Goal: Task Accomplishment & Management: Use online tool/utility

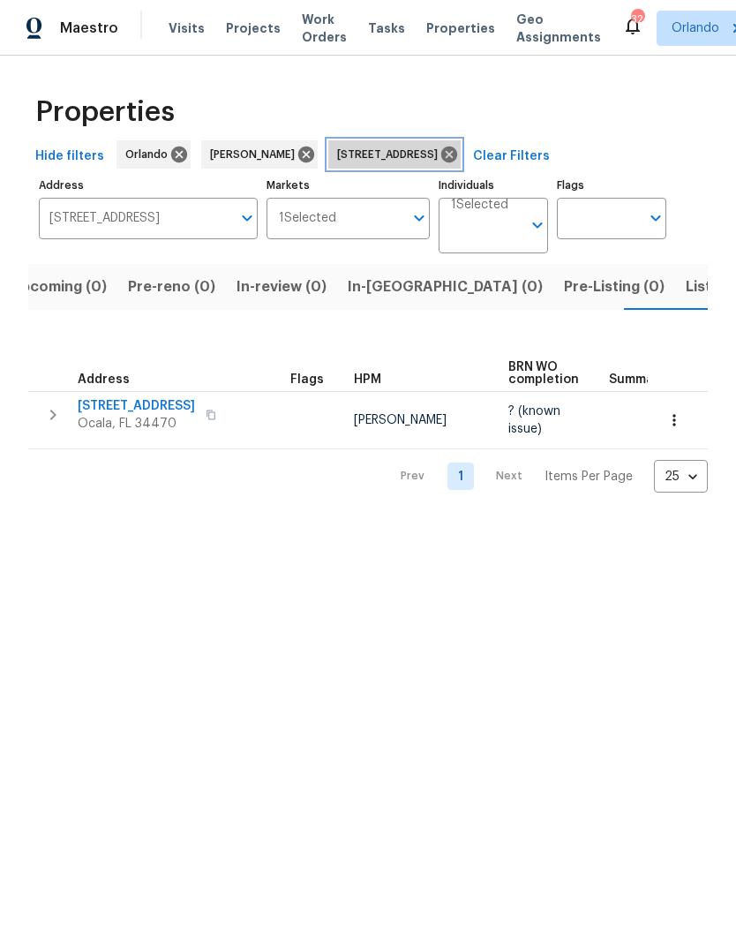
click at [457, 155] on icon at bounding box center [450, 155] width 16 height 16
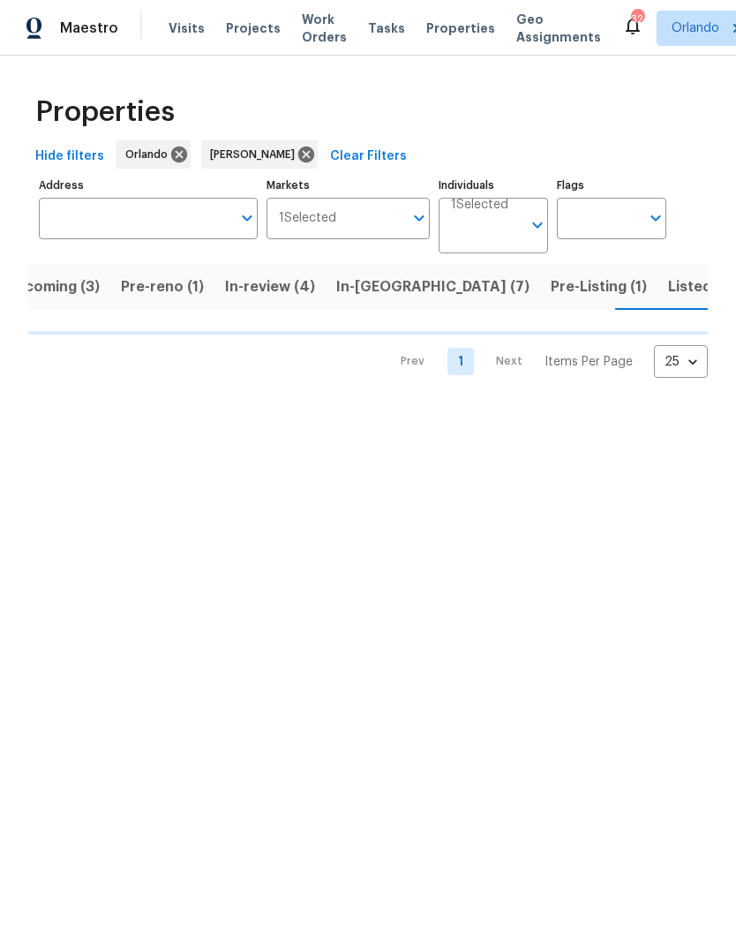
scroll to position [0, 34]
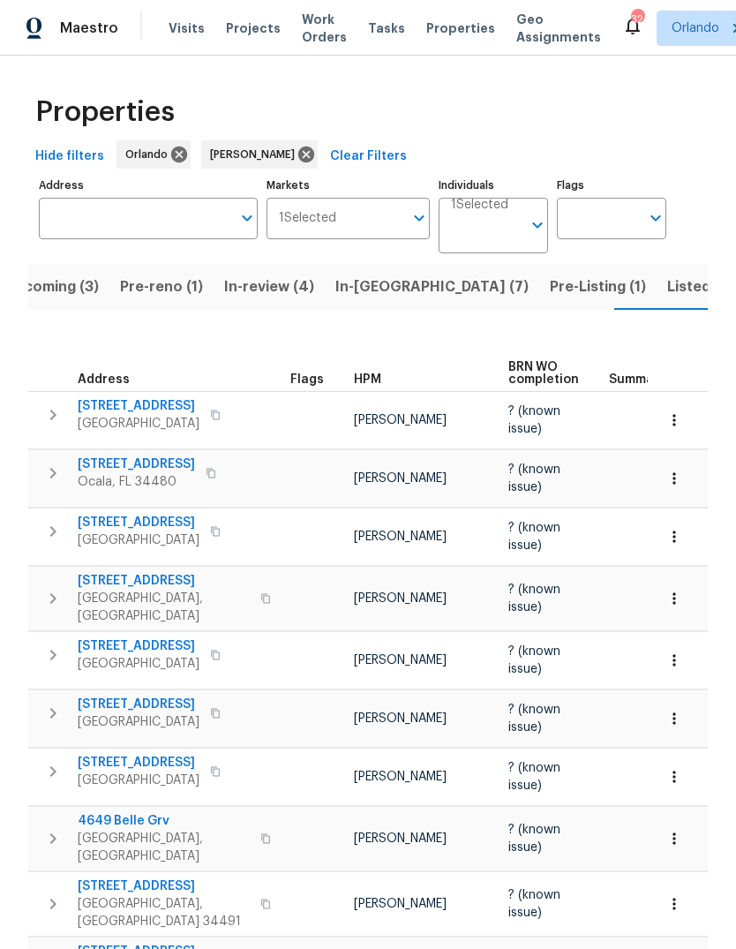
click at [169, 287] on span "Pre-reno (1)" at bounding box center [161, 287] width 83 height 25
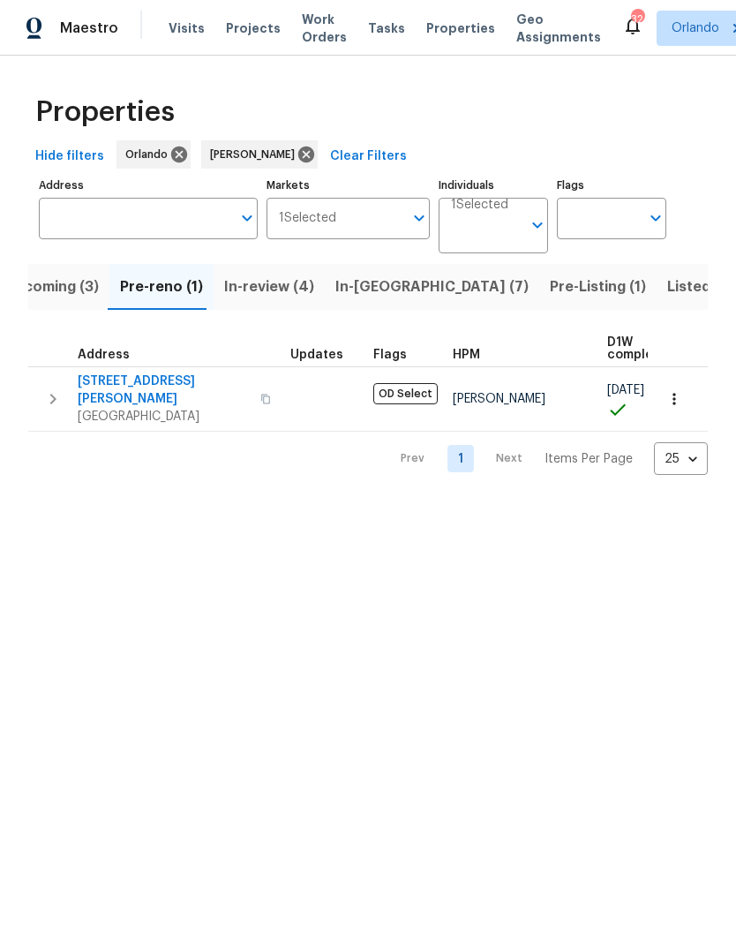
click at [85, 432] on div "Prev 1 Next Items Per Page 25 25 ​" at bounding box center [368, 453] width 680 height 43
click at [92, 374] on span "[STREET_ADDRESS][PERSON_NAME]" at bounding box center [164, 390] width 172 height 35
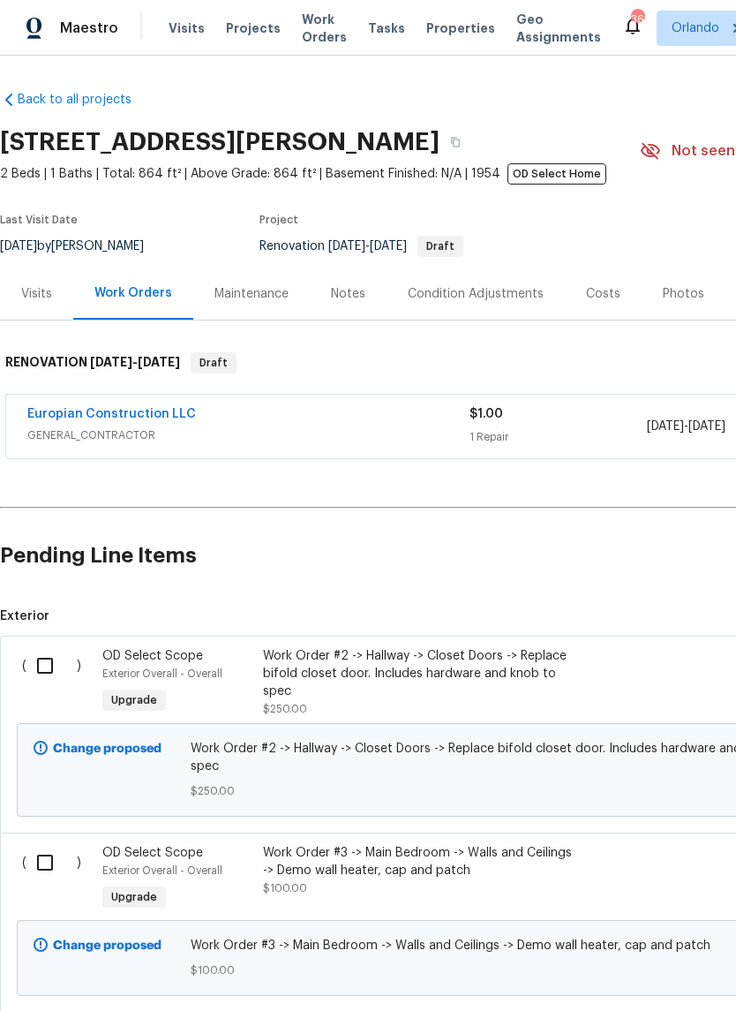
click at [43, 668] on input "checkbox" at bounding box center [51, 665] width 50 height 37
checkbox input "true"
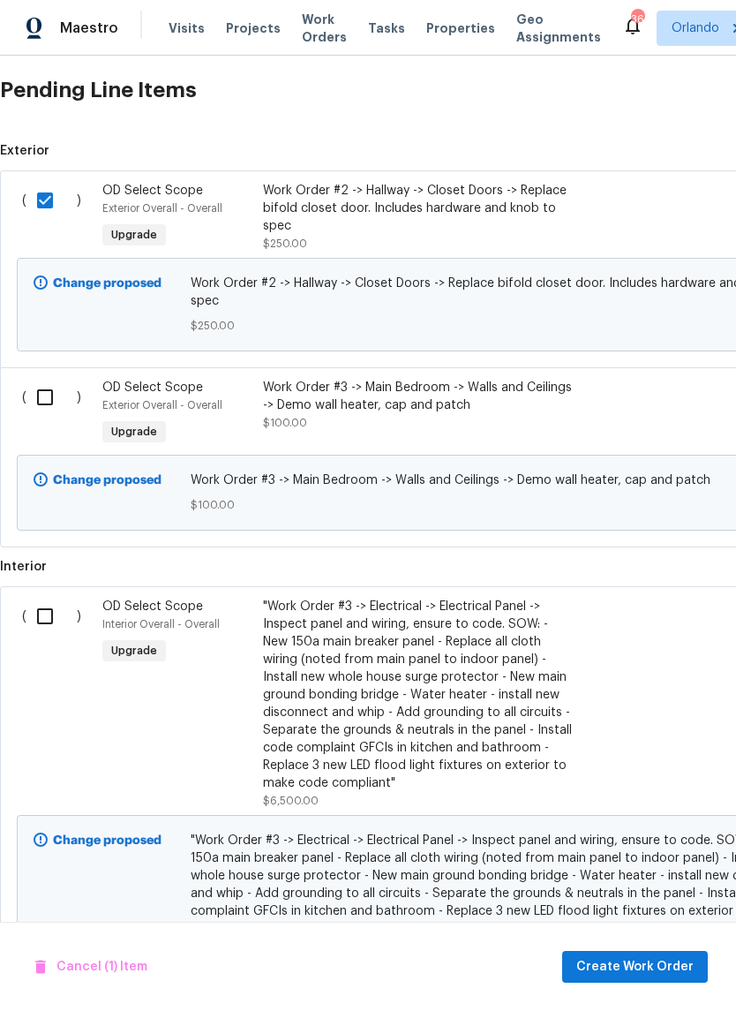
scroll to position [503, 0]
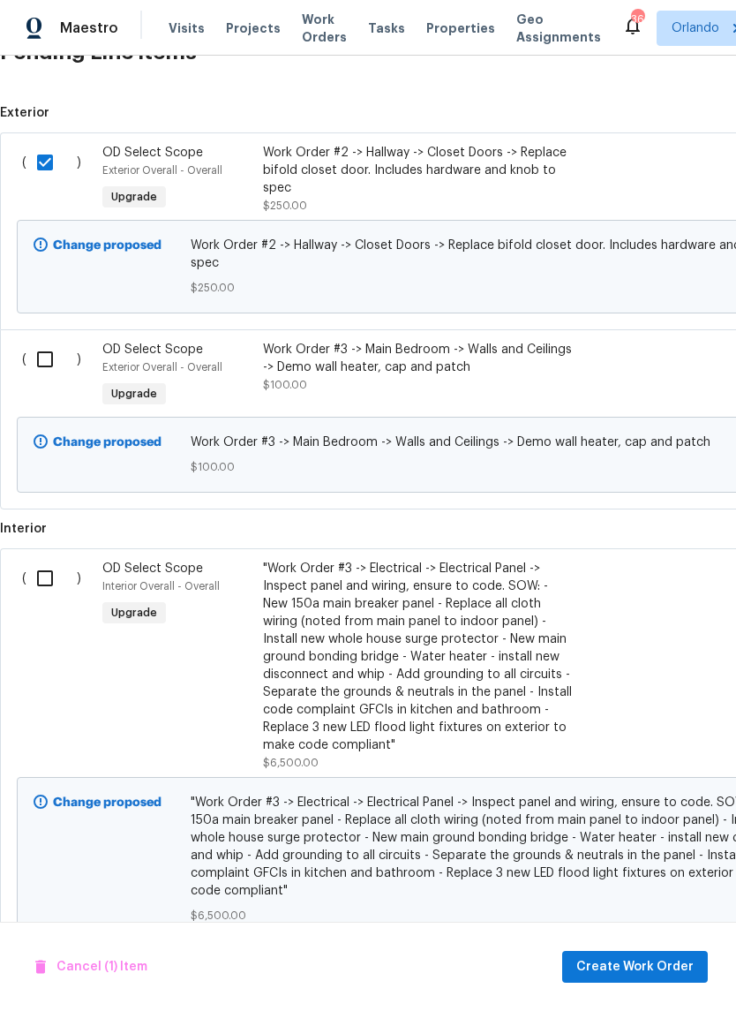
click at [56, 356] on input "checkbox" at bounding box center [51, 359] width 50 height 37
checkbox input "true"
click at [53, 584] on input "checkbox" at bounding box center [51, 578] width 50 height 37
checkbox input "true"
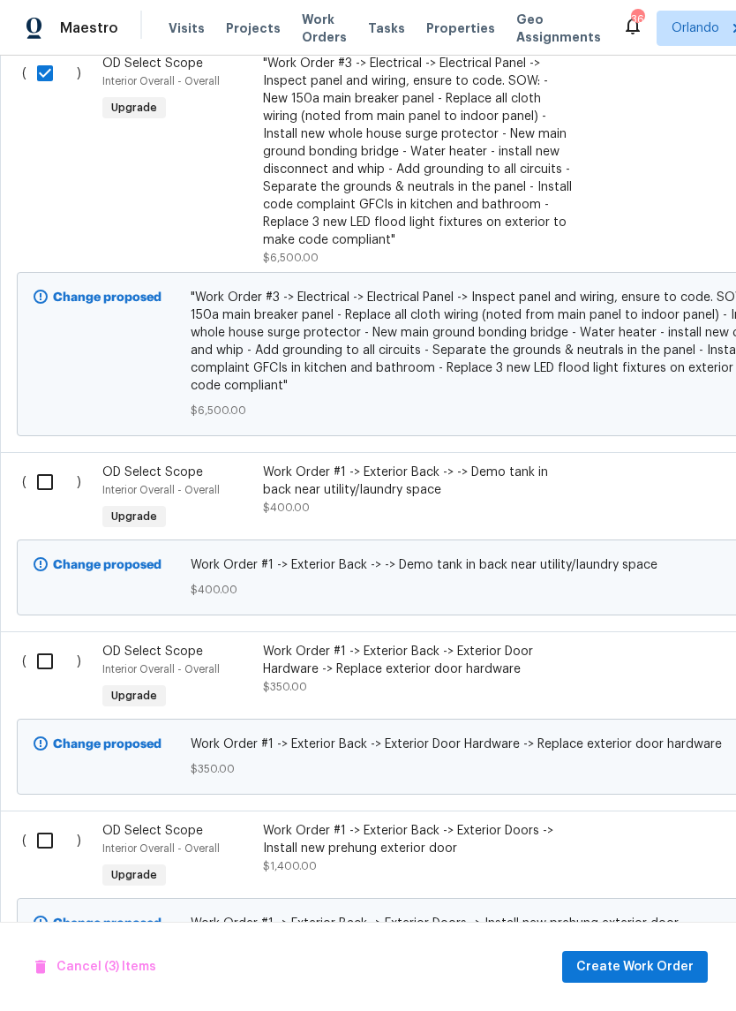
scroll to position [1007, 0]
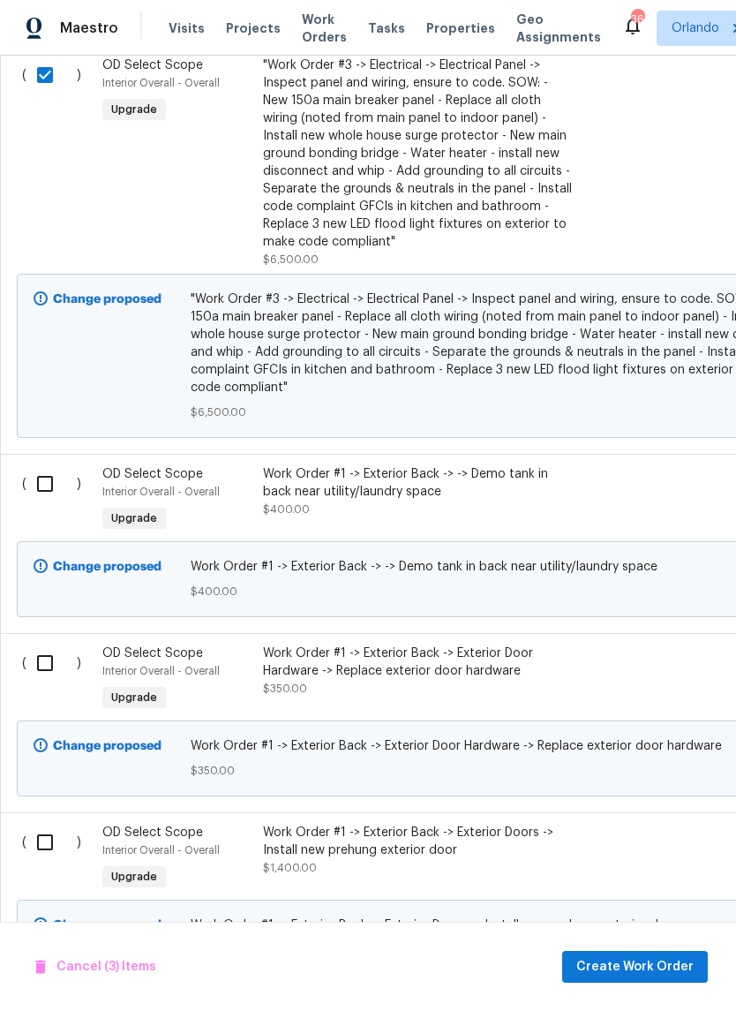
click at [52, 484] on input "checkbox" at bounding box center [51, 483] width 50 height 37
checkbox input "true"
click at [45, 665] on input "checkbox" at bounding box center [51, 663] width 50 height 37
checkbox input "true"
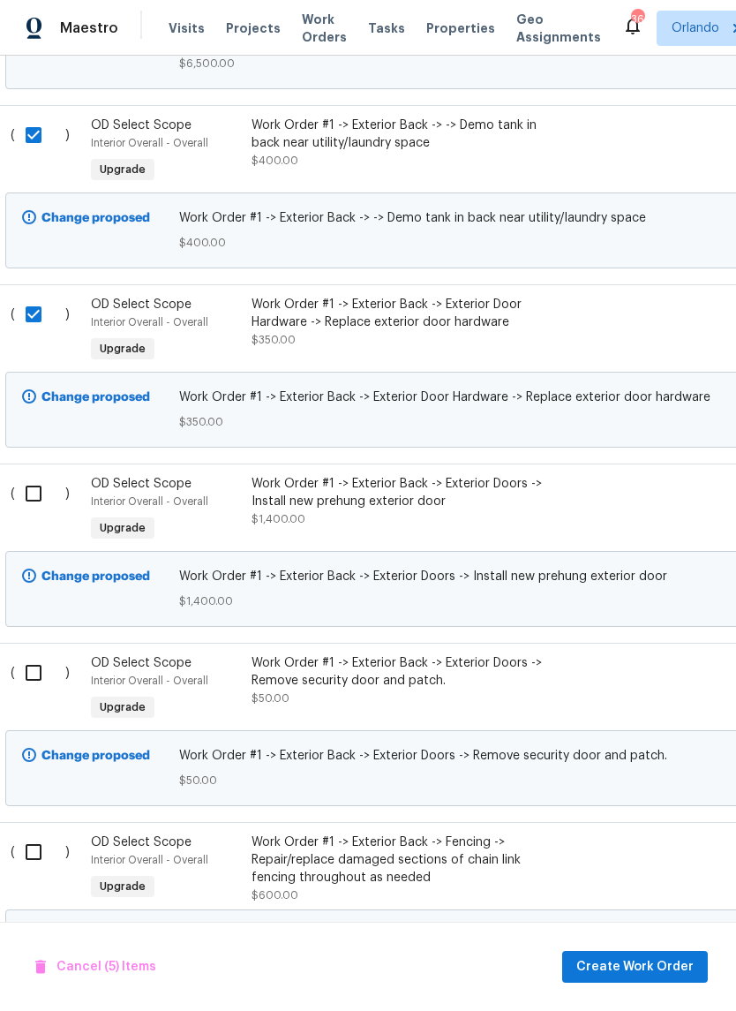
scroll to position [1356, 8]
click at [42, 502] on input "checkbox" at bounding box center [44, 493] width 50 height 37
checkbox input "true"
click at [42, 684] on input "checkbox" at bounding box center [44, 672] width 50 height 37
checkbox input "true"
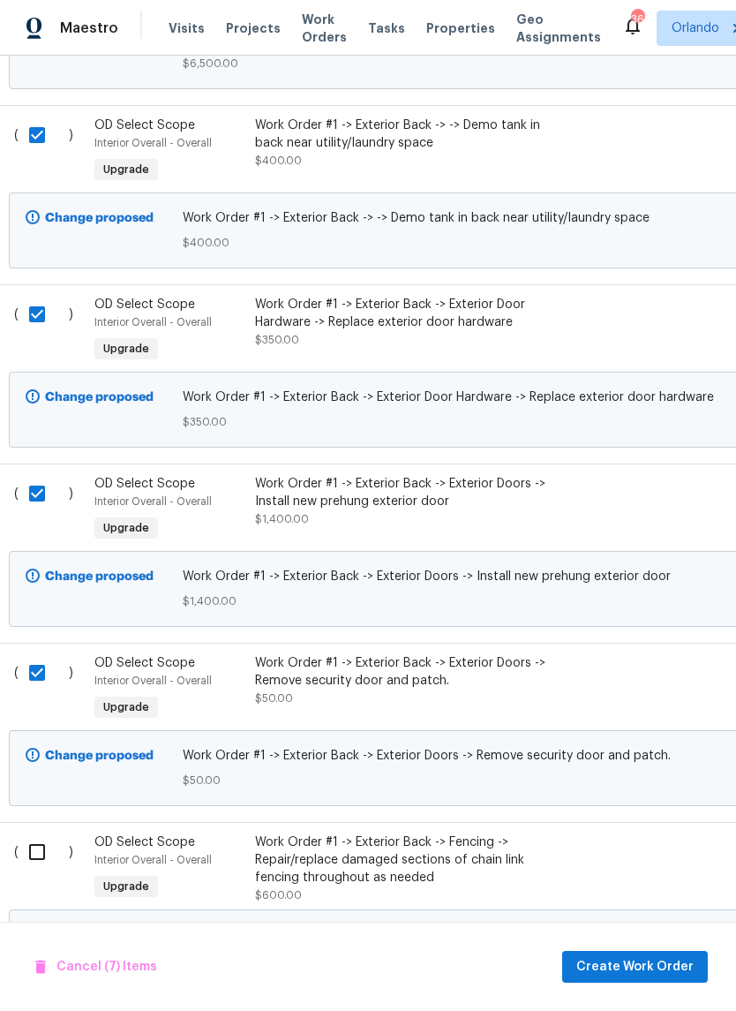
click at [26, 850] on input "checkbox" at bounding box center [44, 852] width 50 height 37
checkbox input "true"
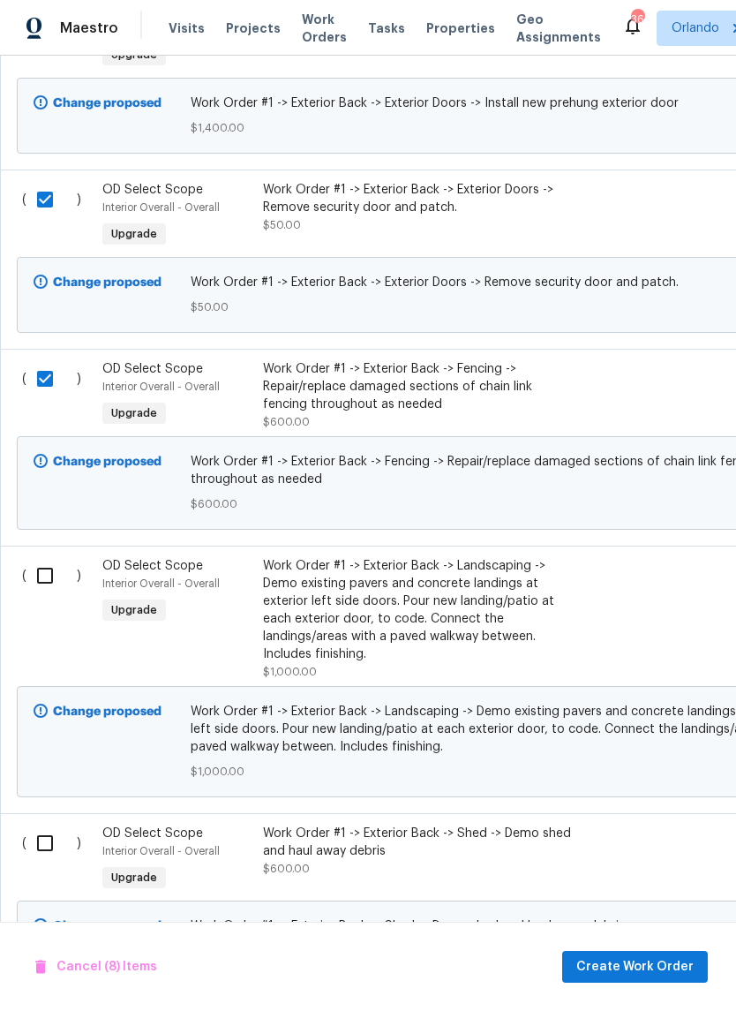
scroll to position [1829, 0]
click at [38, 582] on input "checkbox" at bounding box center [51, 575] width 50 height 37
checkbox input "true"
click at [37, 847] on input "checkbox" at bounding box center [51, 843] width 50 height 37
checkbox input "true"
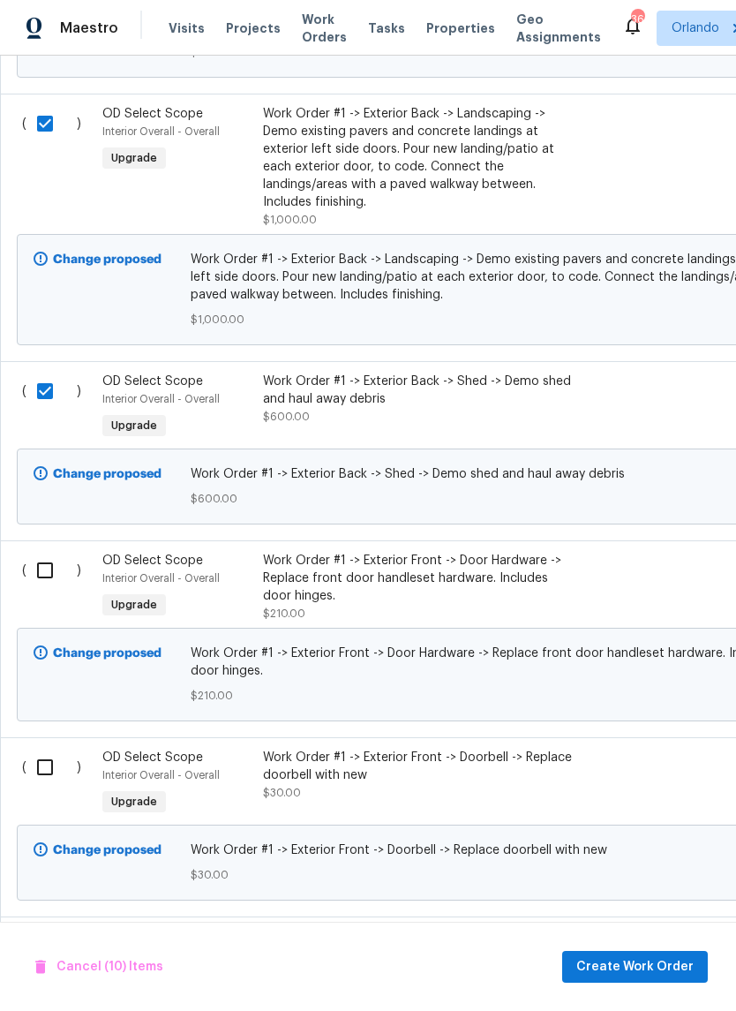
scroll to position [2281, 0]
click at [41, 586] on input "checkbox" at bounding box center [51, 570] width 50 height 37
checkbox input "true"
click at [48, 775] on input "checkbox" at bounding box center [51, 767] width 50 height 37
checkbox input "true"
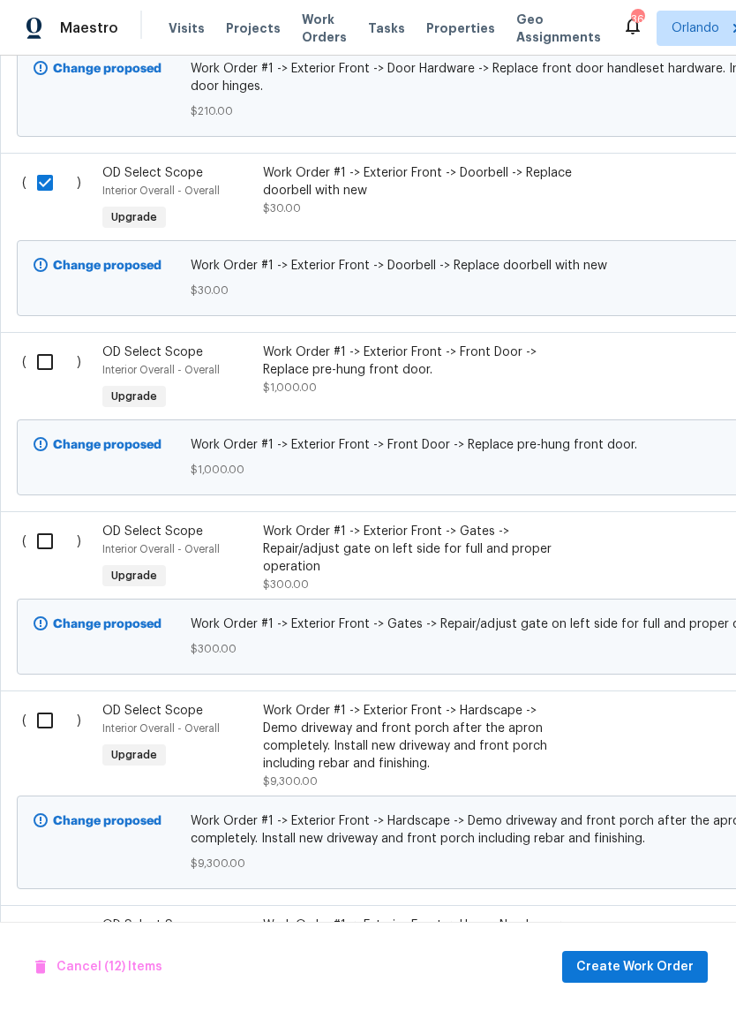
scroll to position [2863, 0]
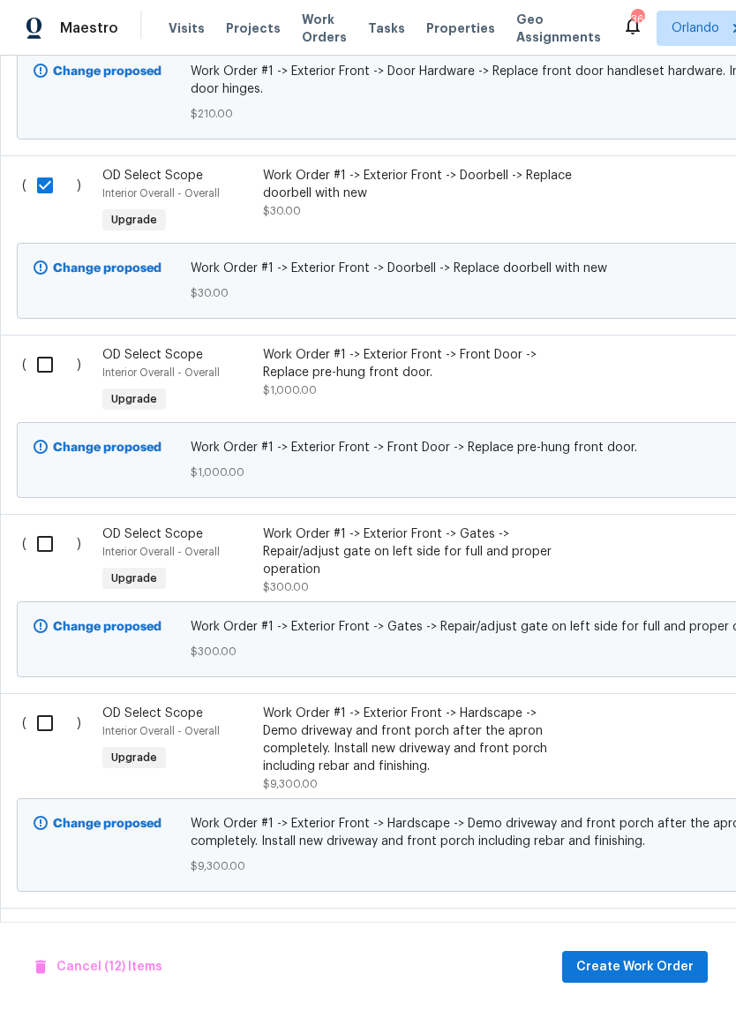
click at [43, 373] on input "checkbox" at bounding box center [51, 364] width 50 height 37
checkbox input "true"
click at [40, 551] on input "checkbox" at bounding box center [51, 543] width 50 height 37
checkbox input "true"
click at [49, 731] on input "checkbox" at bounding box center [51, 723] width 50 height 37
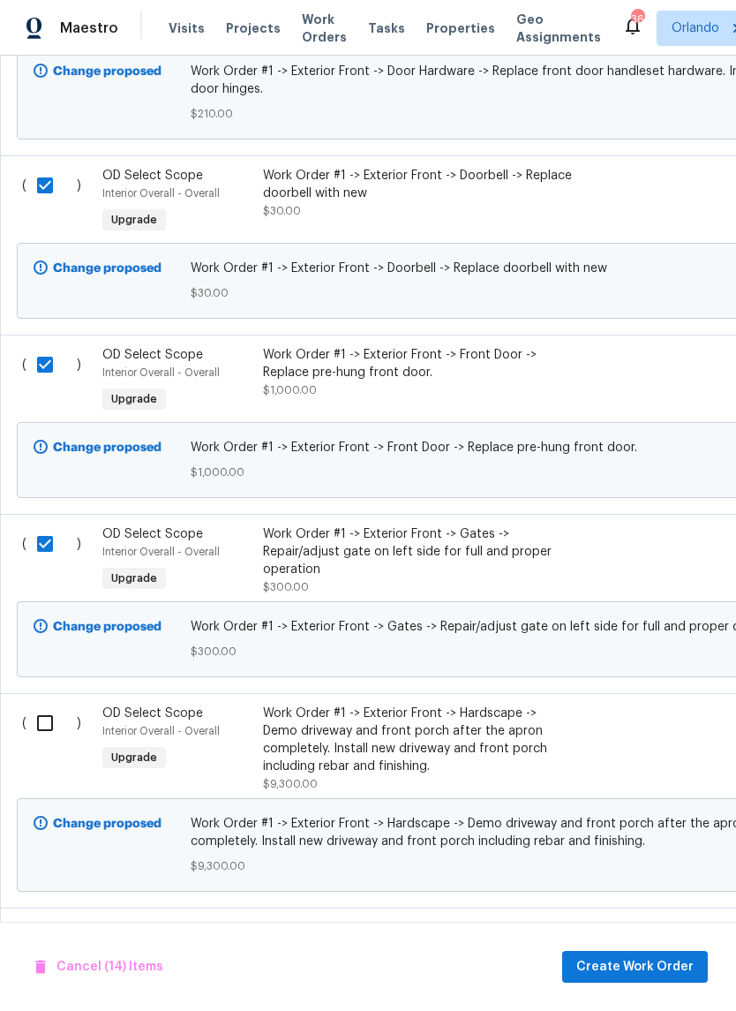
checkbox input "true"
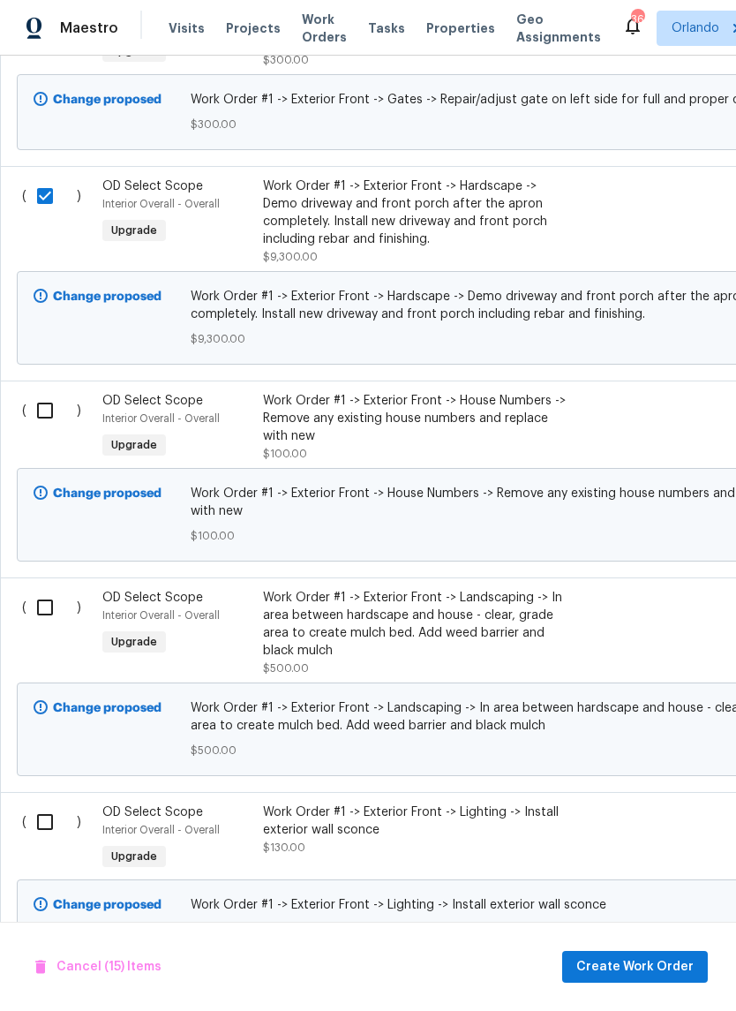
scroll to position [3389, 0]
click at [51, 424] on input "checkbox" at bounding box center [51, 411] width 50 height 37
checkbox input "true"
click at [46, 618] on input "checkbox" at bounding box center [51, 608] width 50 height 37
checkbox input "true"
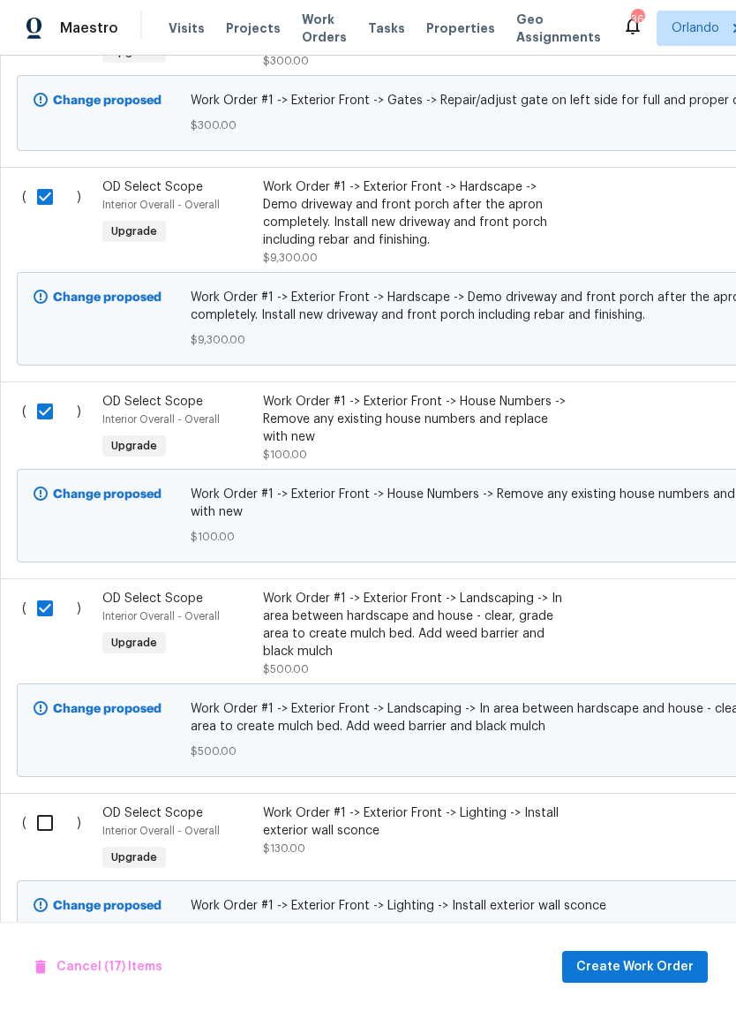
click at [48, 836] on input "checkbox" at bounding box center [51, 822] width 50 height 37
checkbox input "true"
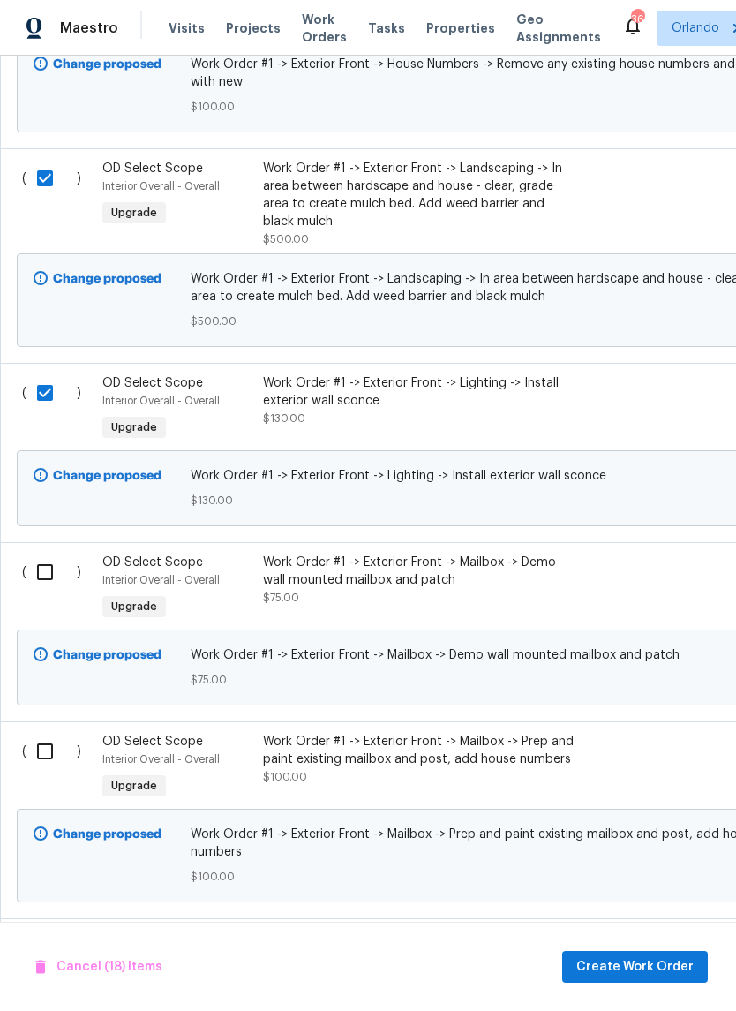
scroll to position [3829, 0]
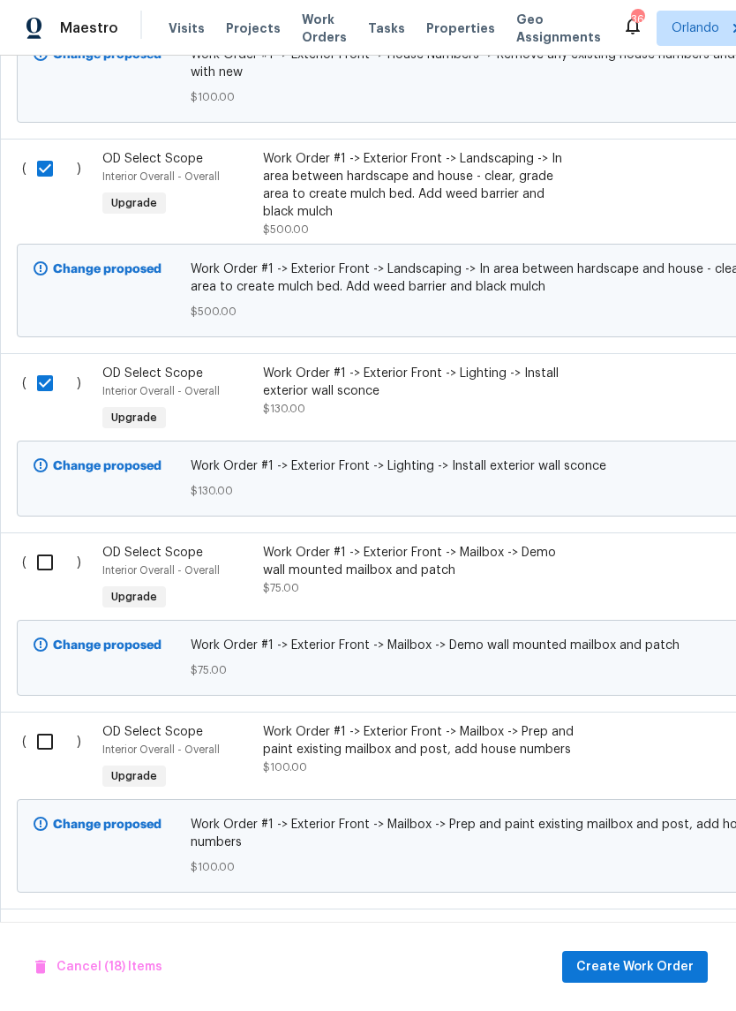
click at [43, 573] on input "checkbox" at bounding box center [51, 562] width 50 height 37
checkbox input "true"
click at [44, 760] on input "checkbox" at bounding box center [51, 741] width 50 height 37
checkbox input "true"
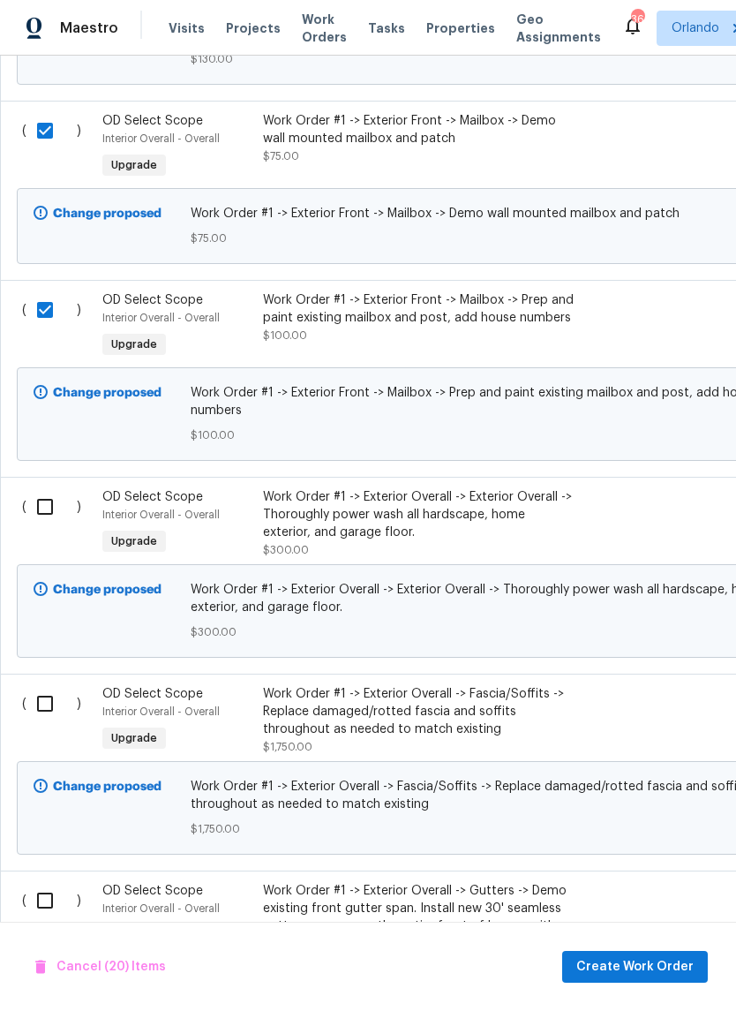
scroll to position [4259, 0]
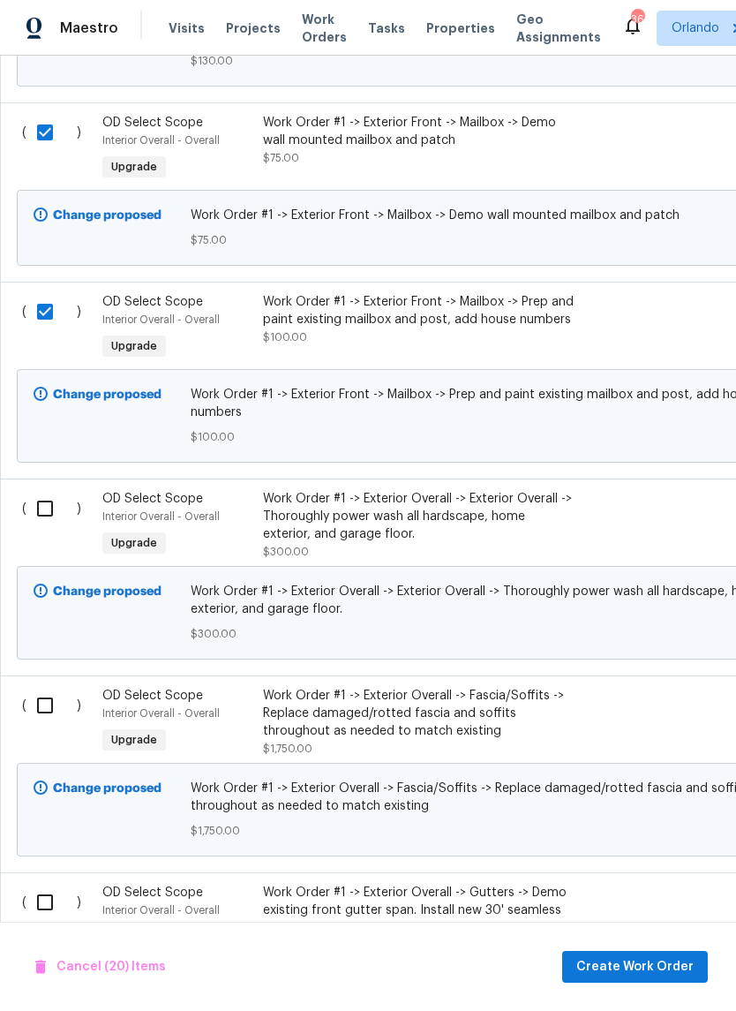
click at [47, 508] on input "checkbox" at bounding box center [51, 508] width 50 height 37
checkbox input "true"
click at [42, 699] on input "checkbox" at bounding box center [51, 705] width 50 height 37
checkbox input "true"
click at [48, 894] on input "checkbox" at bounding box center [51, 902] width 50 height 37
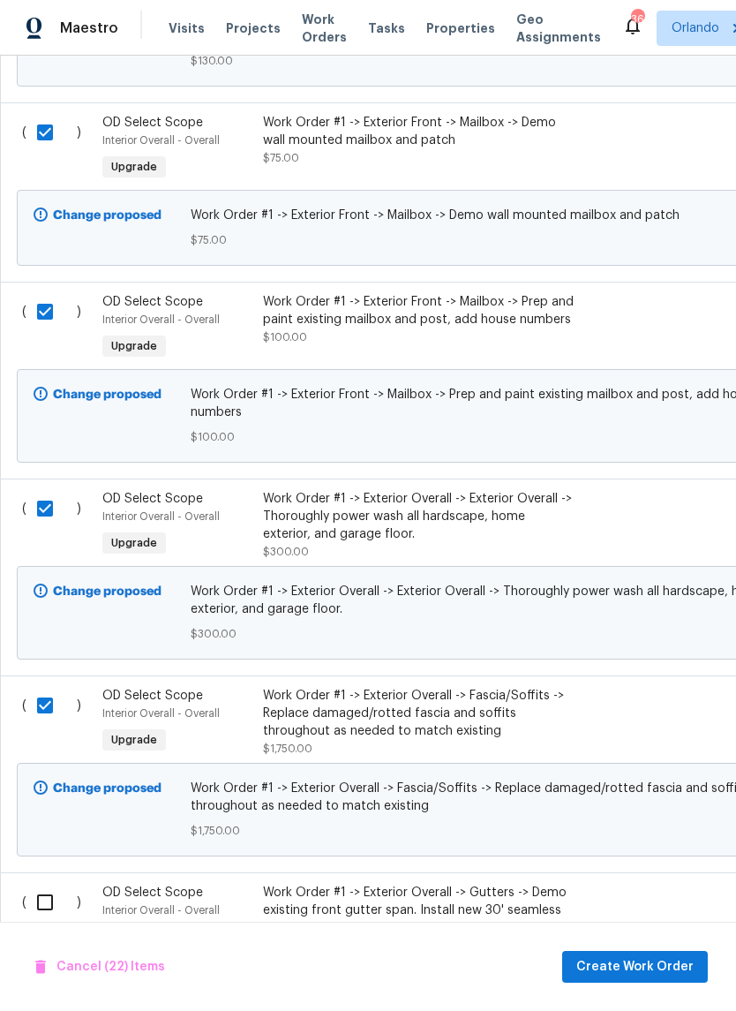
checkbox input "true"
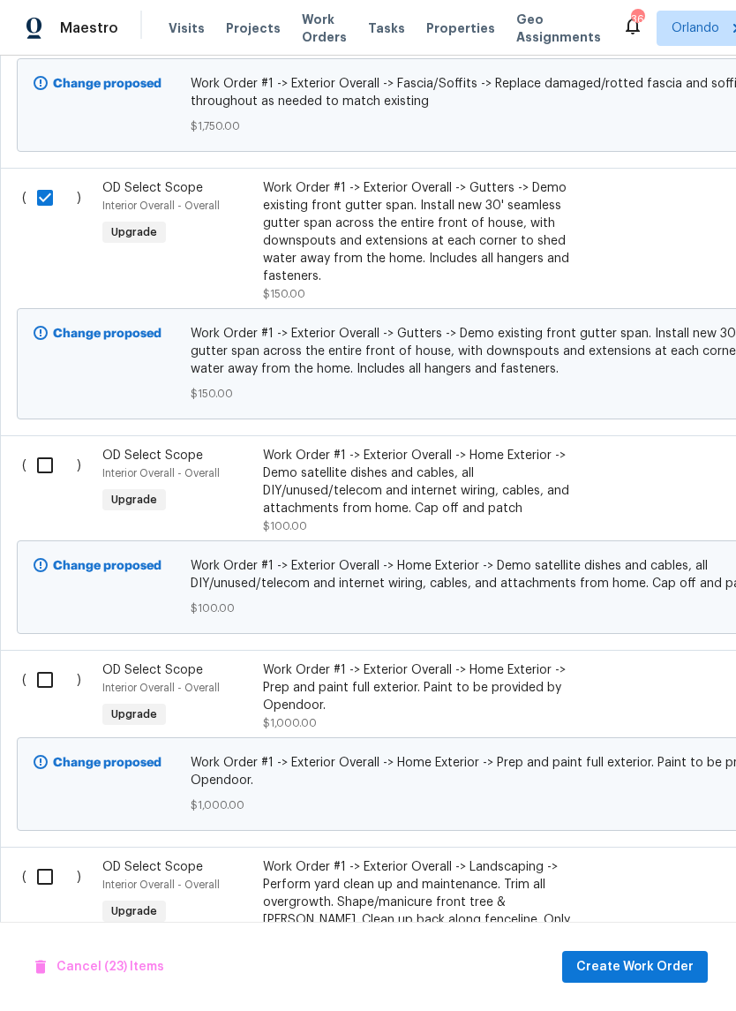
scroll to position [4962, 0]
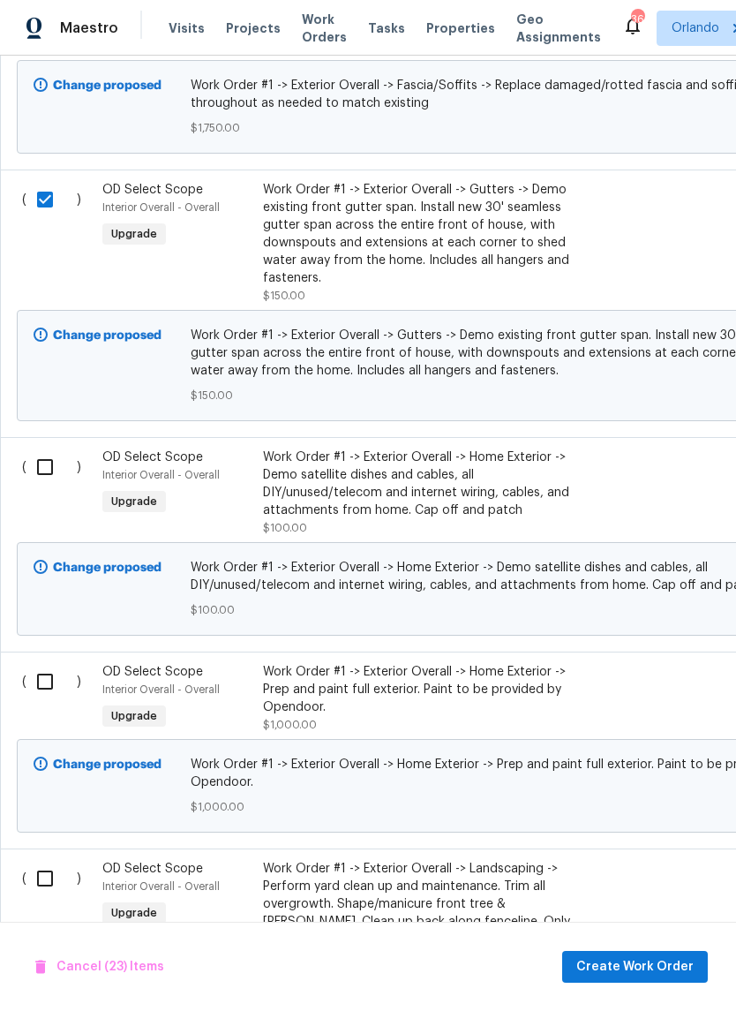
click at [47, 471] on input "checkbox" at bounding box center [51, 467] width 50 height 37
checkbox input "true"
click at [48, 679] on input "checkbox" at bounding box center [51, 681] width 50 height 37
checkbox input "true"
click at [44, 875] on input "checkbox" at bounding box center [51, 878] width 50 height 37
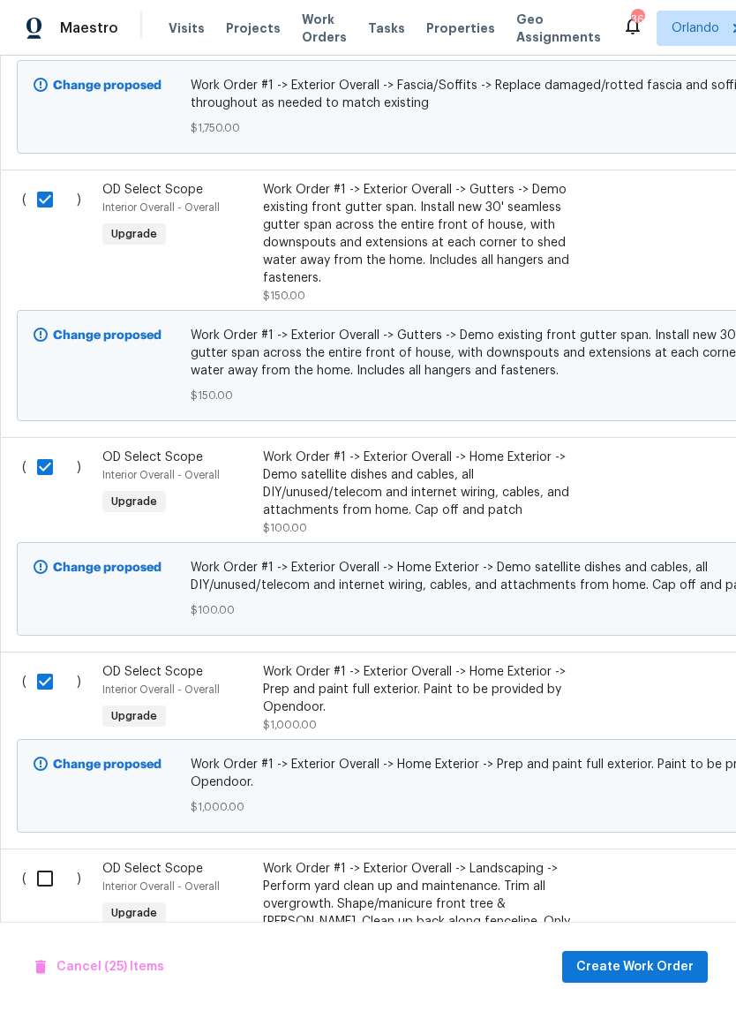
checkbox input "true"
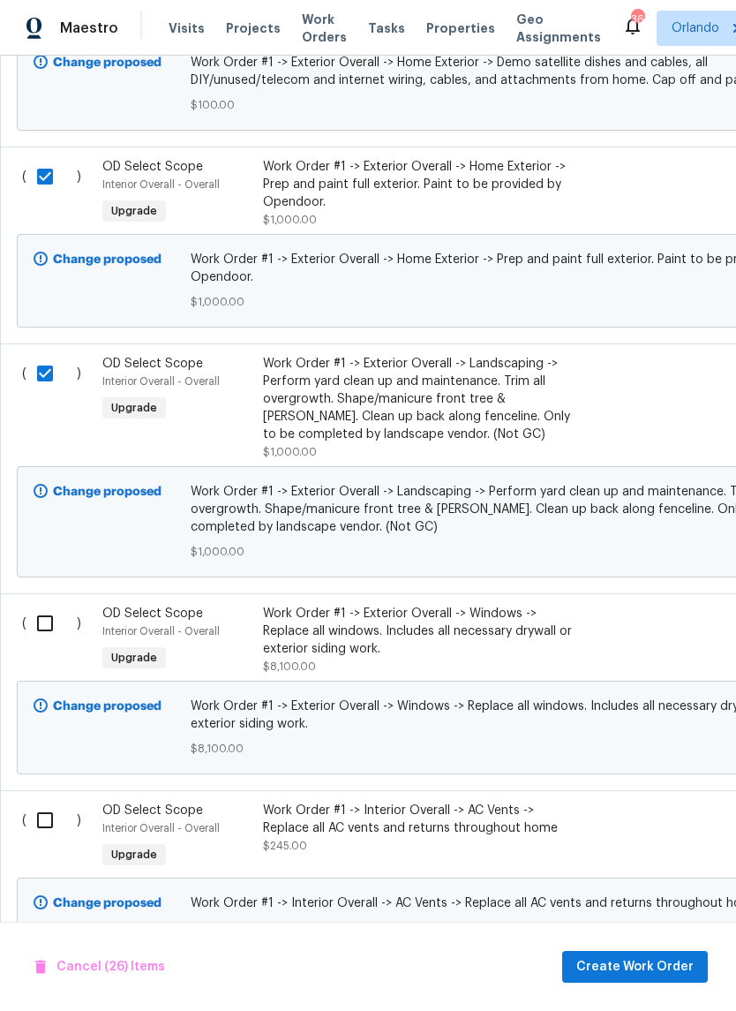
scroll to position [5468, 0]
click at [54, 616] on input "checkbox" at bounding box center [51, 622] width 50 height 37
checkbox input "true"
click at [44, 838] on input "checkbox" at bounding box center [51, 819] width 50 height 37
checkbox input "true"
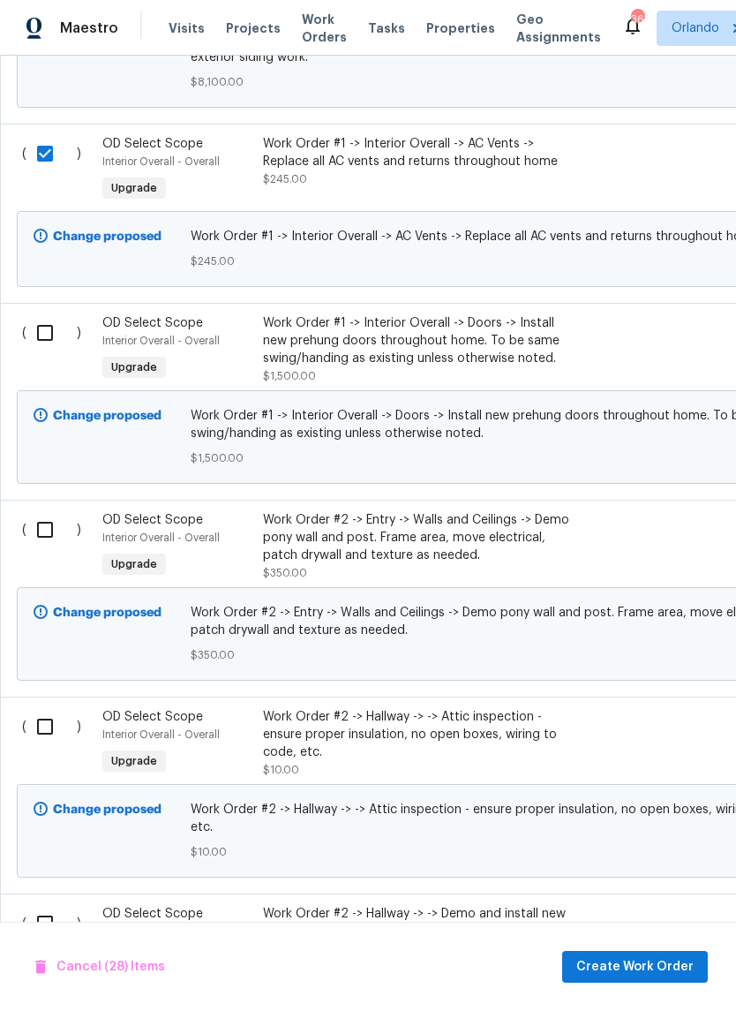
scroll to position [6134, 0]
click at [46, 348] on input "checkbox" at bounding box center [51, 332] width 50 height 37
checkbox input "true"
click at [43, 540] on input "checkbox" at bounding box center [51, 529] width 50 height 37
checkbox input "true"
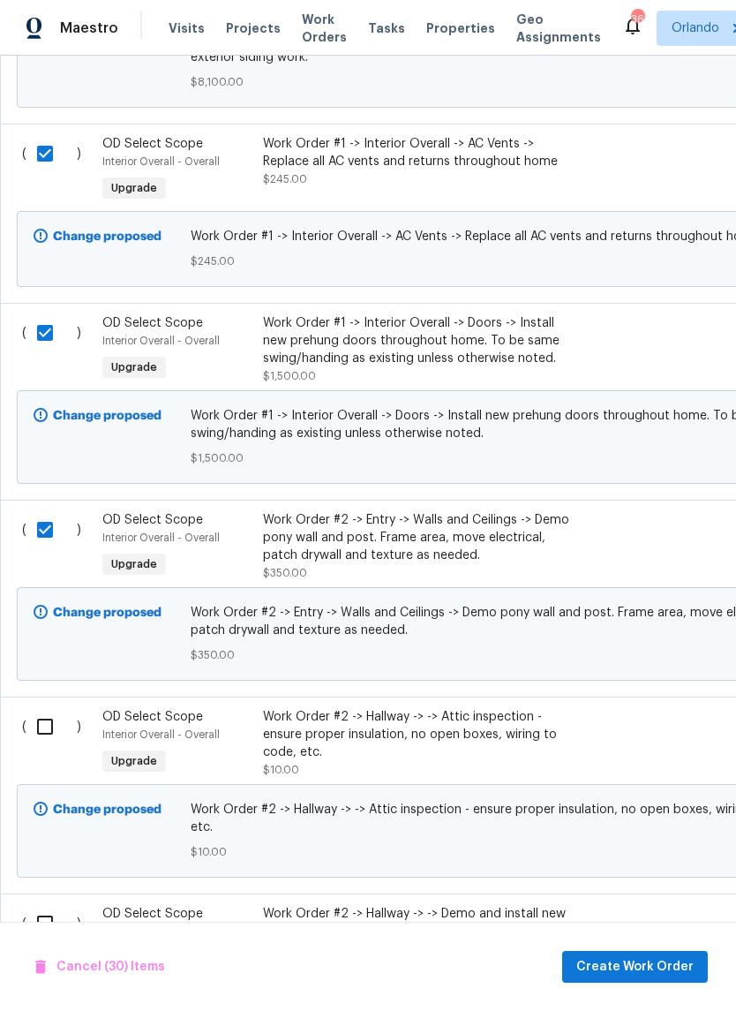
click at [48, 741] on input "checkbox" at bounding box center [51, 726] width 50 height 37
checkbox input "true"
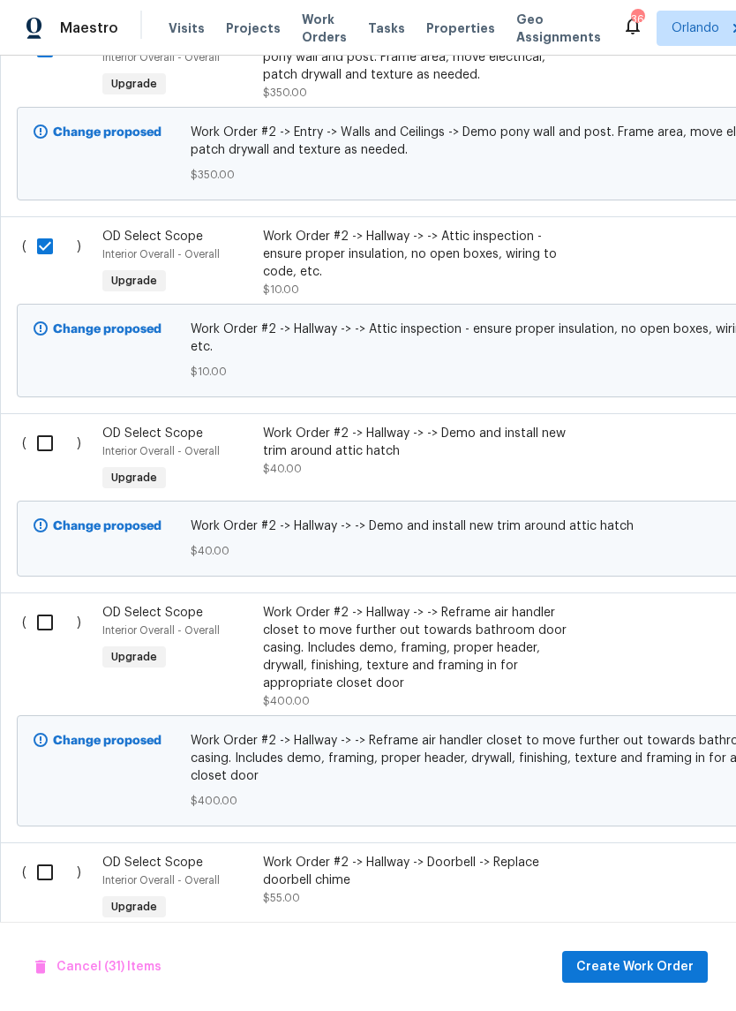
scroll to position [6614, 0]
click at [45, 457] on input "checkbox" at bounding box center [51, 443] width 50 height 37
checkbox input "true"
click at [41, 629] on input "checkbox" at bounding box center [51, 622] width 50 height 37
checkbox input "true"
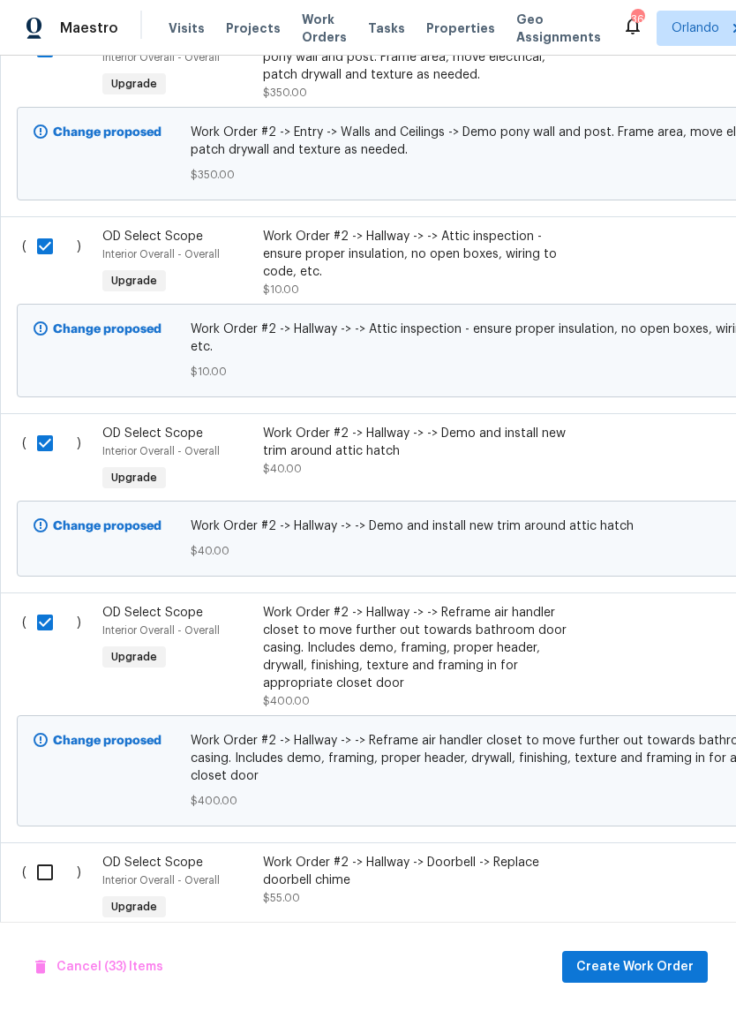
click at [48, 889] on input "checkbox" at bounding box center [51, 872] width 50 height 37
checkbox input "true"
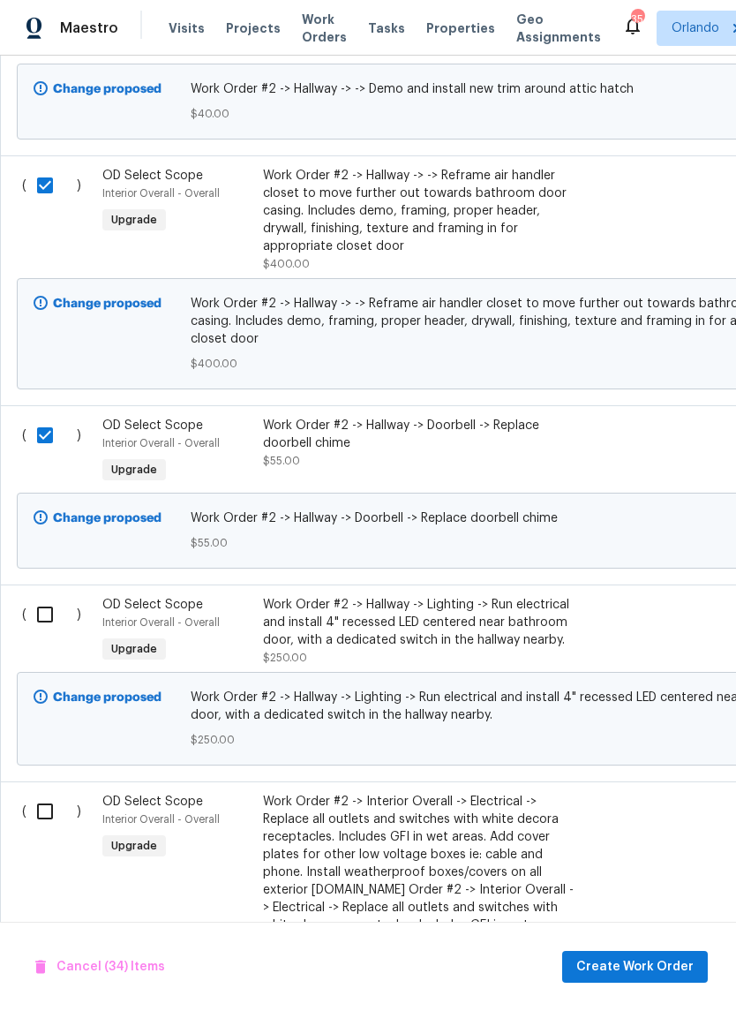
scroll to position [7051, 0]
click at [51, 623] on input "checkbox" at bounding box center [51, 614] width 50 height 37
checkbox input "true"
click at [48, 826] on input "checkbox" at bounding box center [51, 811] width 50 height 37
checkbox input "true"
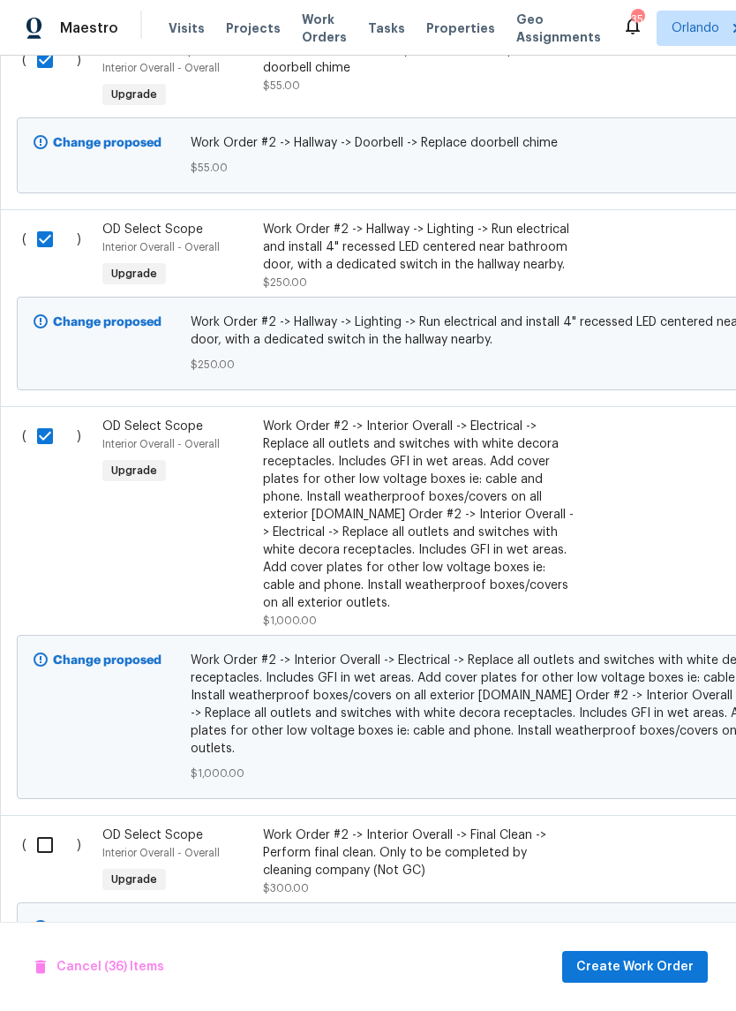
scroll to position [7428, 0]
click at [49, 851] on input "checkbox" at bounding box center [51, 844] width 50 height 37
checkbox input "true"
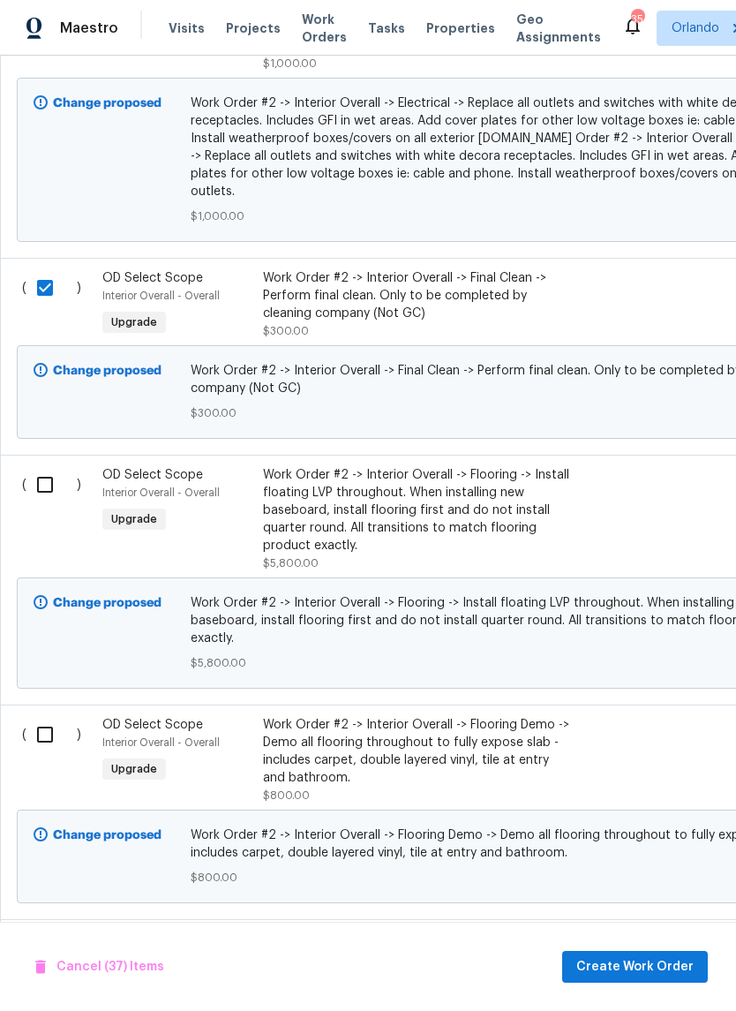
scroll to position [7985, 0]
click at [46, 502] on input "checkbox" at bounding box center [51, 483] width 50 height 37
checkbox input "true"
click at [48, 746] on input "checkbox" at bounding box center [51, 733] width 50 height 37
checkbox input "true"
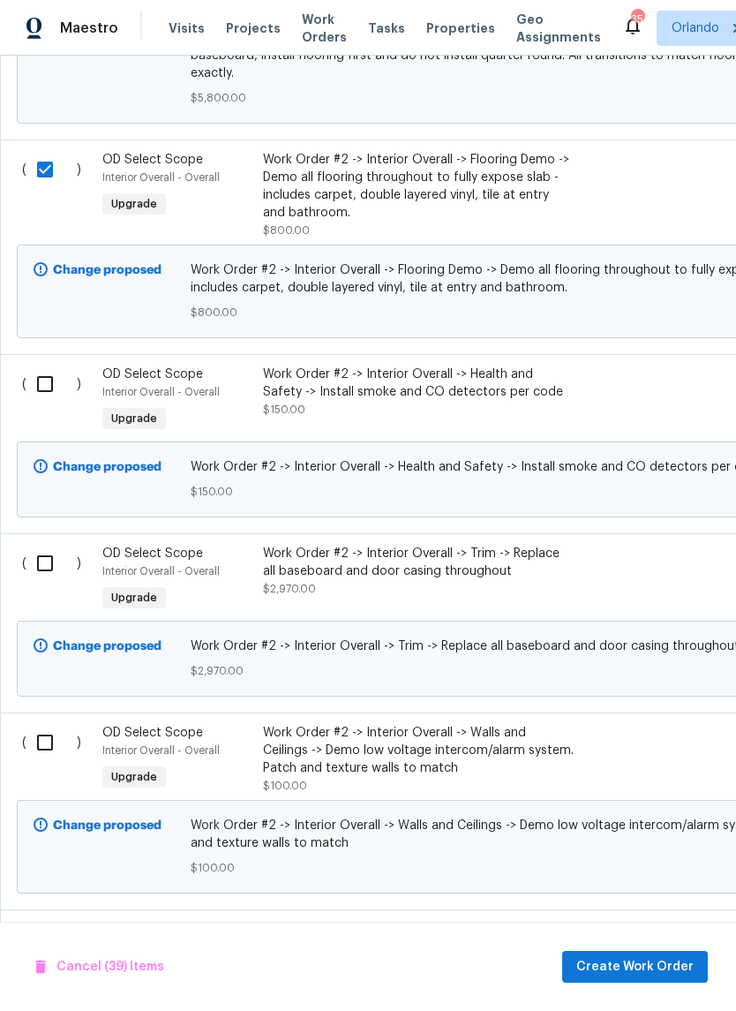
scroll to position [8553, 0]
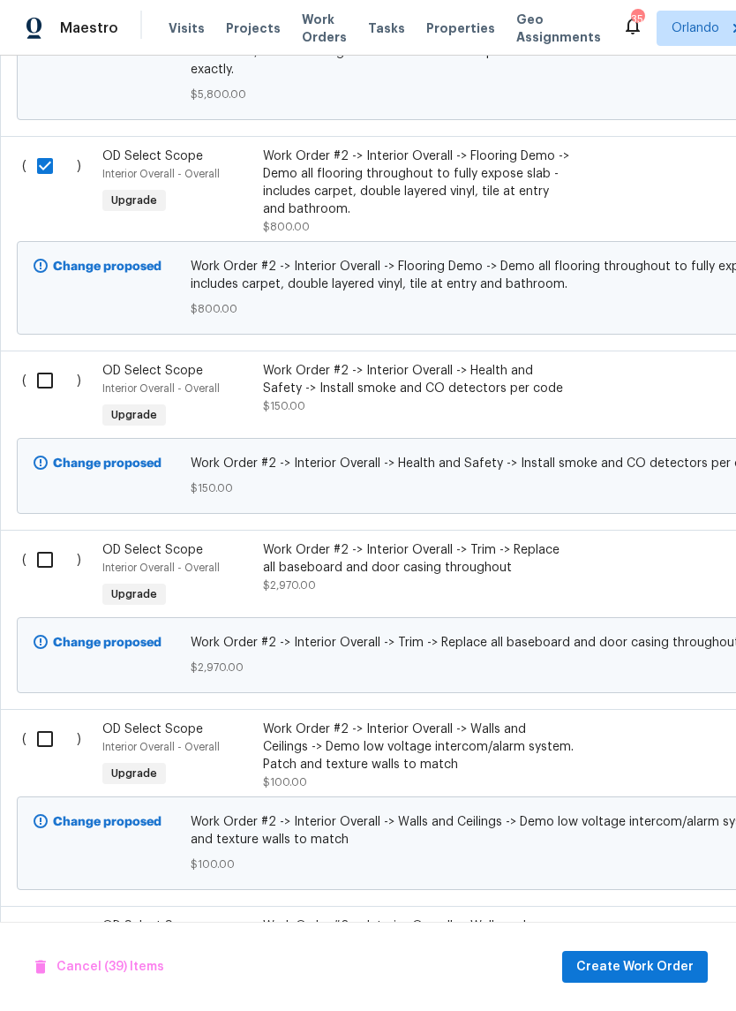
click at [45, 571] on input "checkbox" at bounding box center [51, 559] width 50 height 37
checkbox input "true"
click at [49, 398] on input "checkbox" at bounding box center [51, 380] width 50 height 37
checkbox input "true"
click at [52, 758] on input "checkbox" at bounding box center [51, 739] width 50 height 37
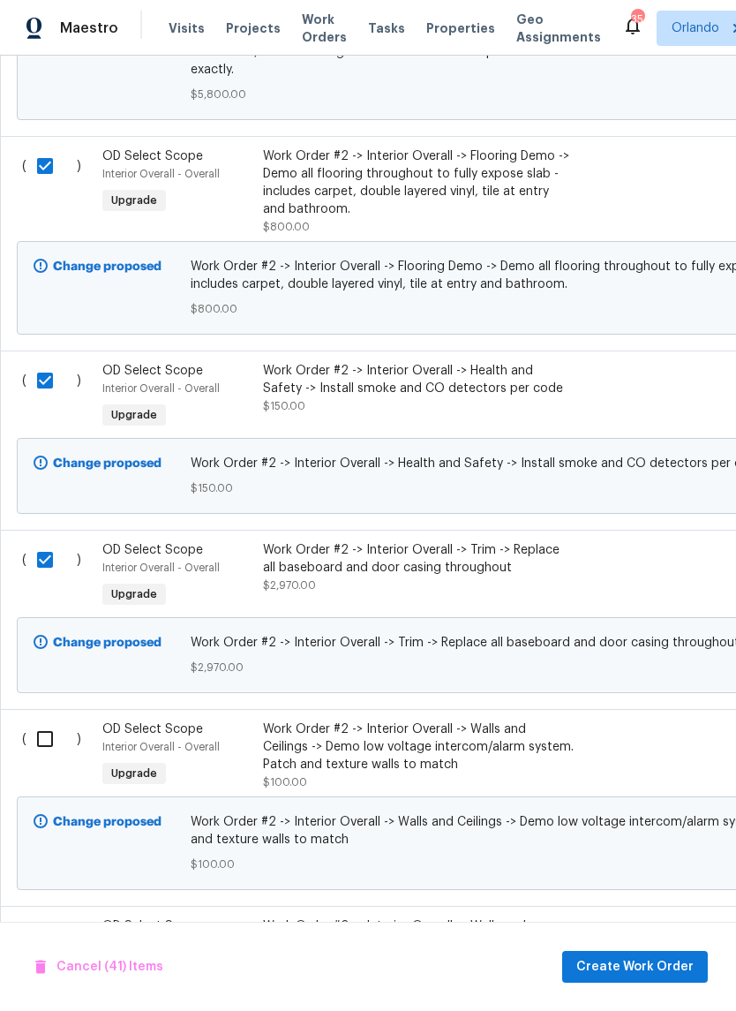
checkbox input "true"
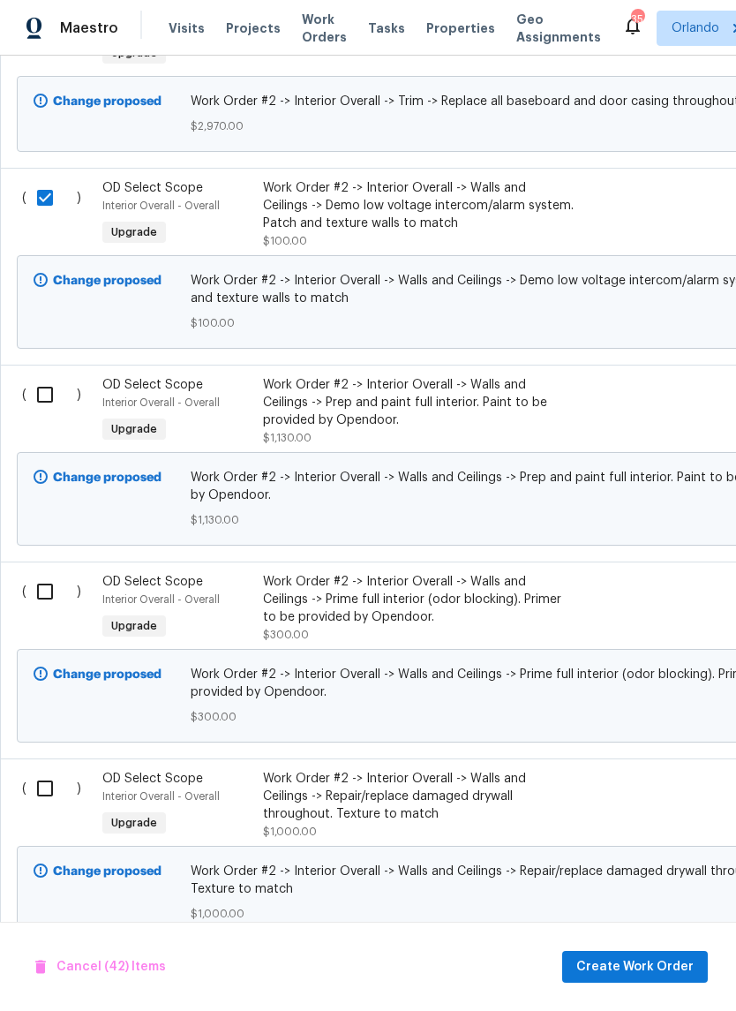
scroll to position [9094, 0]
click at [43, 413] on input "checkbox" at bounding box center [51, 394] width 50 height 37
checkbox input "true"
click at [47, 610] on input "checkbox" at bounding box center [51, 591] width 50 height 37
checkbox input "true"
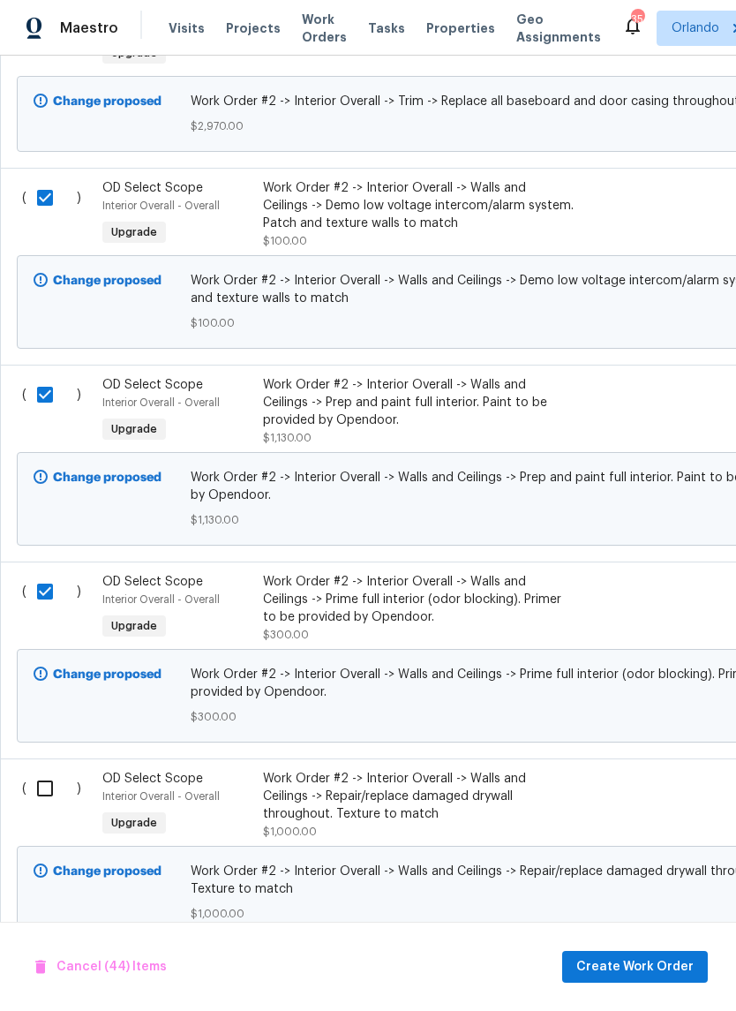
click at [48, 807] on input "checkbox" at bounding box center [51, 788] width 50 height 37
checkbox input "true"
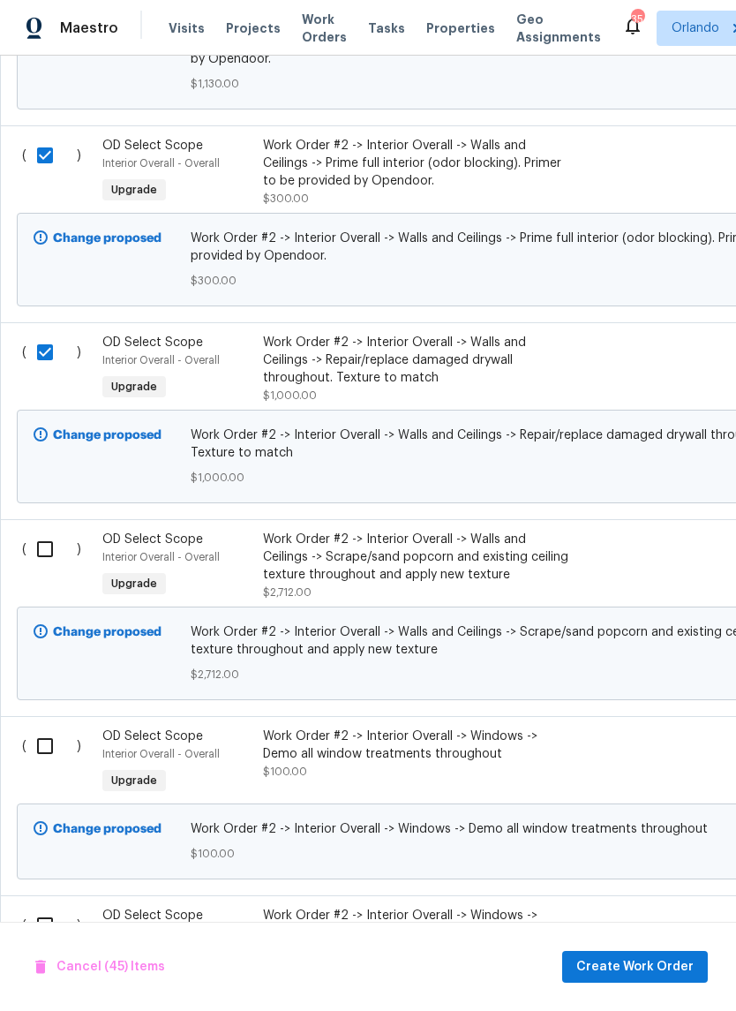
scroll to position [9530, 0]
click at [52, 568] on input "checkbox" at bounding box center [51, 549] width 50 height 37
checkbox input "true"
click at [44, 763] on input "checkbox" at bounding box center [51, 746] width 50 height 37
checkbox input "true"
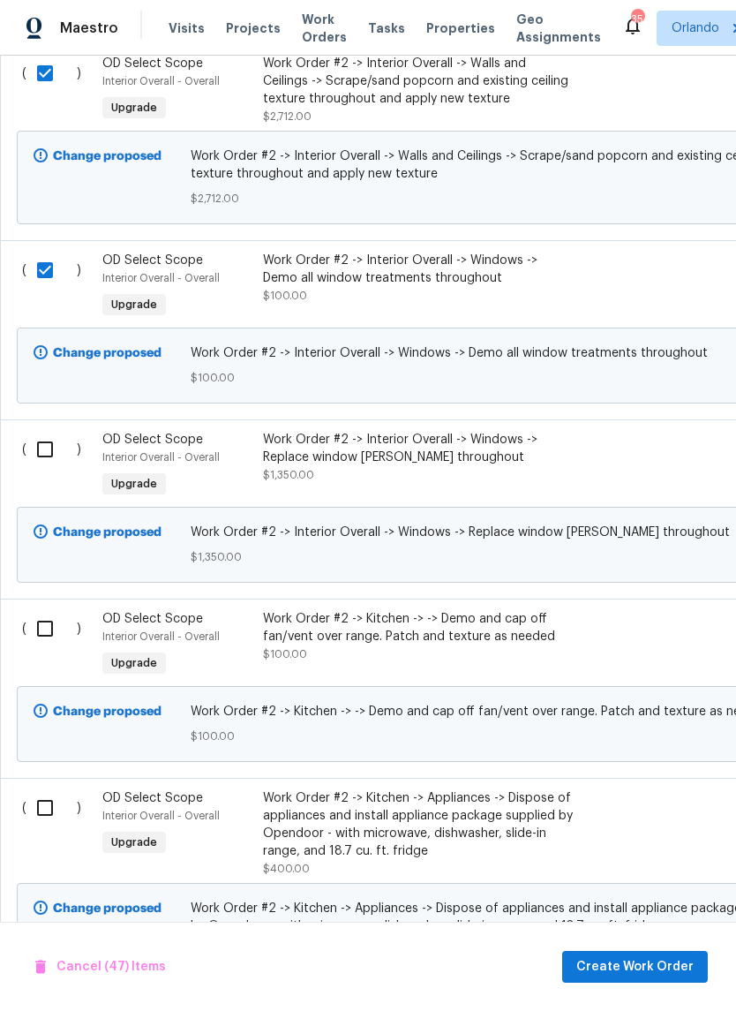
scroll to position [10005, 0]
click at [46, 469] on input "checkbox" at bounding box center [51, 450] width 50 height 37
checkbox input "true"
click at [42, 648] on input "checkbox" at bounding box center [51, 629] width 50 height 37
checkbox input "true"
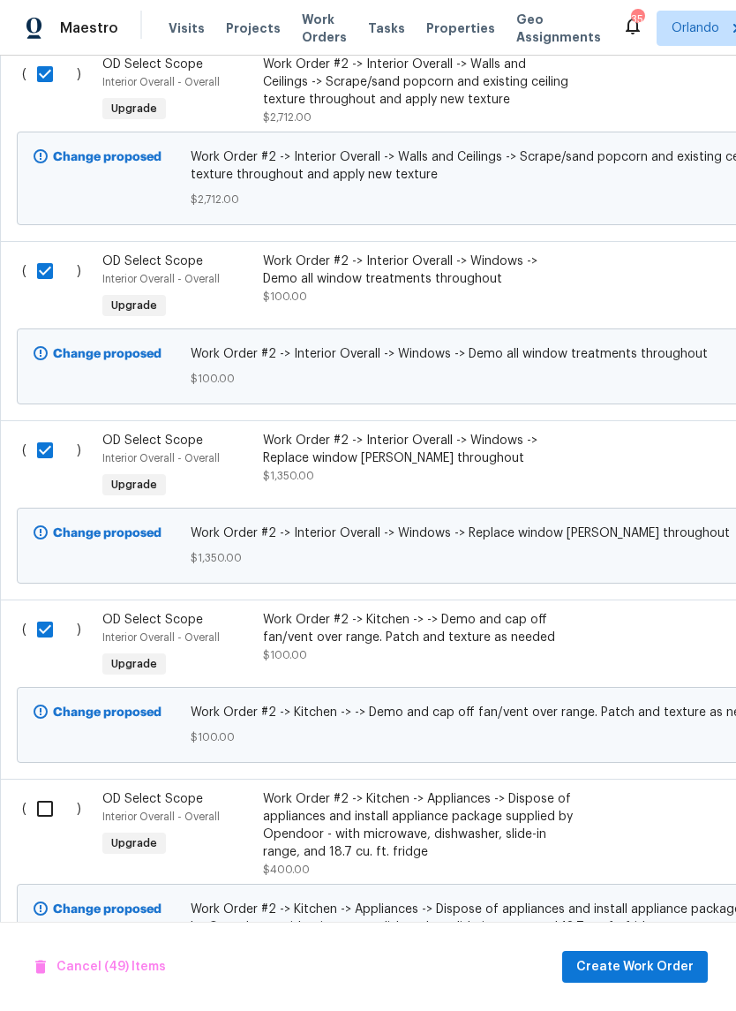
click at [46, 824] on input "checkbox" at bounding box center [51, 808] width 50 height 37
checkbox input "true"
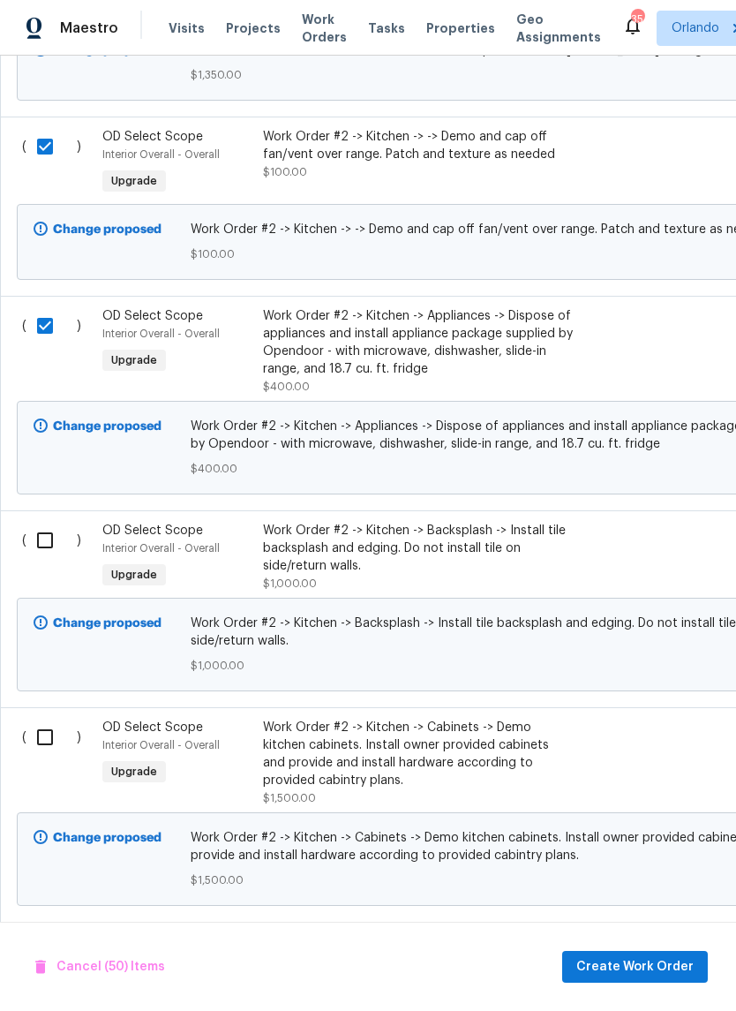
scroll to position [10488, 0]
click at [51, 559] on input "checkbox" at bounding box center [51, 540] width 50 height 37
checkbox input "true"
click at [48, 756] on input "checkbox" at bounding box center [51, 737] width 50 height 37
checkbox input "true"
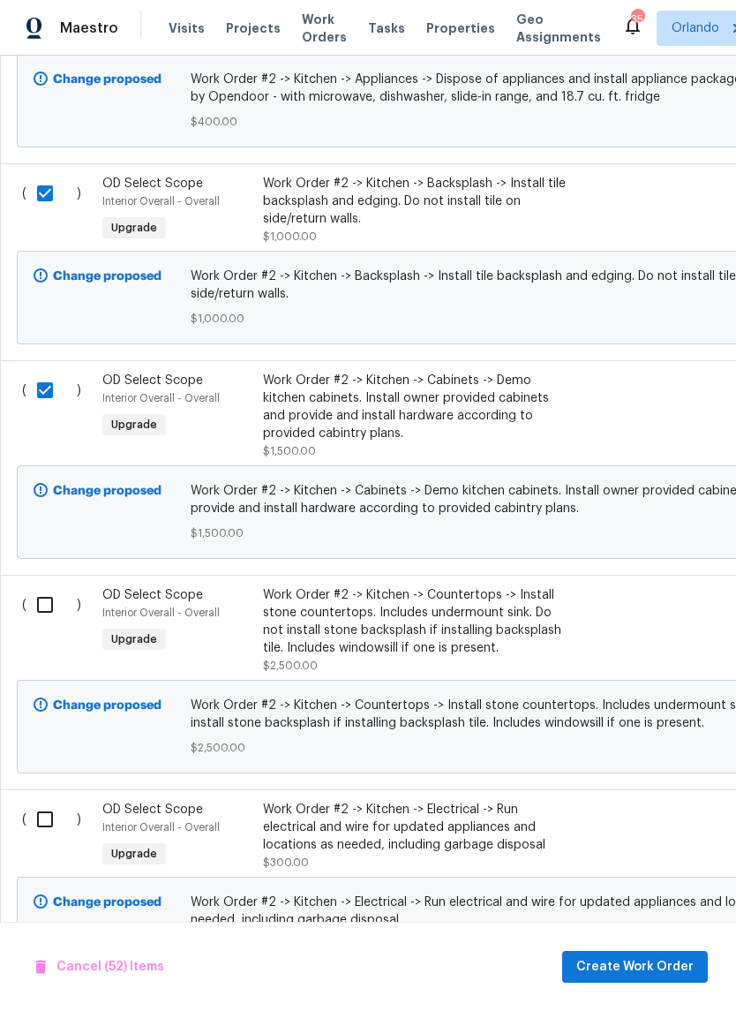
scroll to position [10834, 0]
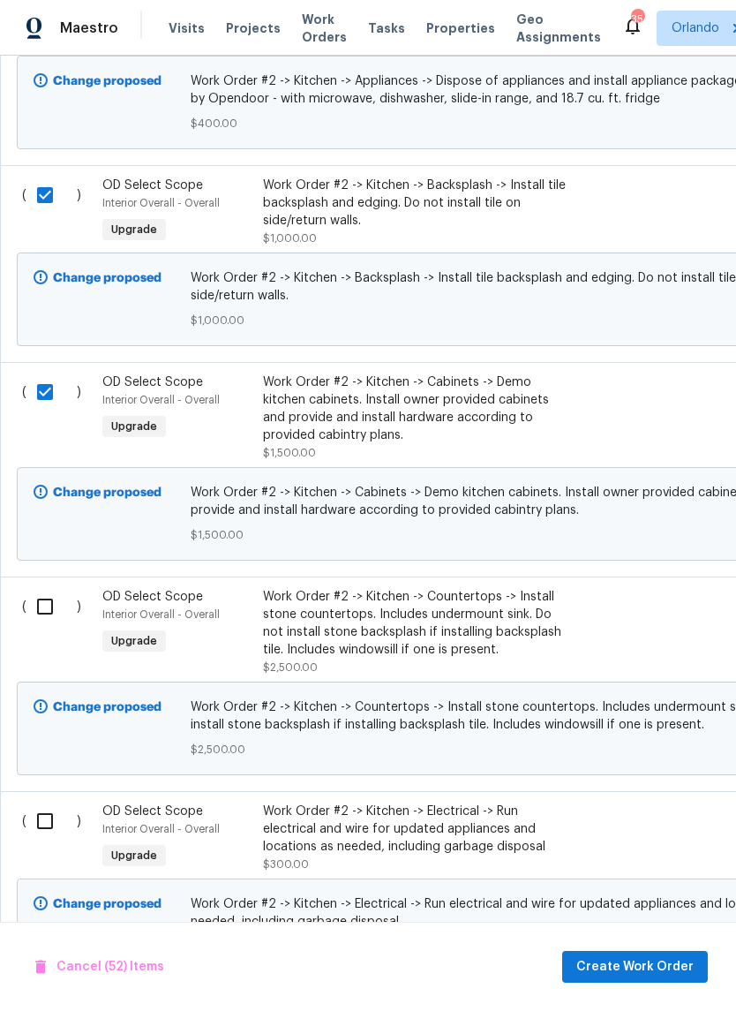
click at [44, 623] on input "checkbox" at bounding box center [51, 606] width 50 height 37
checkbox input "true"
click at [50, 840] on input "checkbox" at bounding box center [51, 821] width 50 height 37
checkbox input "true"
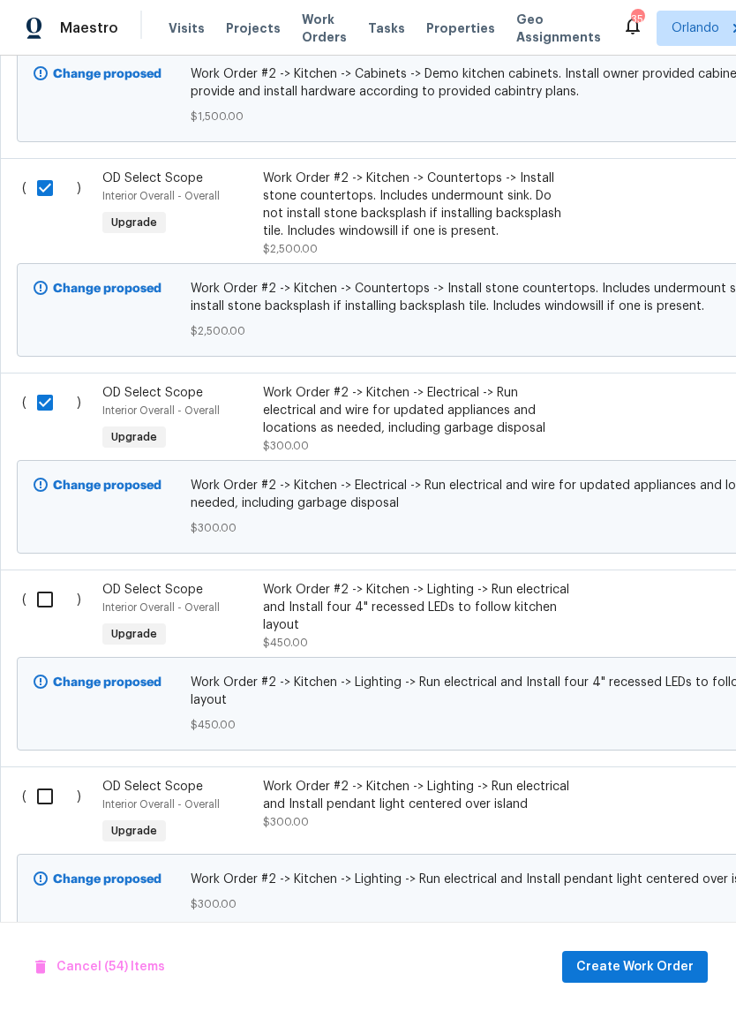
scroll to position [11256, 0]
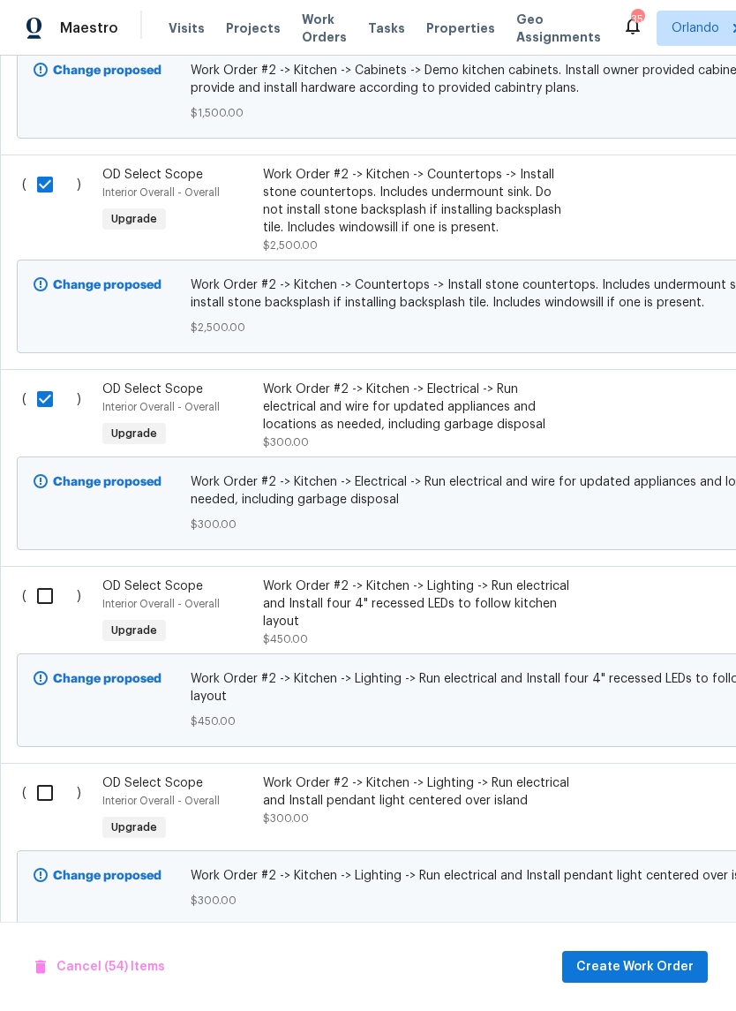
click at [46, 615] on input "checkbox" at bounding box center [51, 596] width 50 height 37
checkbox input "true"
click at [44, 812] on input "checkbox" at bounding box center [51, 792] width 50 height 37
checkbox input "true"
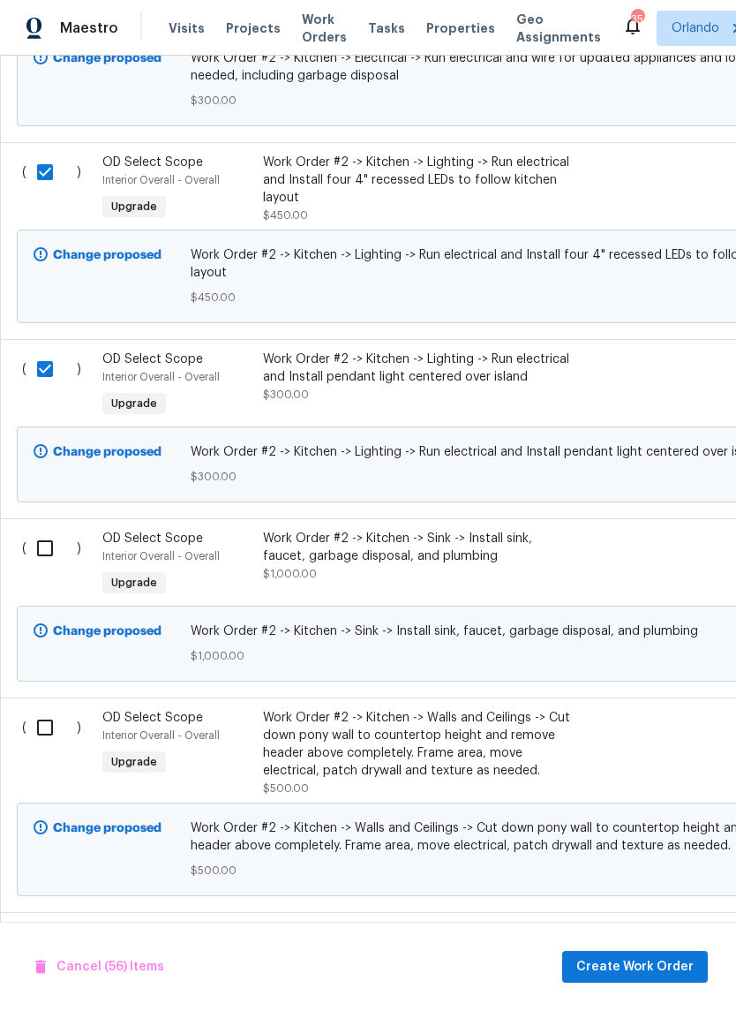
scroll to position [11681, 0]
click at [56, 566] on input "checkbox" at bounding box center [51, 547] width 50 height 37
checkbox input "true"
click at [43, 745] on input "checkbox" at bounding box center [51, 726] width 50 height 37
checkbox input "true"
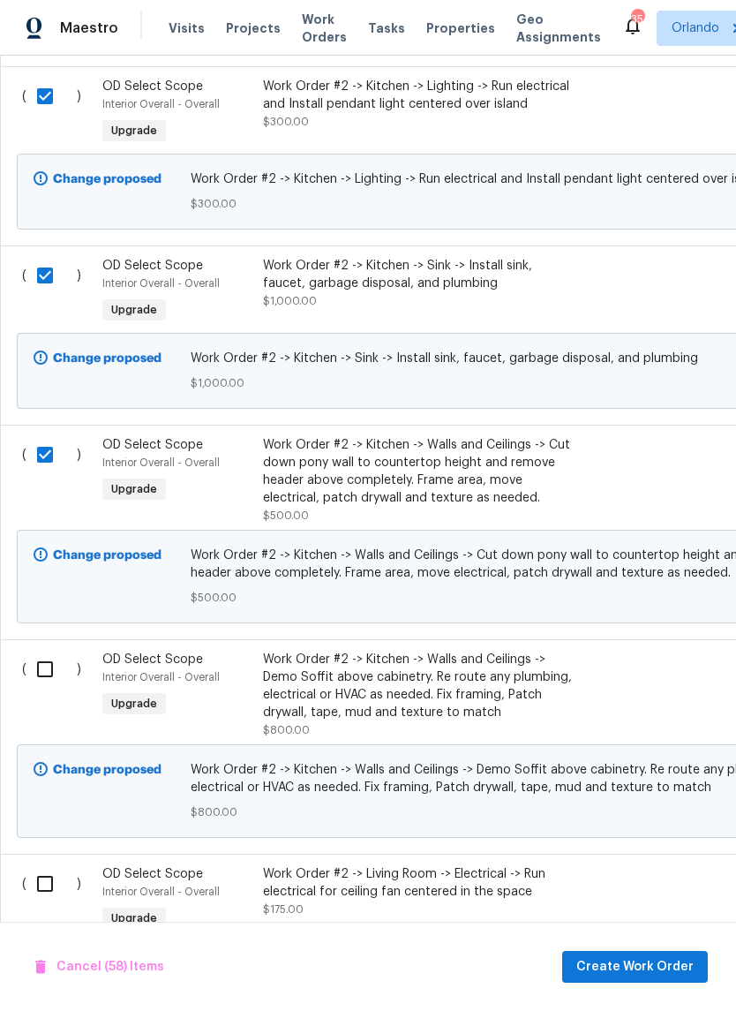
scroll to position [11952, 0]
click at [47, 688] on input "checkbox" at bounding box center [51, 669] width 50 height 37
checkbox input "true"
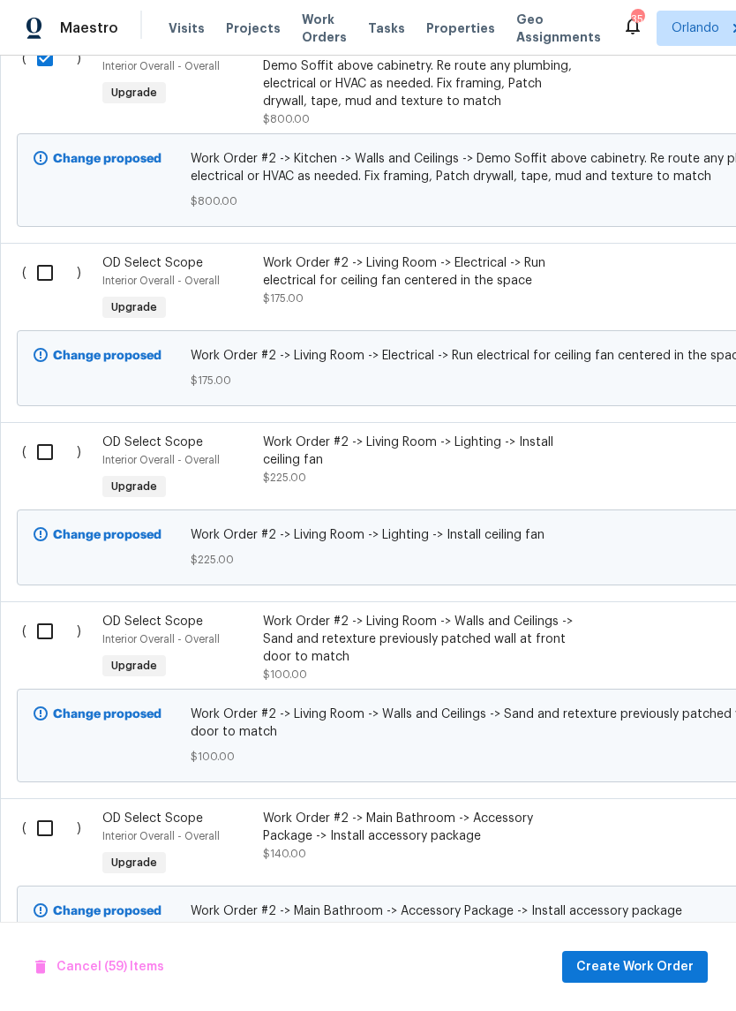
scroll to position [12564, 0]
click at [37, 291] on input "checkbox" at bounding box center [51, 272] width 50 height 37
checkbox input "true"
click at [48, 471] on input "checkbox" at bounding box center [51, 452] width 50 height 37
checkbox input "true"
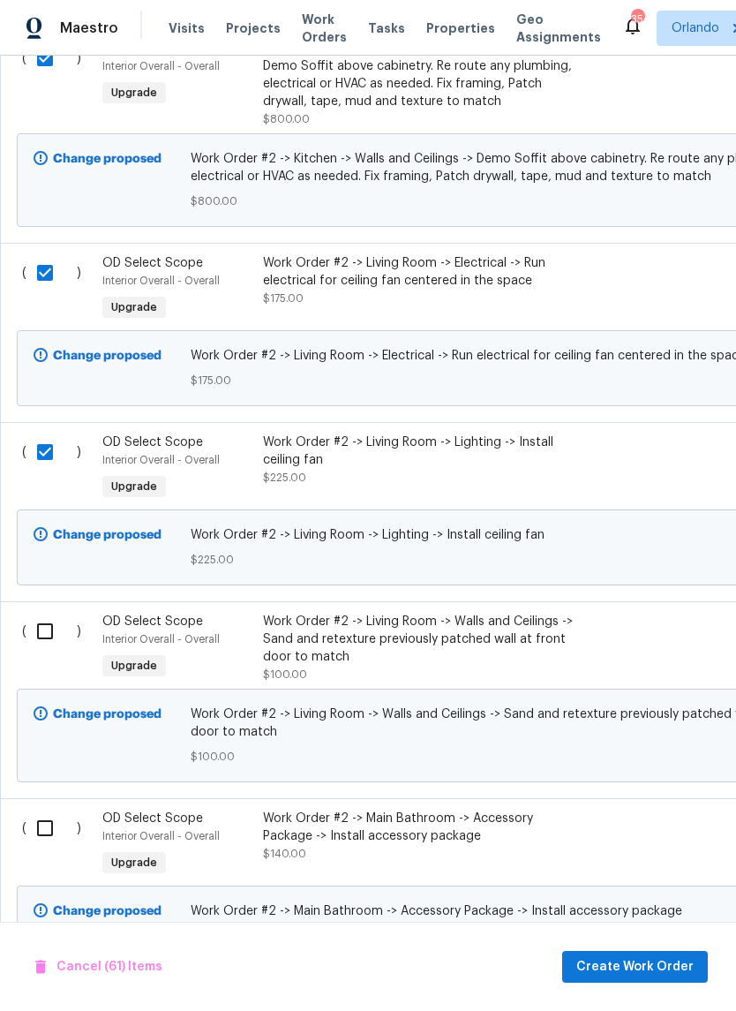
click at [46, 650] on input "checkbox" at bounding box center [51, 631] width 50 height 37
checkbox input "true"
click at [49, 847] on input "checkbox" at bounding box center [51, 828] width 50 height 37
checkbox input "true"
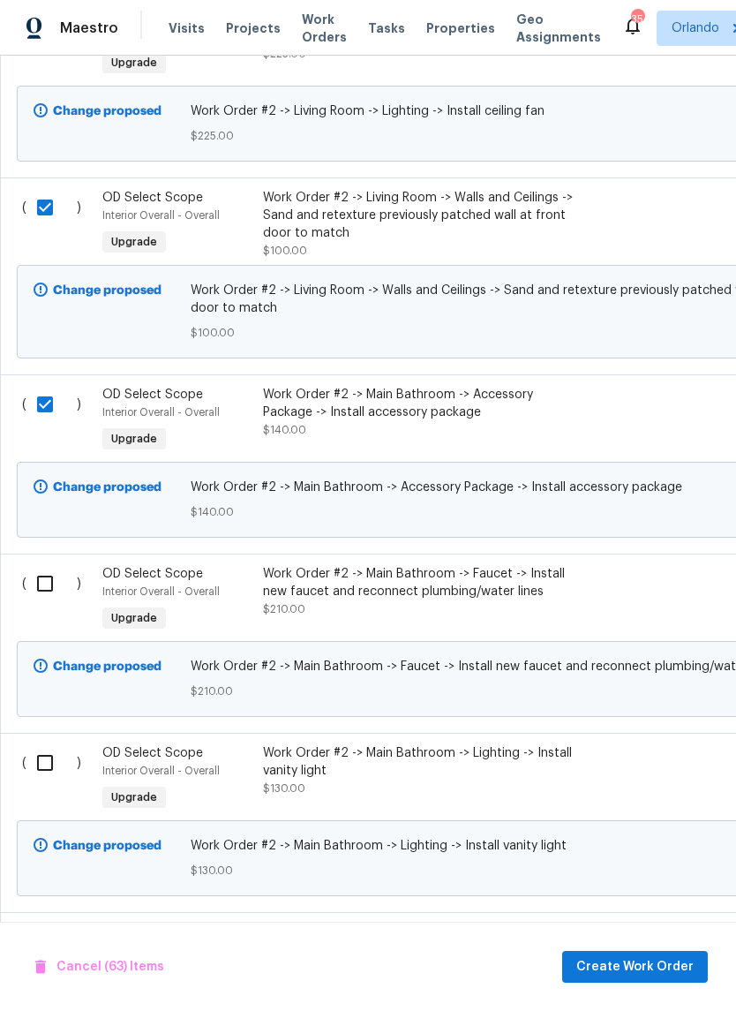
scroll to position [12987, 0]
click at [46, 603] on input "checkbox" at bounding box center [51, 584] width 50 height 37
checkbox input "true"
click at [45, 782] on input "checkbox" at bounding box center [51, 763] width 50 height 37
checkbox input "true"
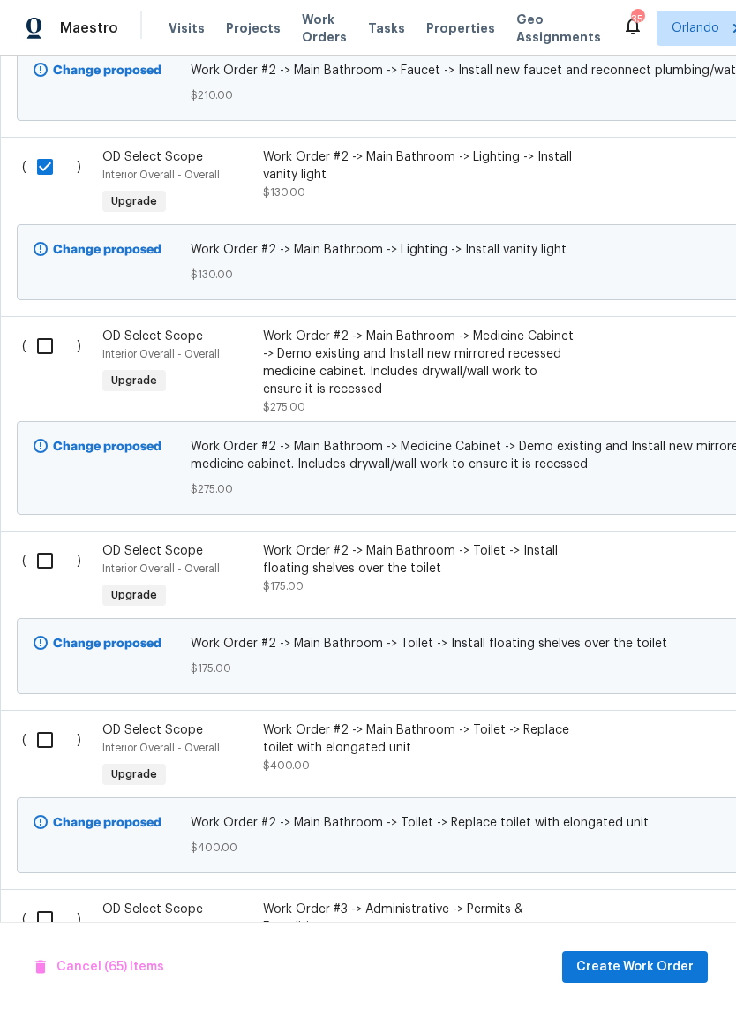
scroll to position [13584, 0]
click at [47, 365] on input "checkbox" at bounding box center [51, 346] width 50 height 37
checkbox input "true"
click at [48, 579] on input "checkbox" at bounding box center [51, 560] width 50 height 37
checkbox input "true"
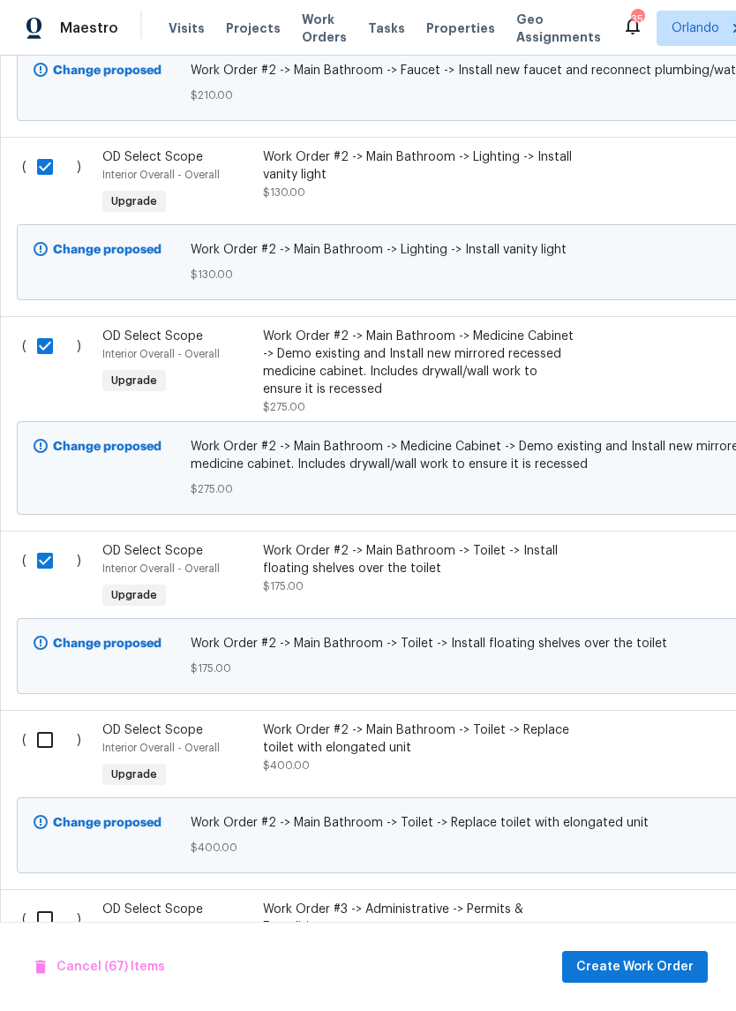
click at [46, 759] on input "checkbox" at bounding box center [51, 739] width 50 height 37
checkbox input "true"
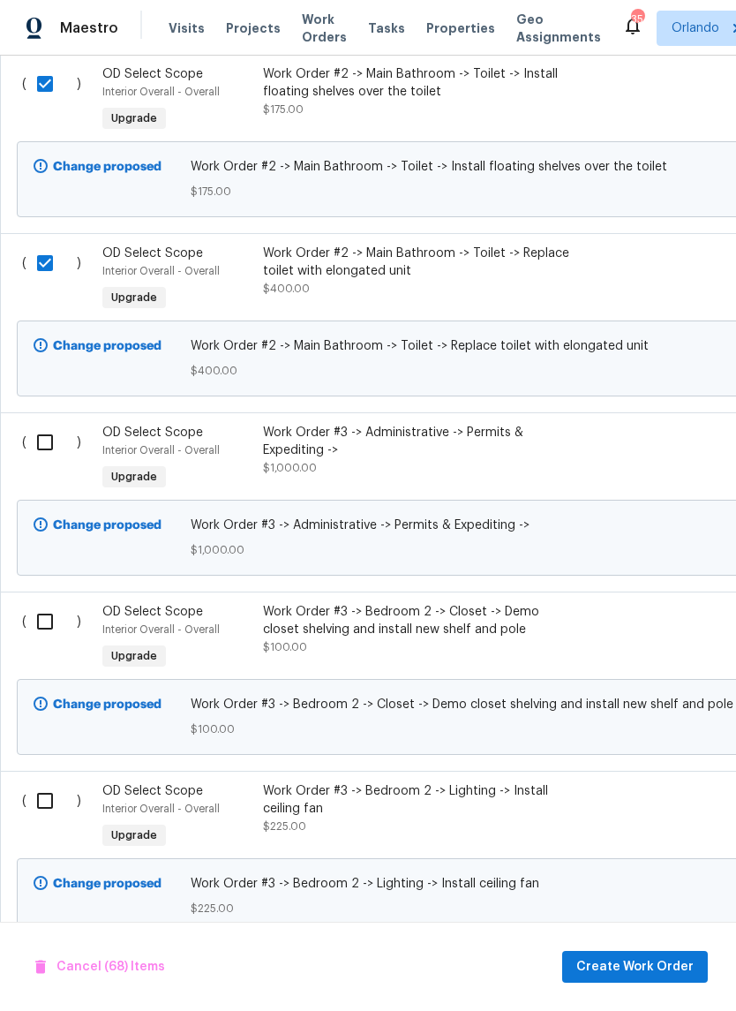
scroll to position [14060, 0]
click at [40, 640] on input "checkbox" at bounding box center [51, 621] width 50 height 37
checkbox input "true"
click at [47, 461] on input "checkbox" at bounding box center [51, 442] width 50 height 37
checkbox input "true"
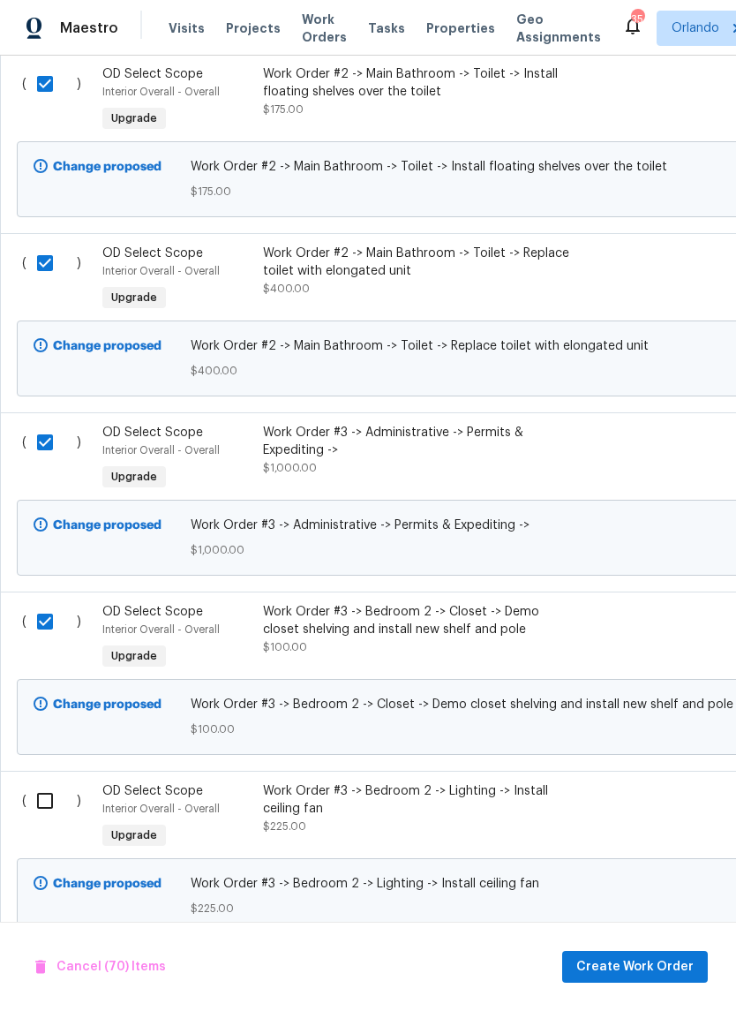
click at [46, 819] on input "checkbox" at bounding box center [51, 800] width 50 height 37
checkbox input "true"
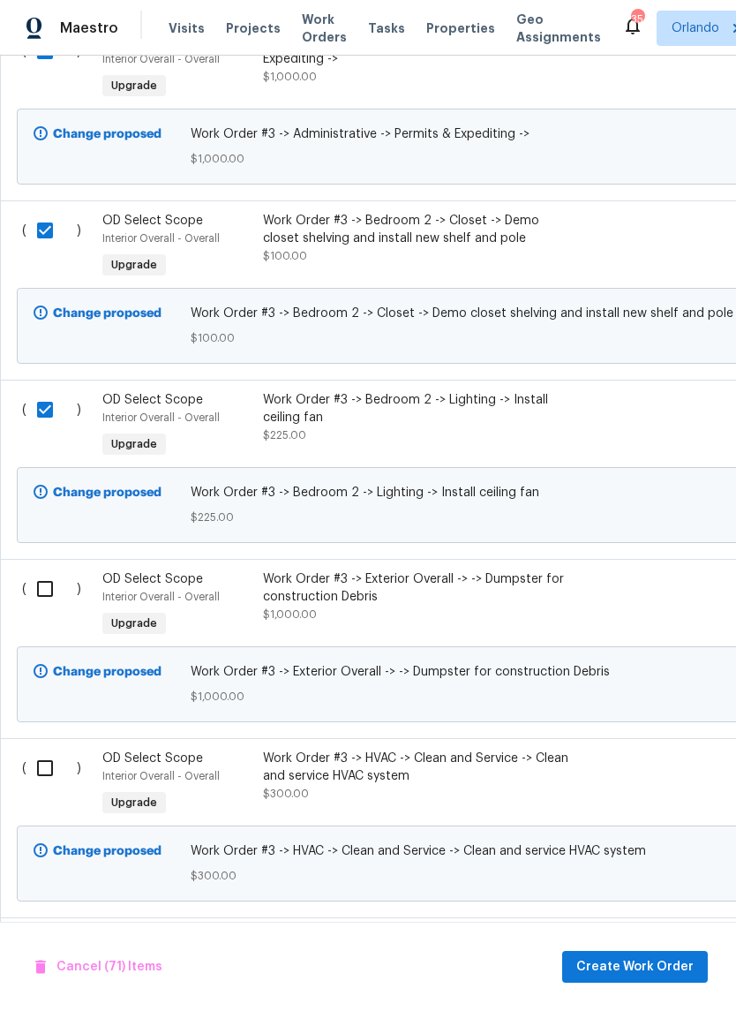
scroll to position [14452, 0]
click at [52, 787] on input "checkbox" at bounding box center [51, 768] width 50 height 37
checkbox input "true"
click at [51, 608] on input "checkbox" at bounding box center [51, 588] width 50 height 37
checkbox input "true"
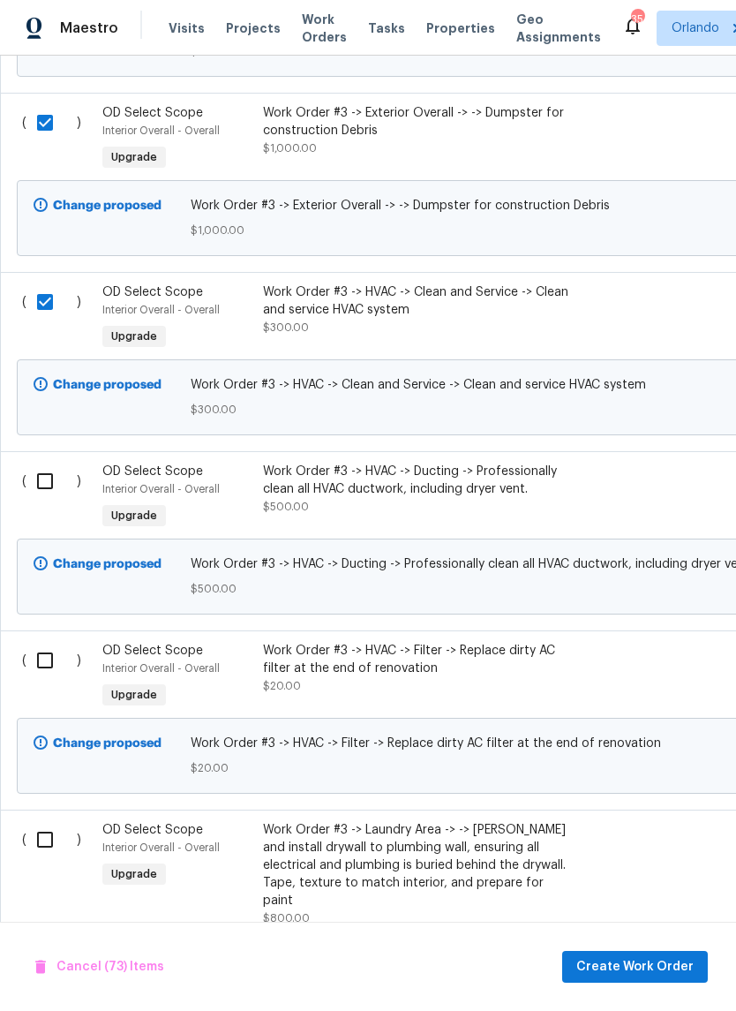
scroll to position [14918, 0]
click at [44, 500] on input "checkbox" at bounding box center [51, 481] width 50 height 37
checkbox input "true"
click at [43, 679] on input "checkbox" at bounding box center [51, 660] width 50 height 37
checkbox input "true"
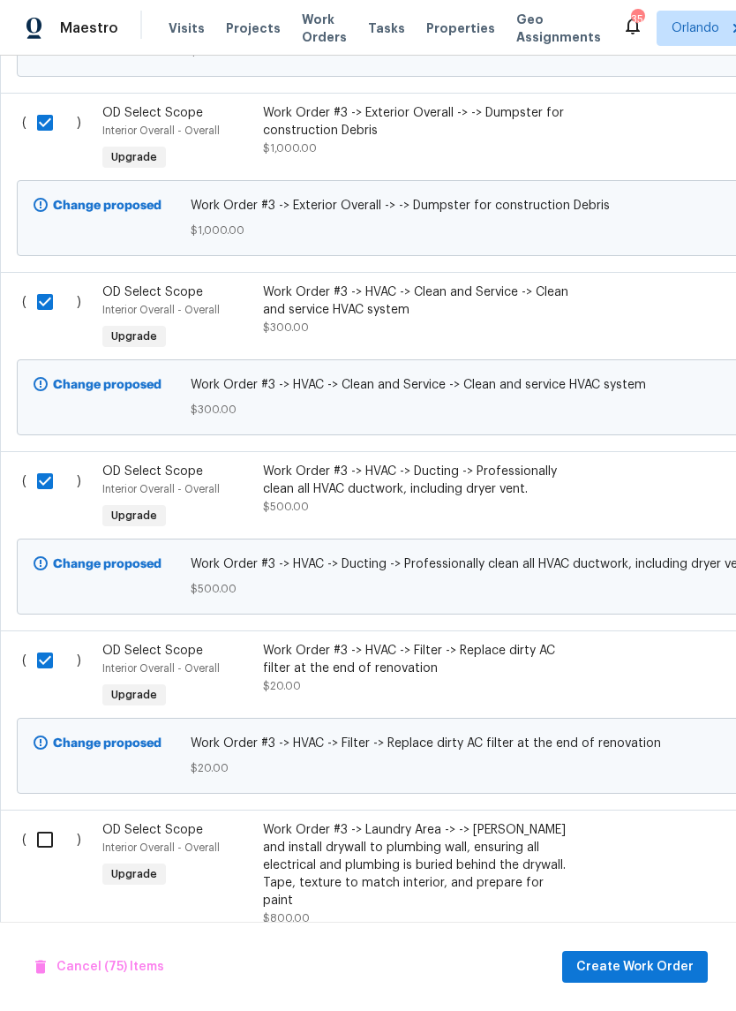
click at [46, 858] on input "checkbox" at bounding box center [51, 839] width 50 height 37
checkbox input "true"
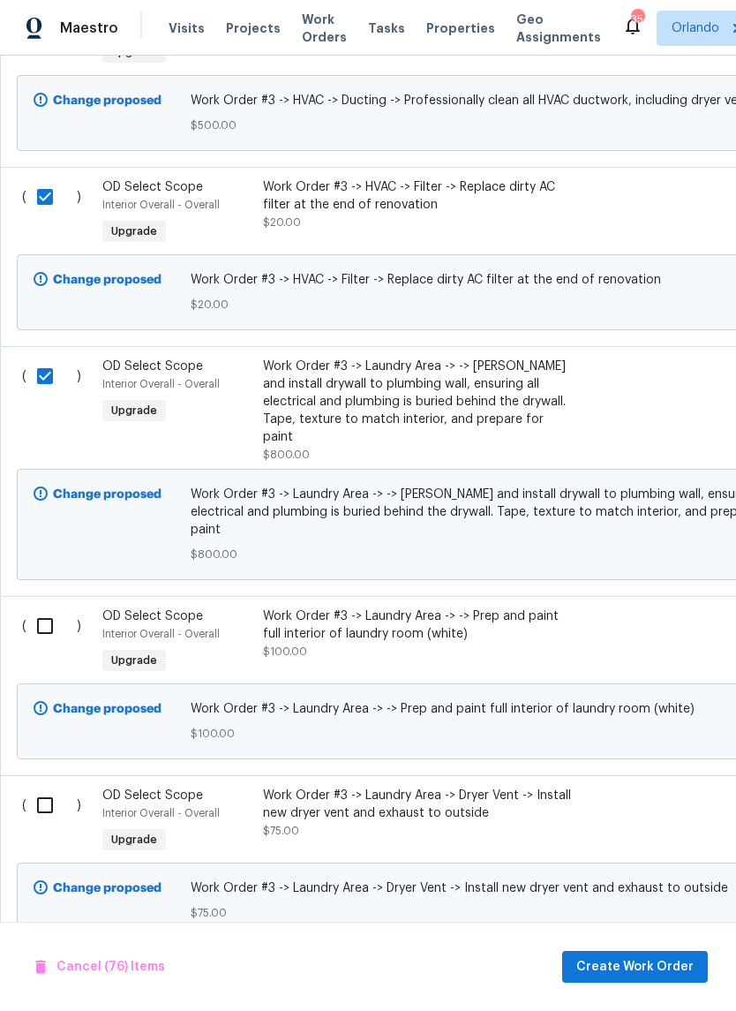
scroll to position [15383, 0]
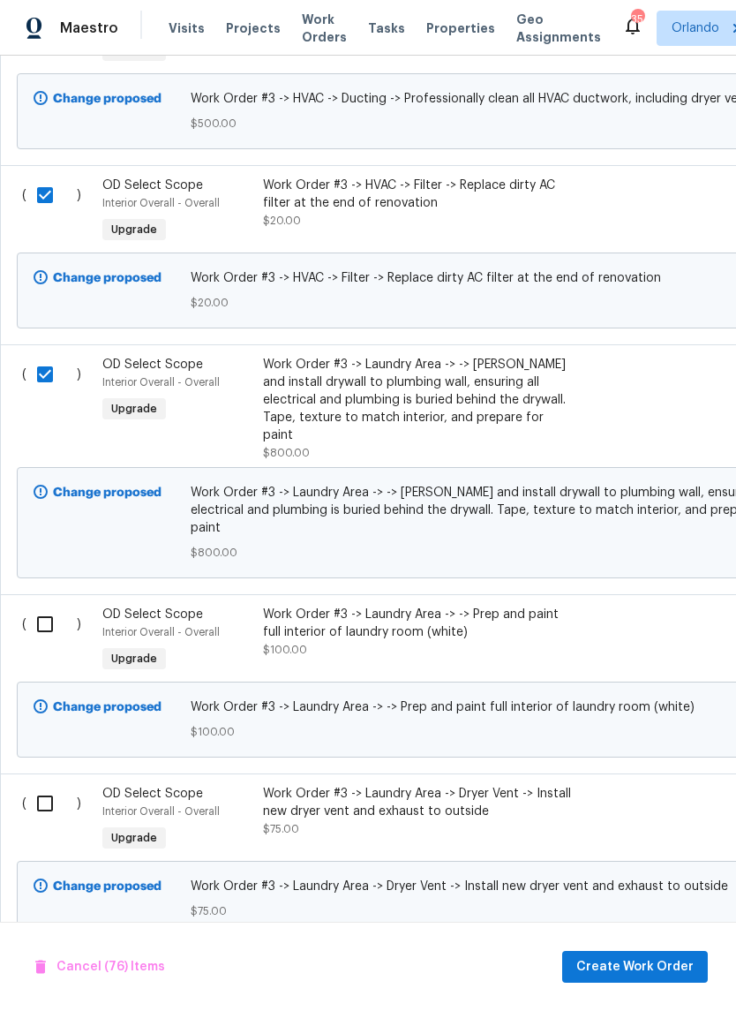
click at [46, 812] on input "checkbox" at bounding box center [51, 803] width 50 height 37
checkbox input "true"
click at [49, 643] on input "checkbox" at bounding box center [51, 624] width 50 height 37
checkbox input "true"
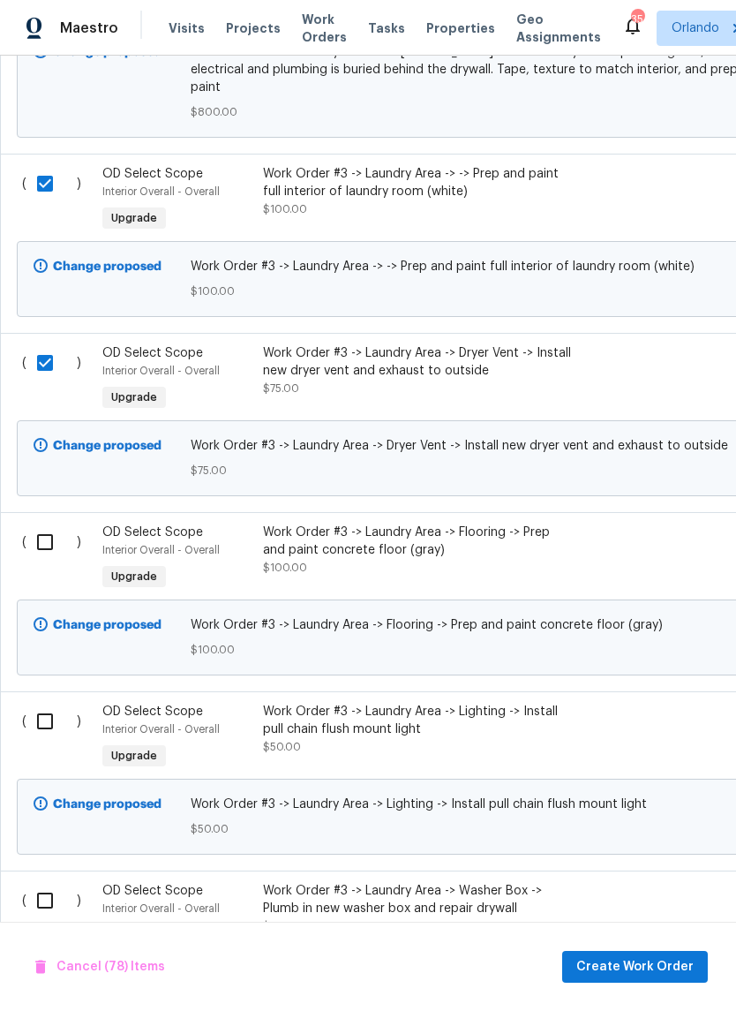
scroll to position [0, 0]
click at [49, 562] on input "checkbox" at bounding box center [51, 543] width 50 height 37
checkbox input "true"
click at [51, 741] on input "checkbox" at bounding box center [51, 722] width 50 height 37
checkbox input "true"
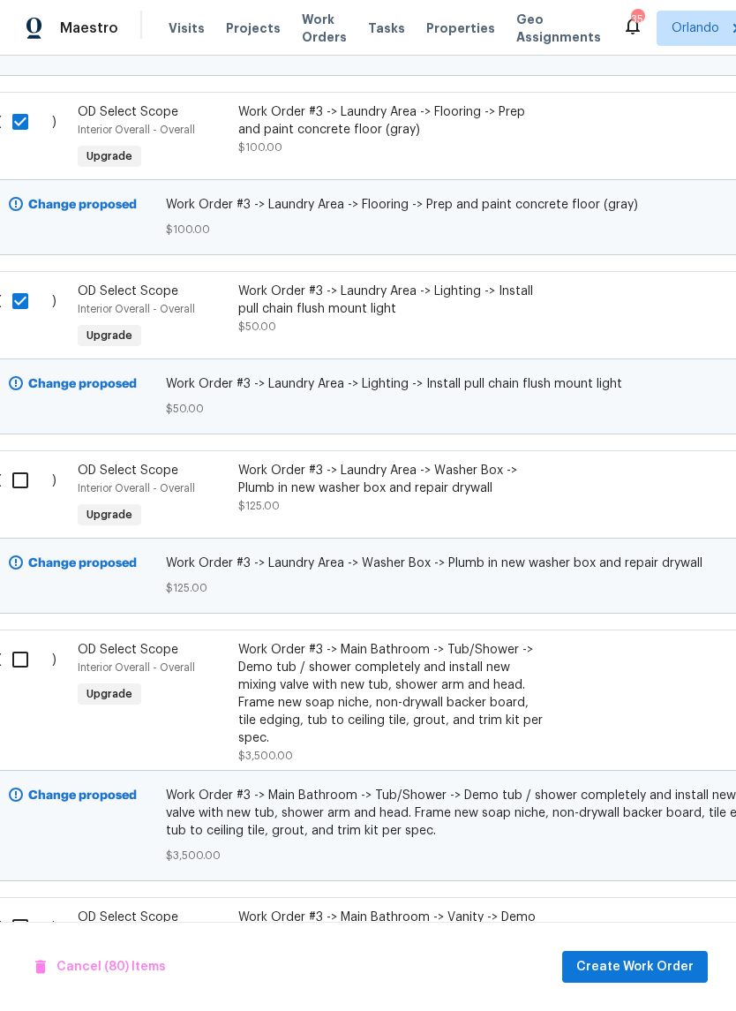
scroll to position [16243, 25]
click at [31, 497] on input "checkbox" at bounding box center [27, 481] width 50 height 37
checkbox input "true"
click at [27, 679] on input "checkbox" at bounding box center [27, 660] width 50 height 37
checkbox input "true"
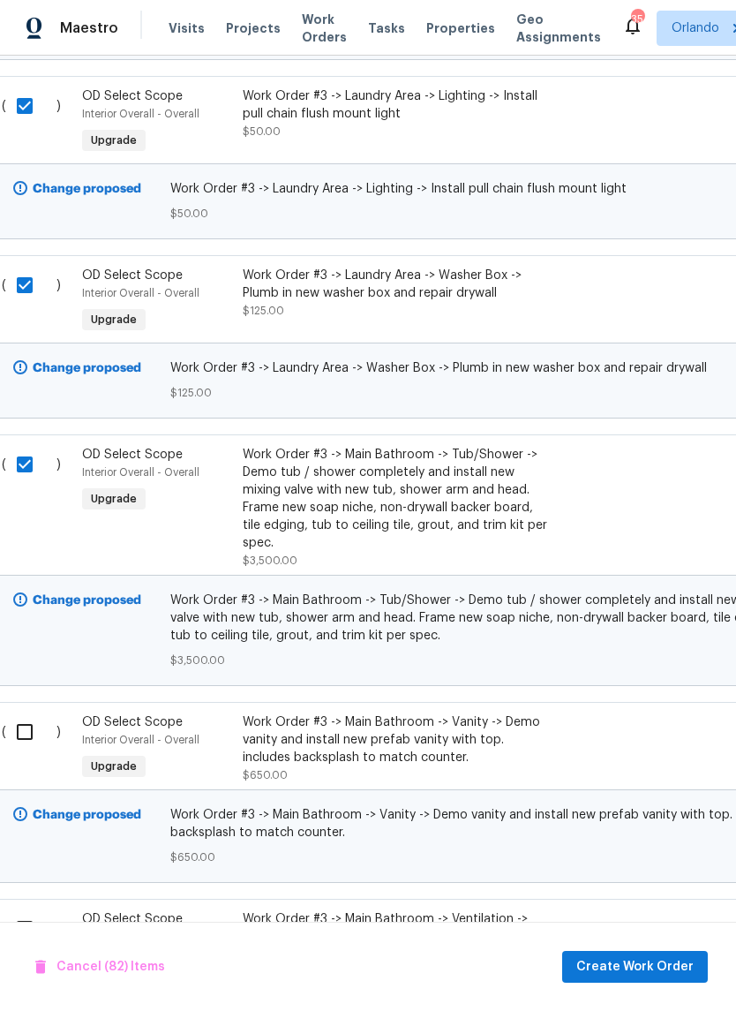
scroll to position [16646, 0]
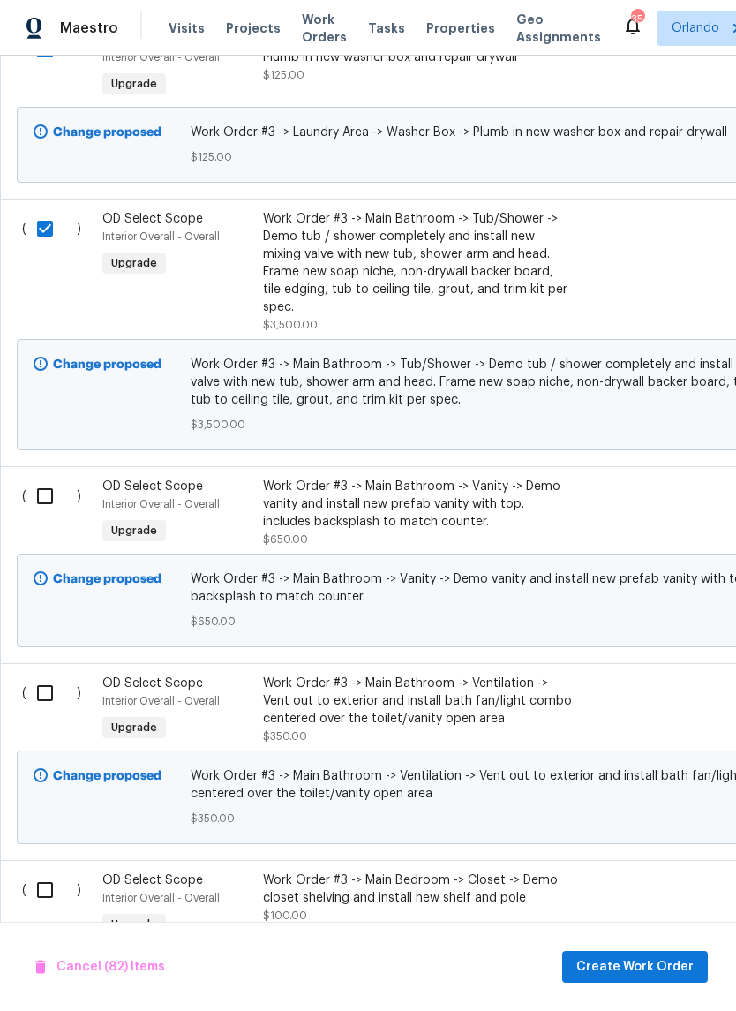
click at [46, 712] on input "checkbox" at bounding box center [51, 693] width 50 height 37
checkbox input "true"
click at [42, 509] on input "checkbox" at bounding box center [51, 496] width 50 height 37
checkbox input "true"
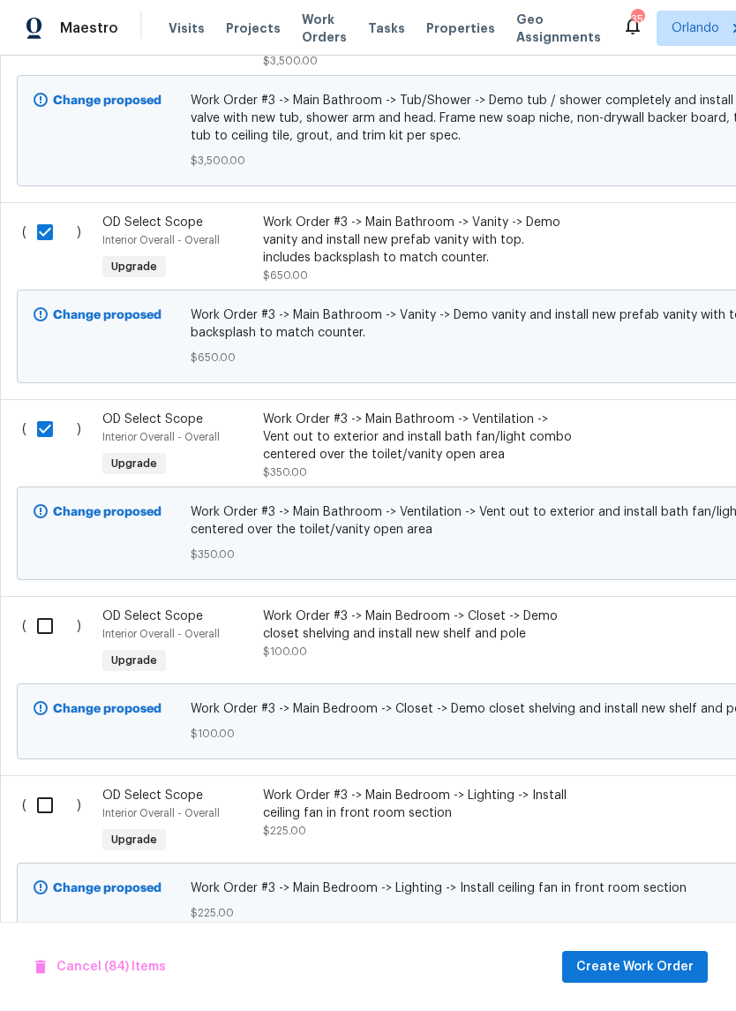
click at [46, 643] on input "checkbox" at bounding box center [51, 626] width 50 height 37
checkbox input "true"
click at [43, 824] on input "checkbox" at bounding box center [51, 805] width 50 height 37
checkbox input "true"
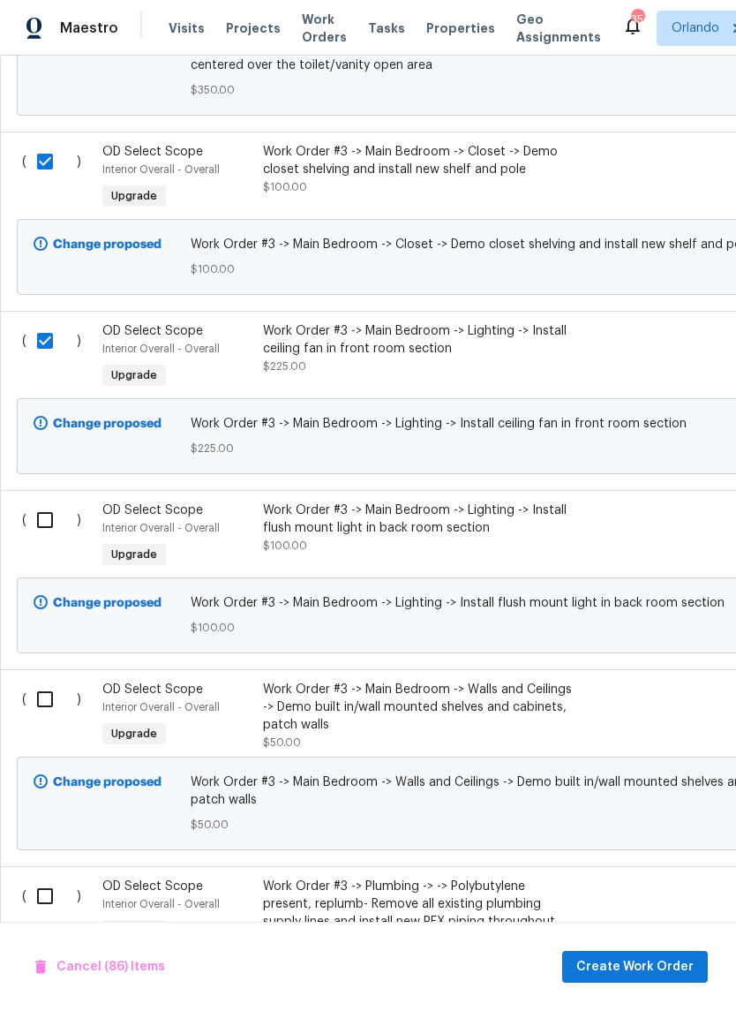
click at [49, 539] on input "checkbox" at bounding box center [51, 520] width 50 height 37
checkbox input "true"
click at [44, 718] on input "checkbox" at bounding box center [51, 699] width 50 height 37
checkbox input "true"
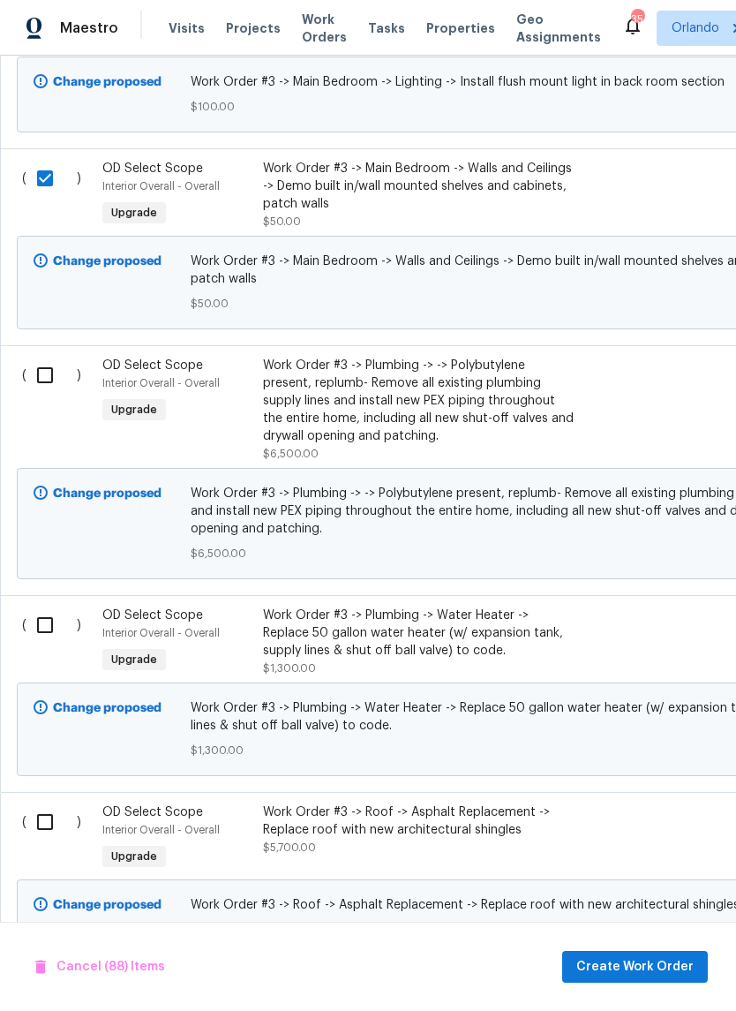
click at [51, 394] on input "checkbox" at bounding box center [51, 375] width 50 height 37
checkbox input "true"
click at [55, 644] on input "checkbox" at bounding box center [51, 625] width 50 height 37
checkbox input "true"
click at [49, 841] on input "checkbox" at bounding box center [51, 822] width 50 height 37
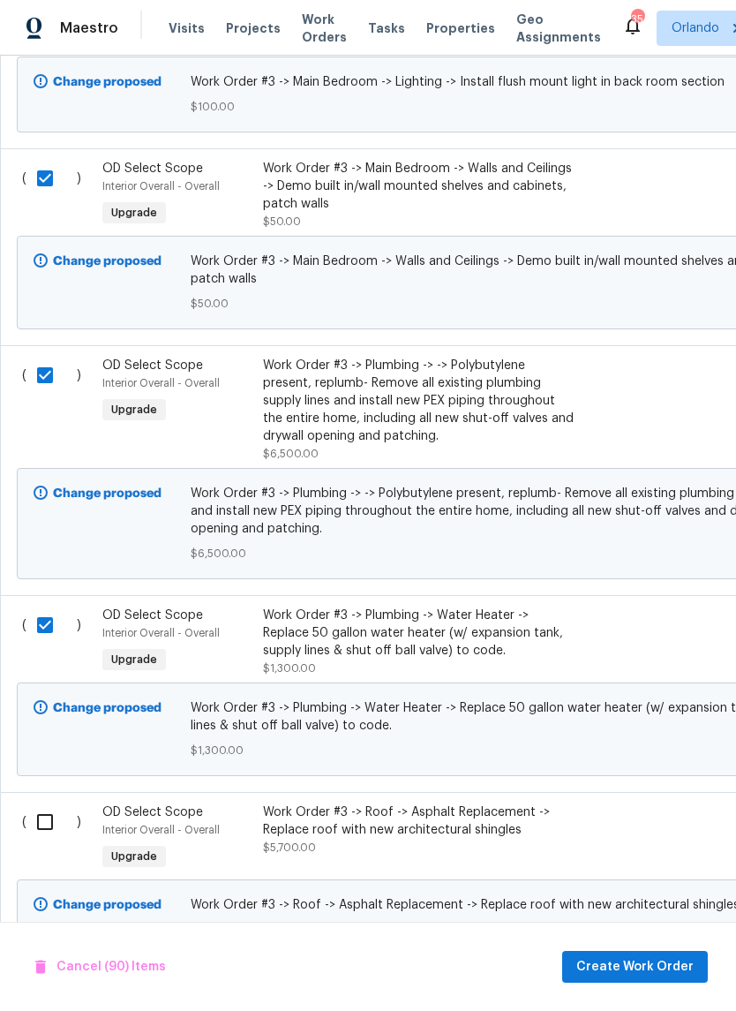
checkbox input "true"
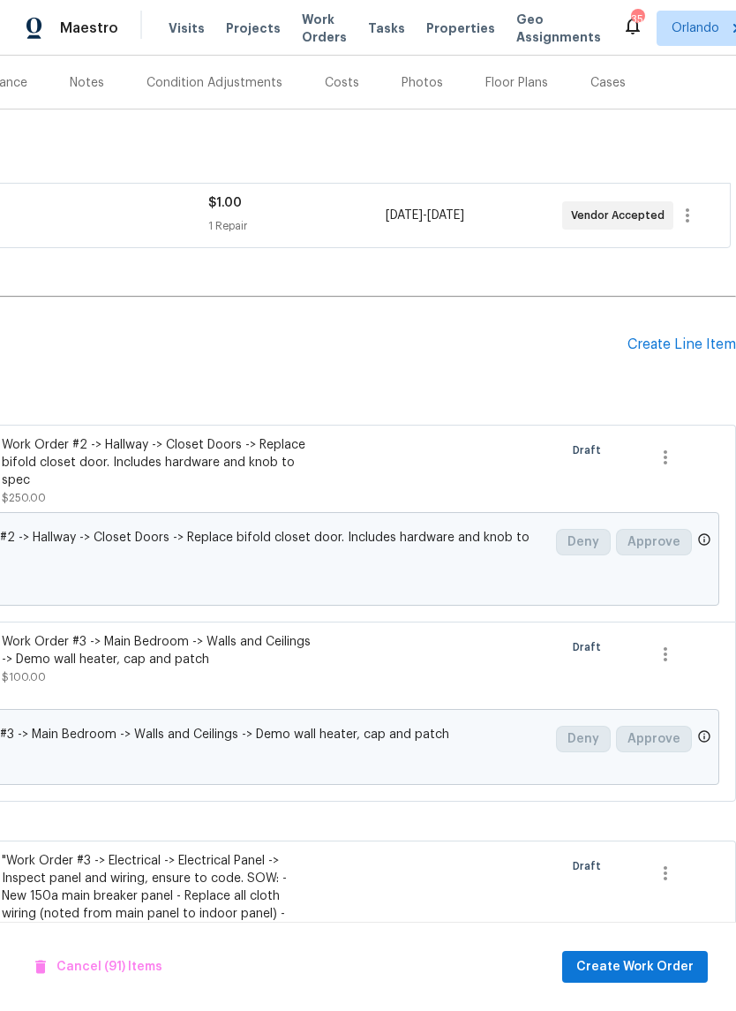
click at [684, 341] on div "Create Line Item" at bounding box center [682, 344] width 109 height 17
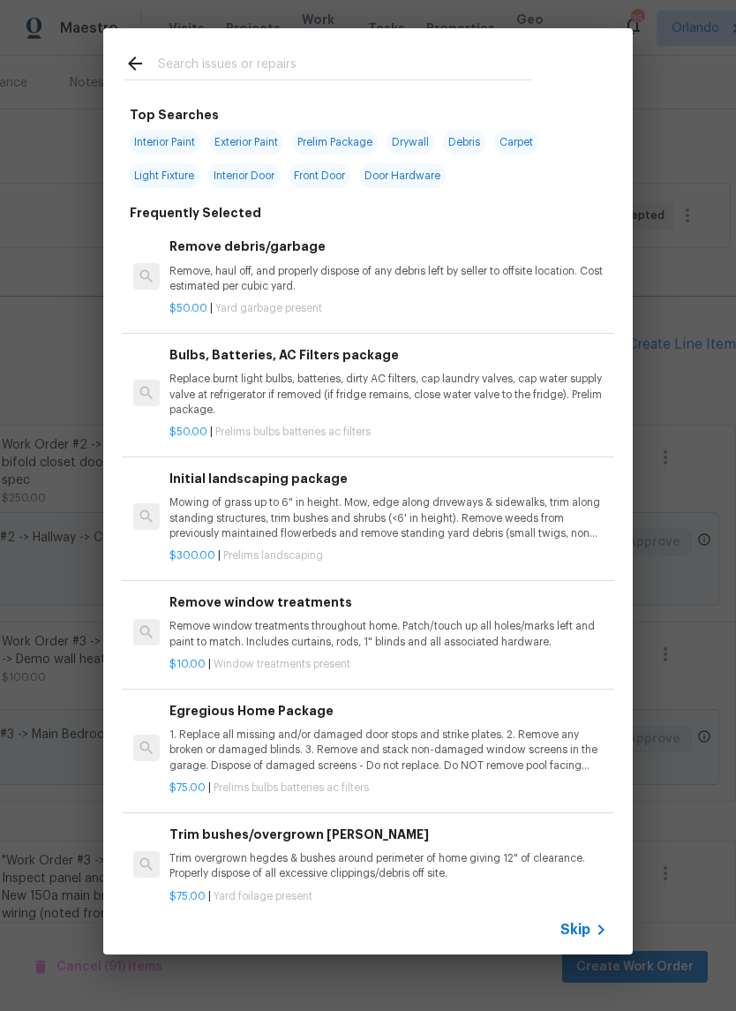
click at [58, 304] on div "Top Searches Interior Paint Exterior Paint Prelim Package Drywall Debris Carpet…" at bounding box center [368, 491] width 736 height 983
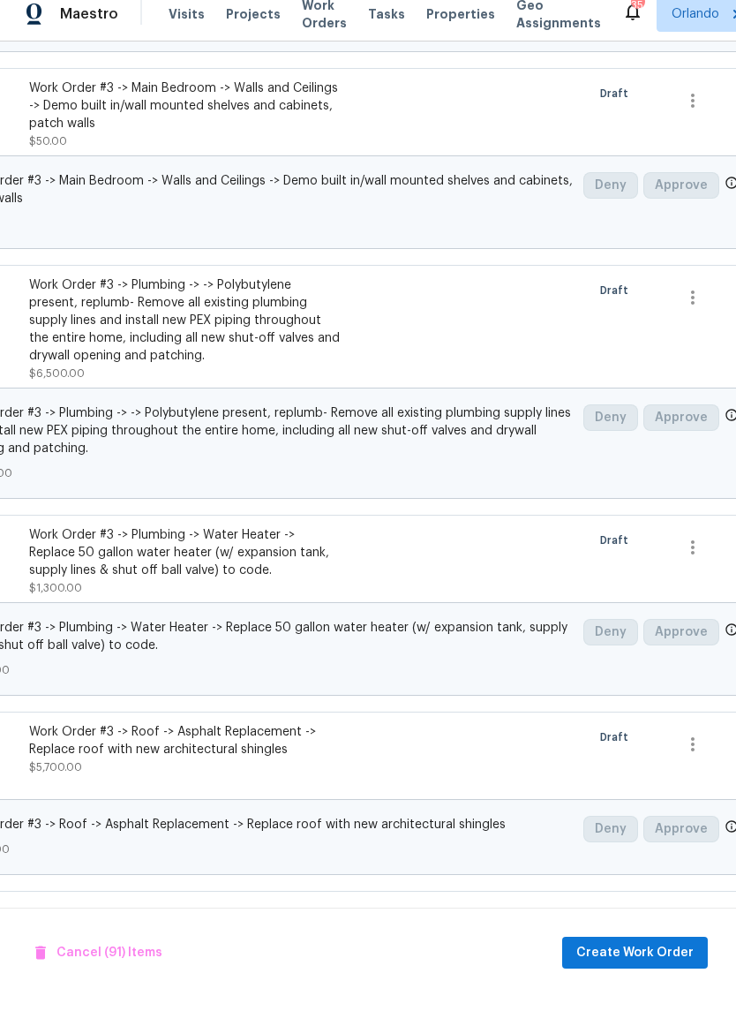
scroll to position [17990, 234]
click at [672, 951] on button "Create Work Order" at bounding box center [636, 967] width 146 height 33
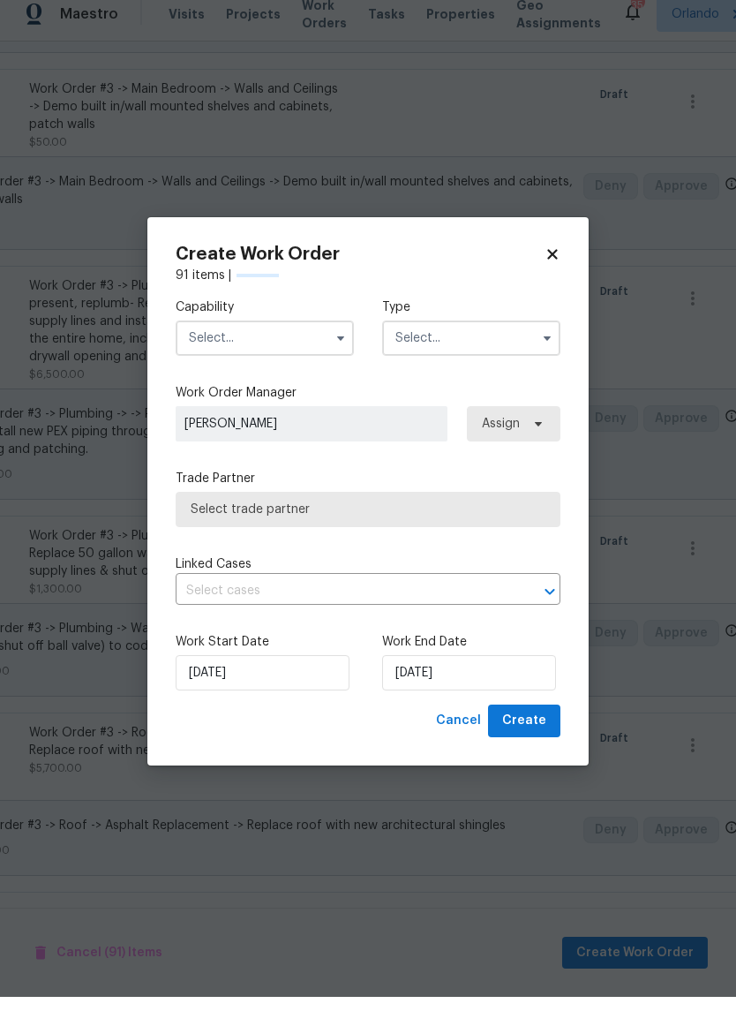
checkbox input "false"
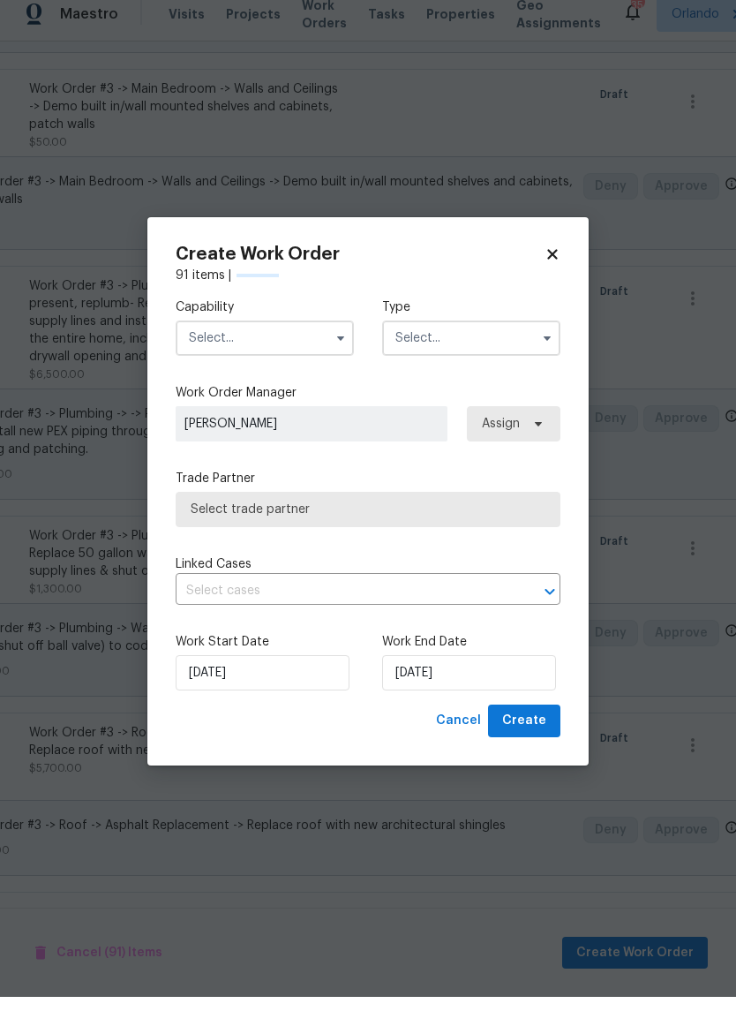
checkbox input "false"
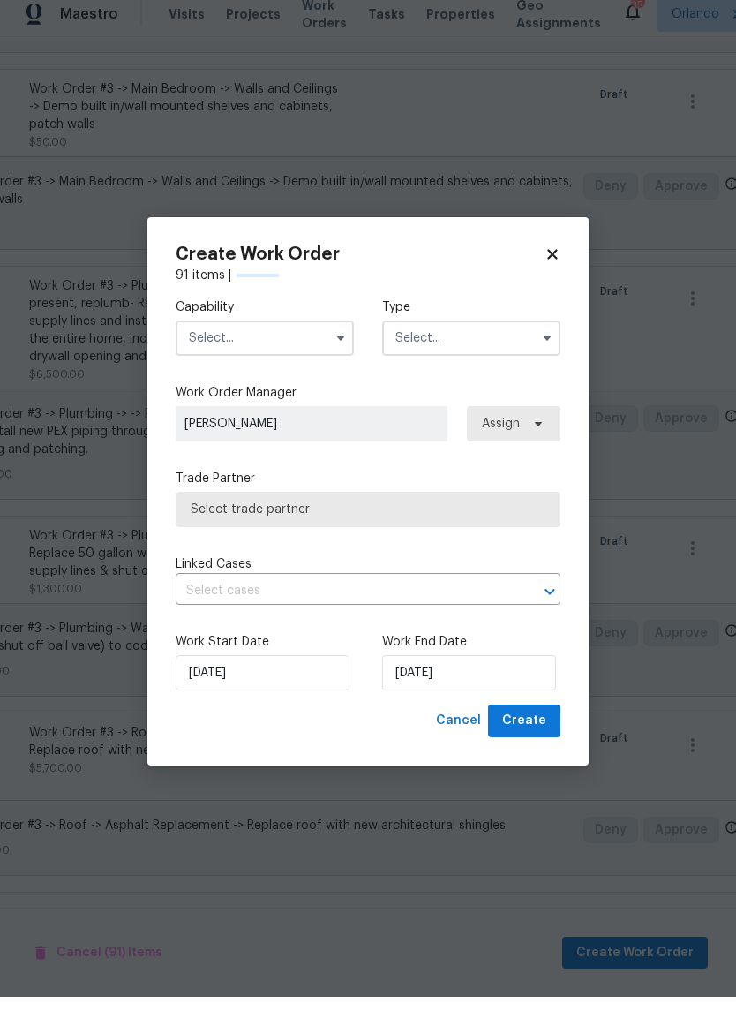
checkbox input "false"
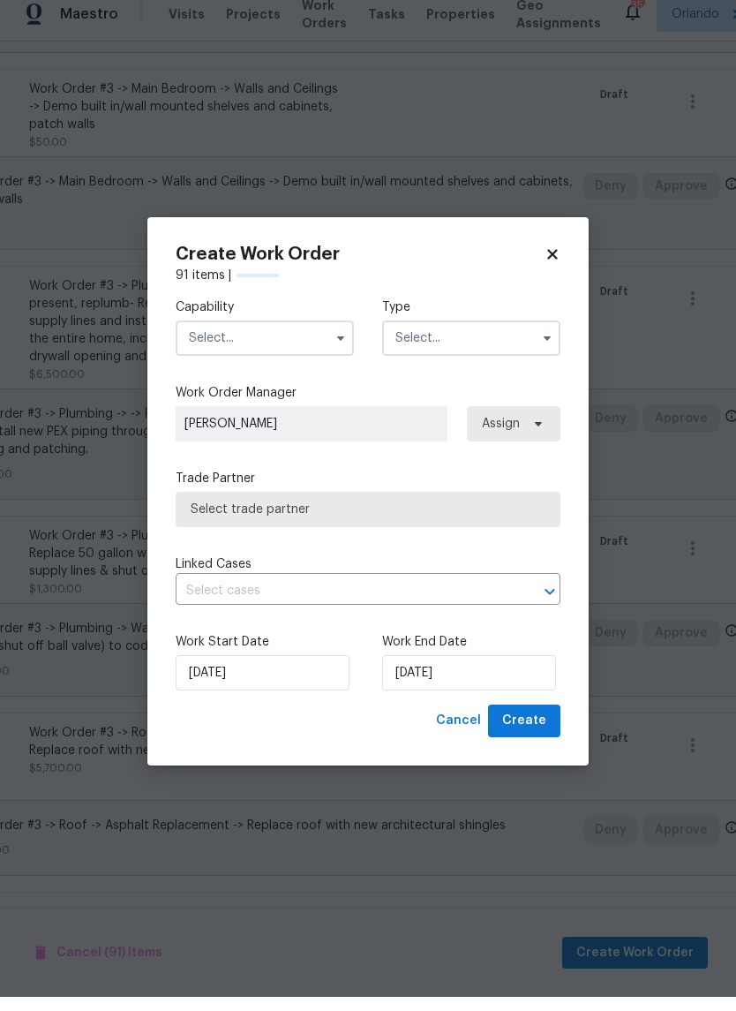
checkbox input "false"
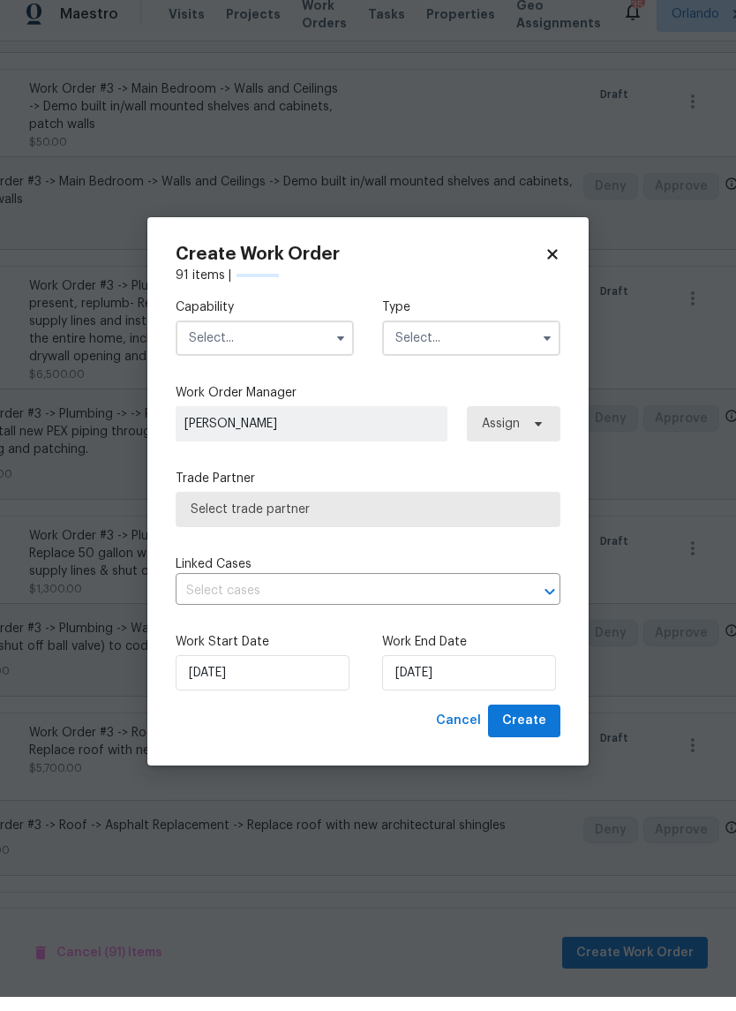
checkbox input "false"
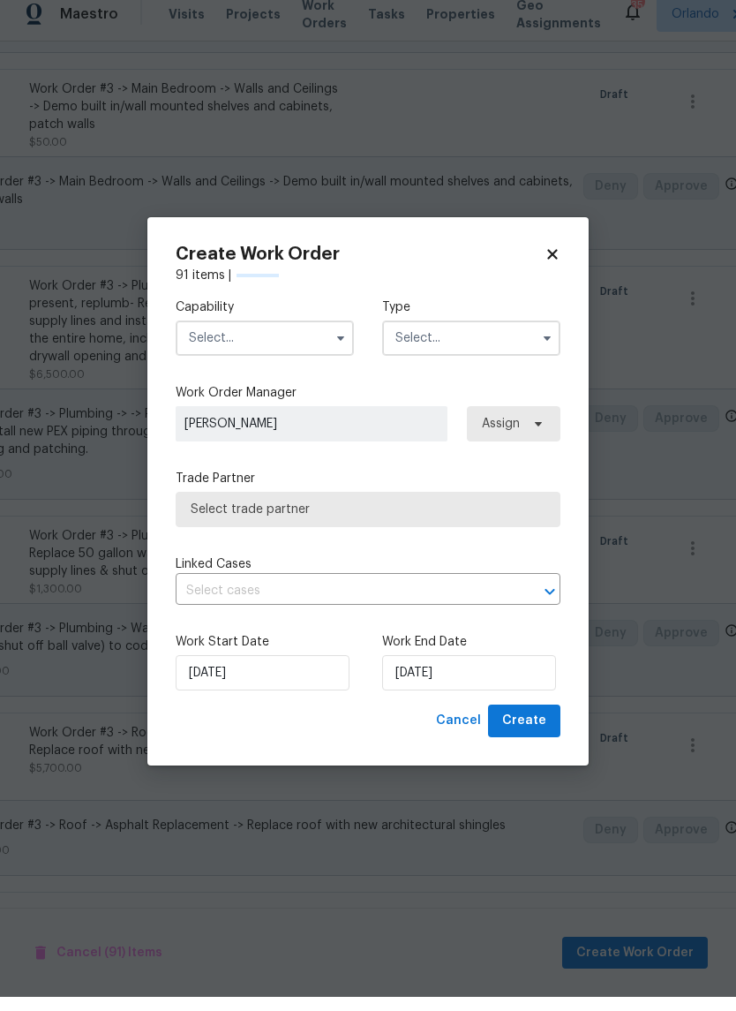
checkbox input "false"
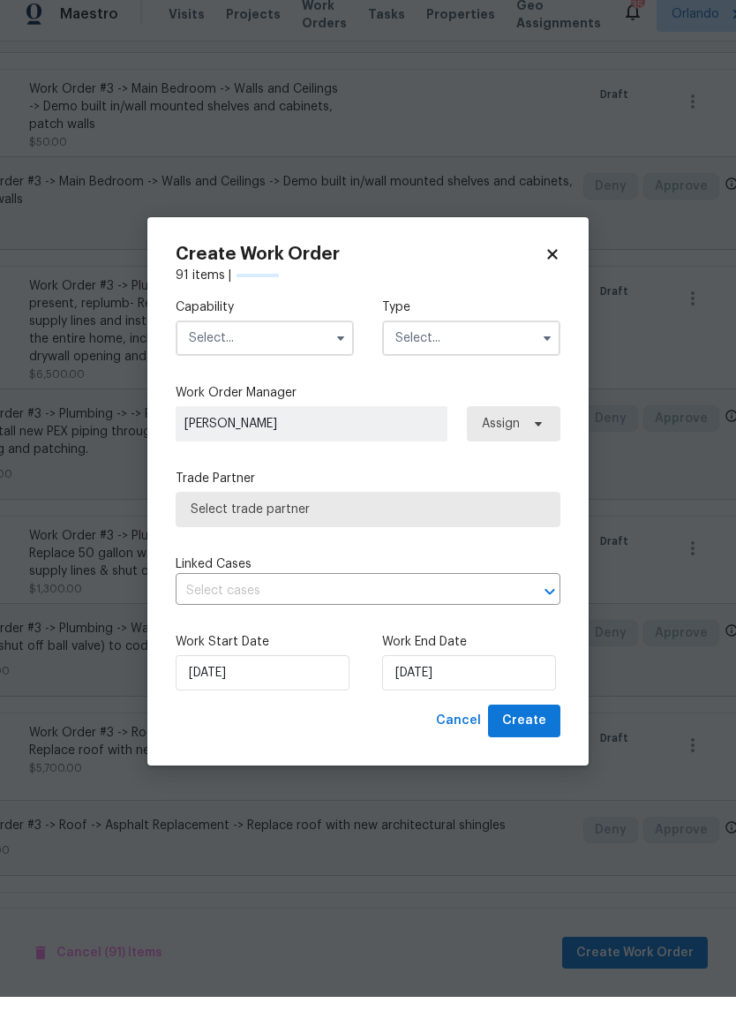
checkbox input "false"
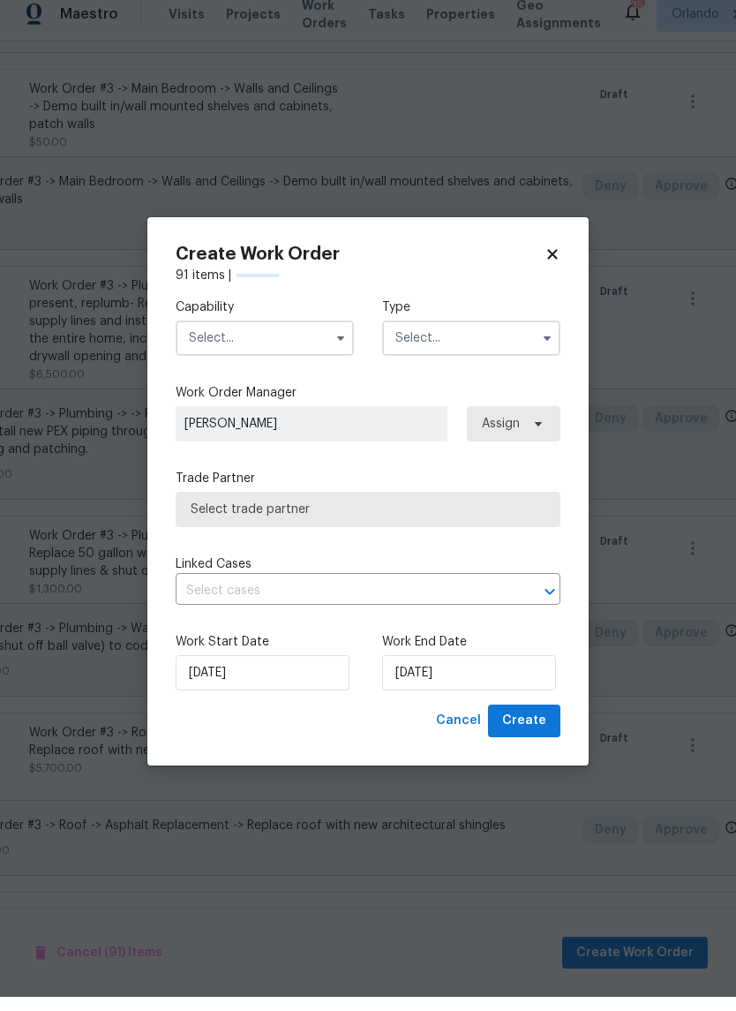
checkbox input "false"
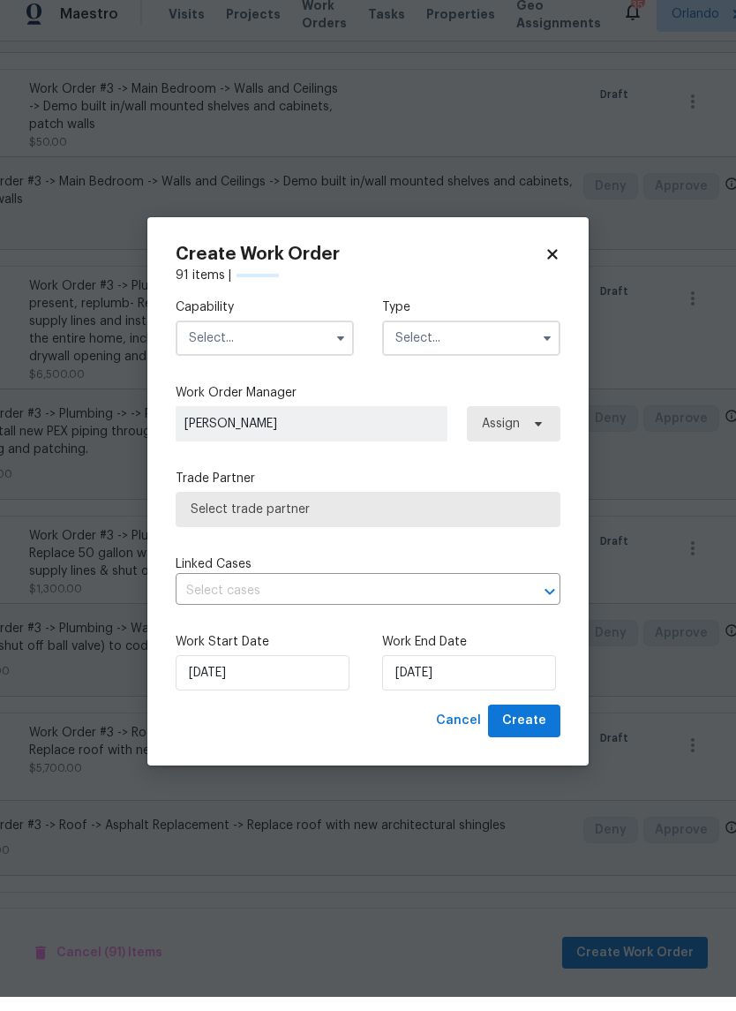
checkbox input "false"
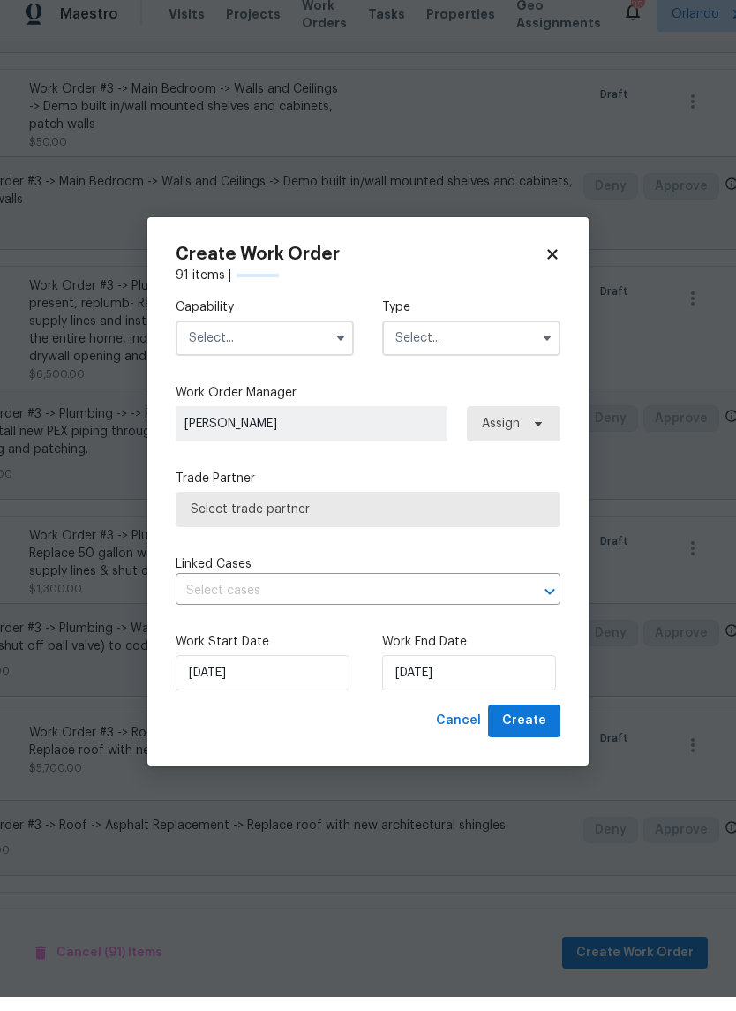
checkbox input "false"
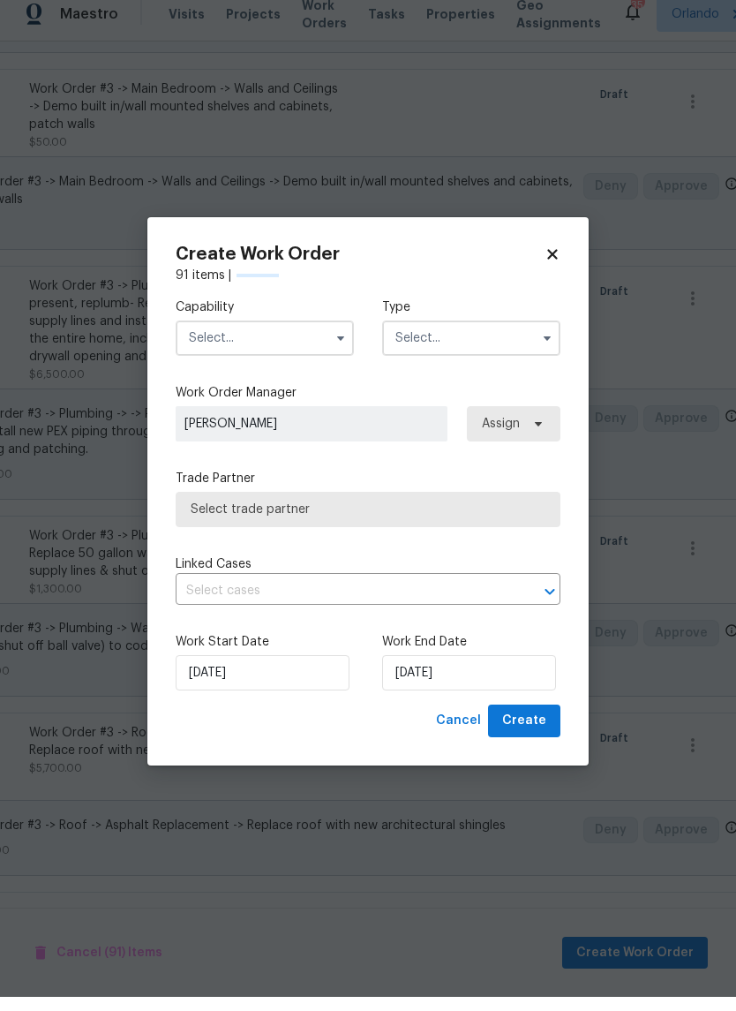
checkbox input "false"
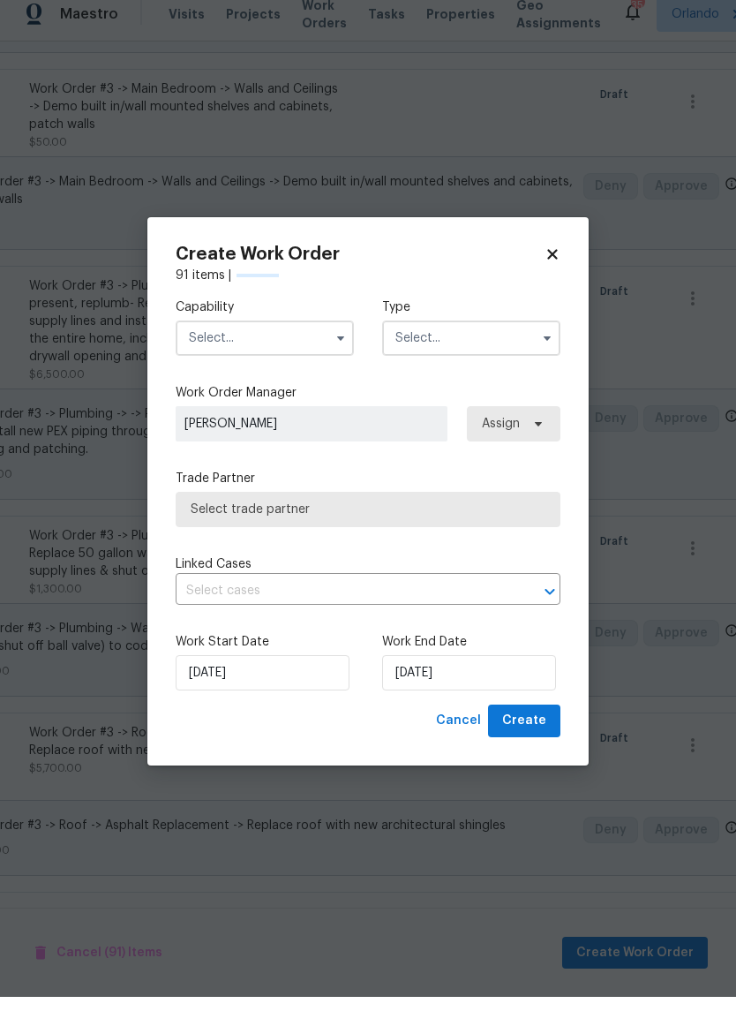
checkbox input "false"
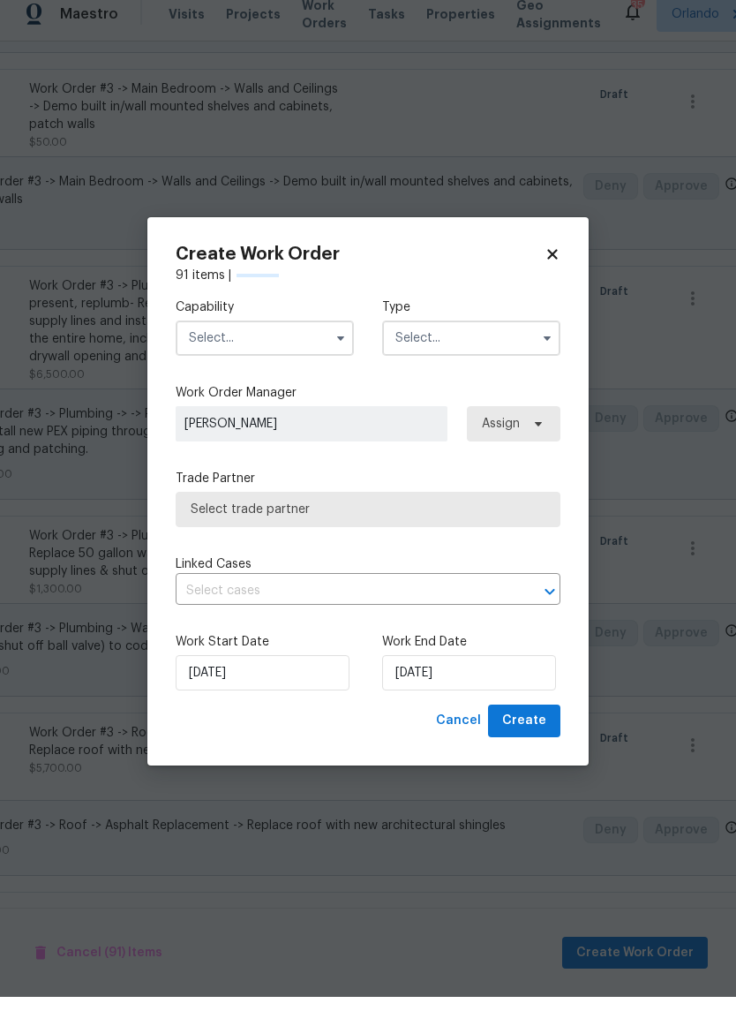
checkbox input "false"
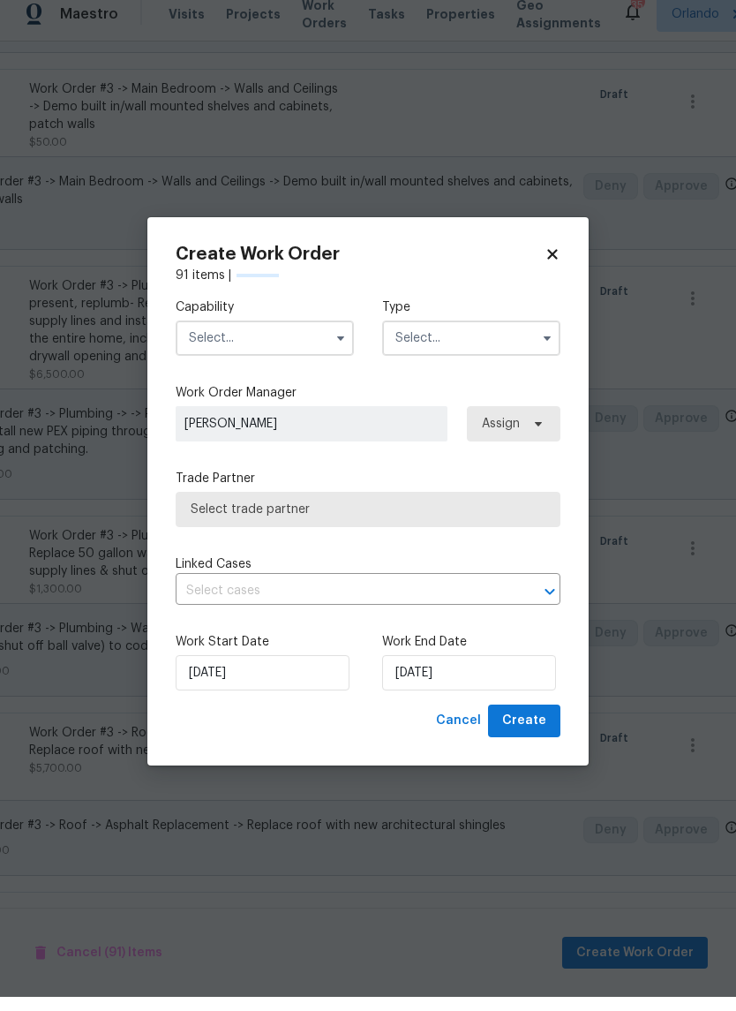
checkbox input "false"
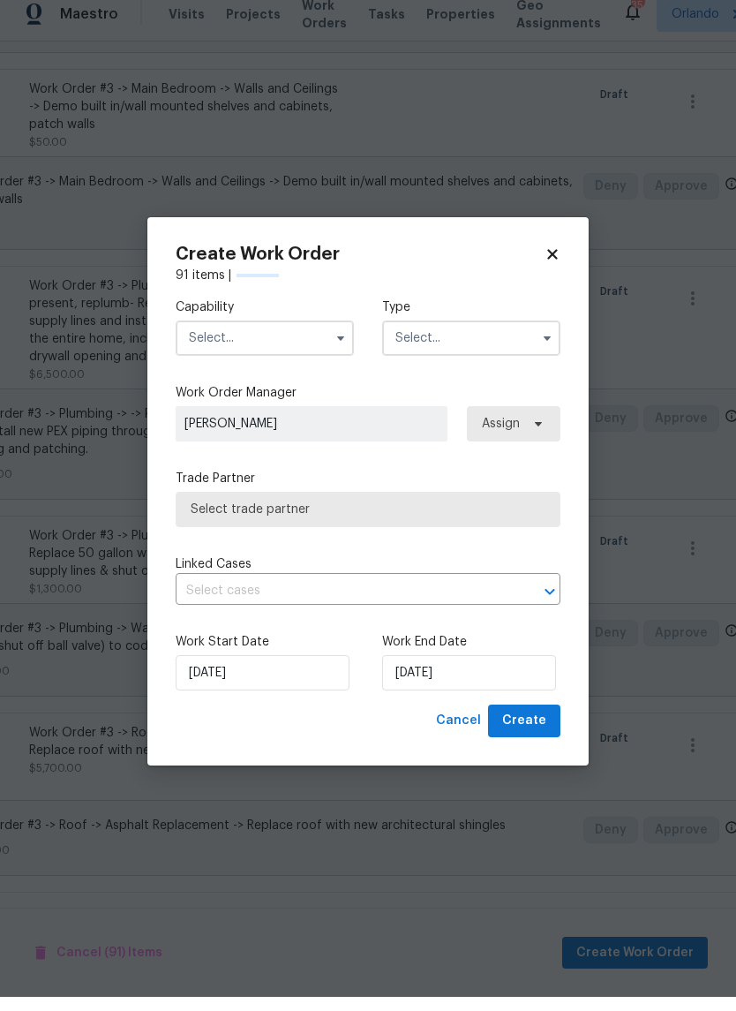
checkbox input "false"
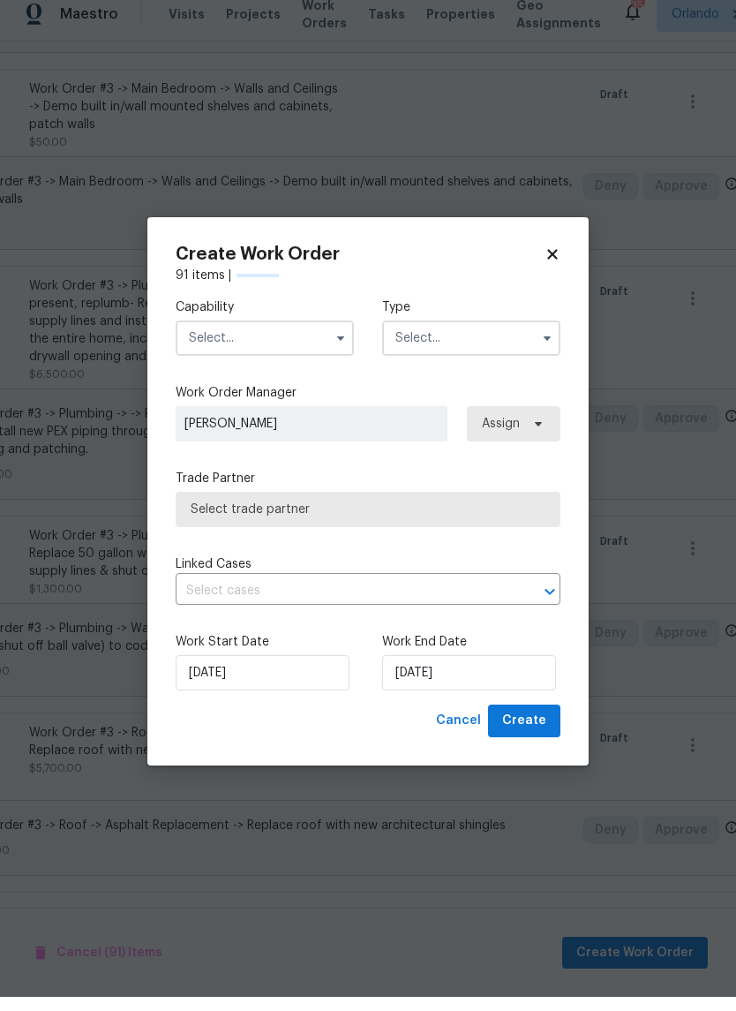
checkbox input "false"
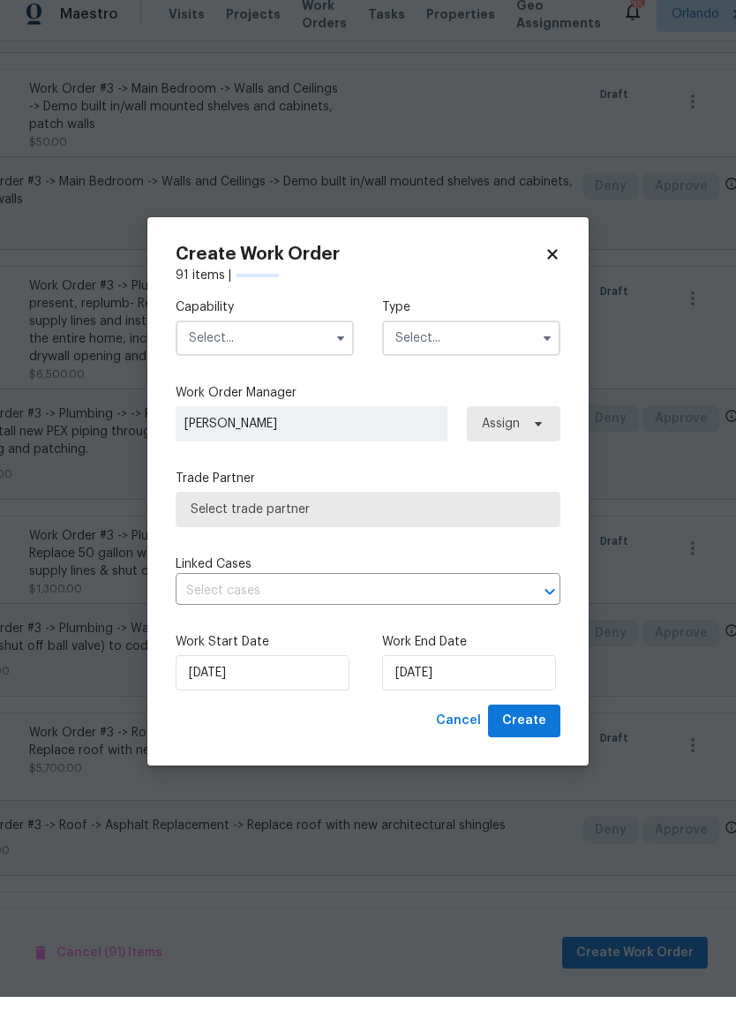
checkbox input "false"
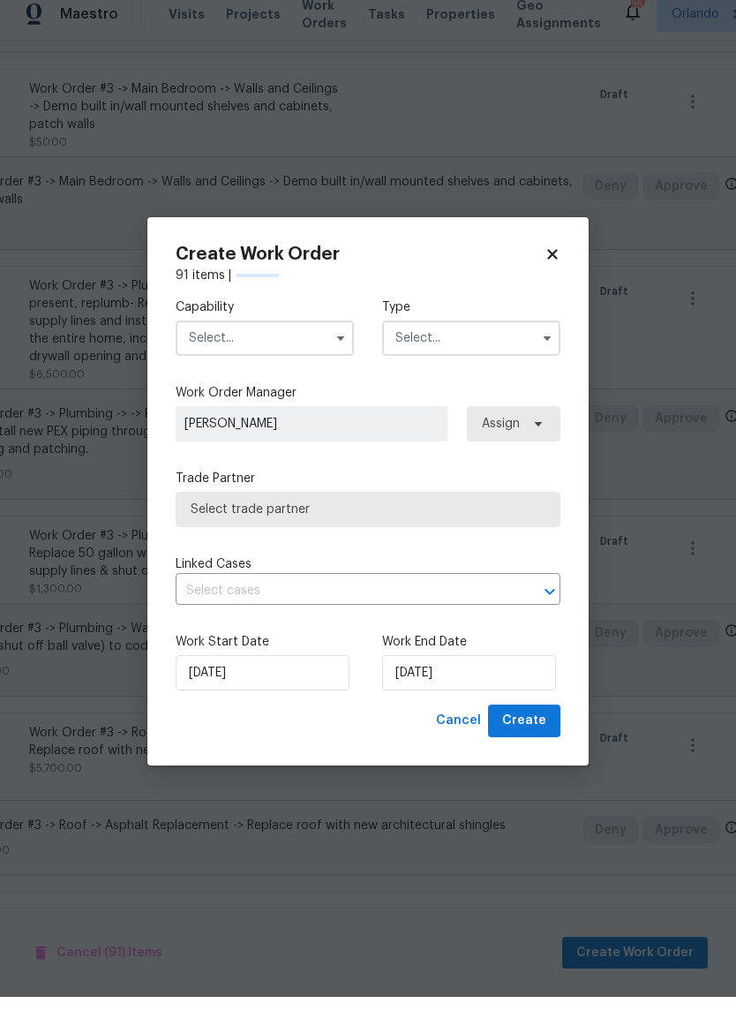
checkbox input "false"
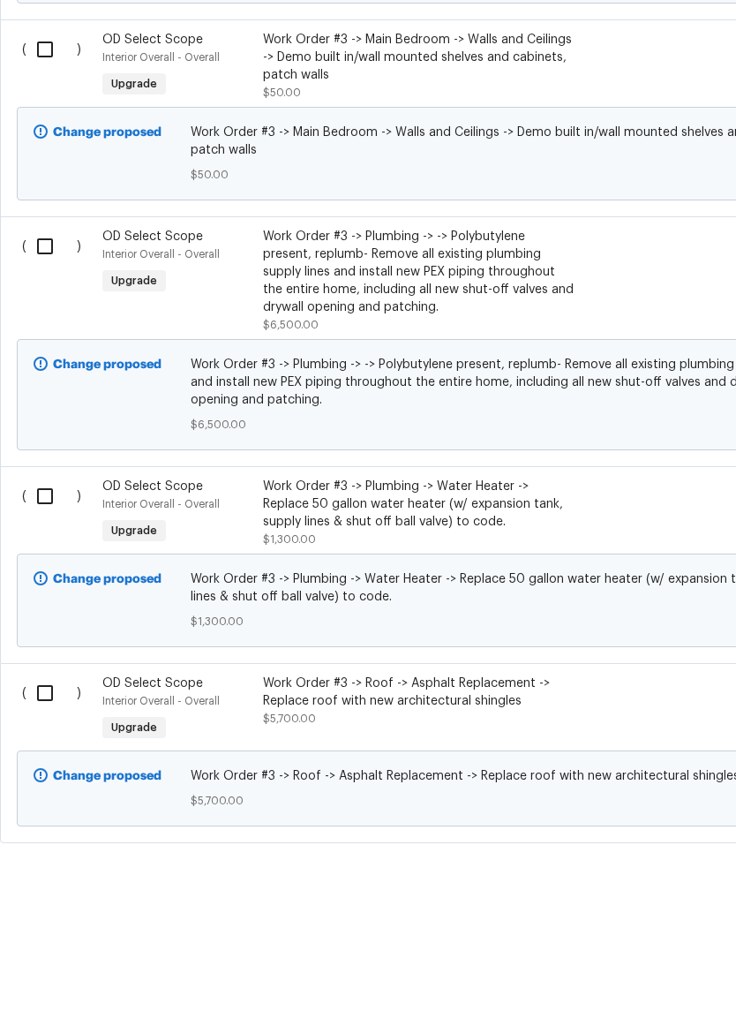
scroll to position [17990, 0]
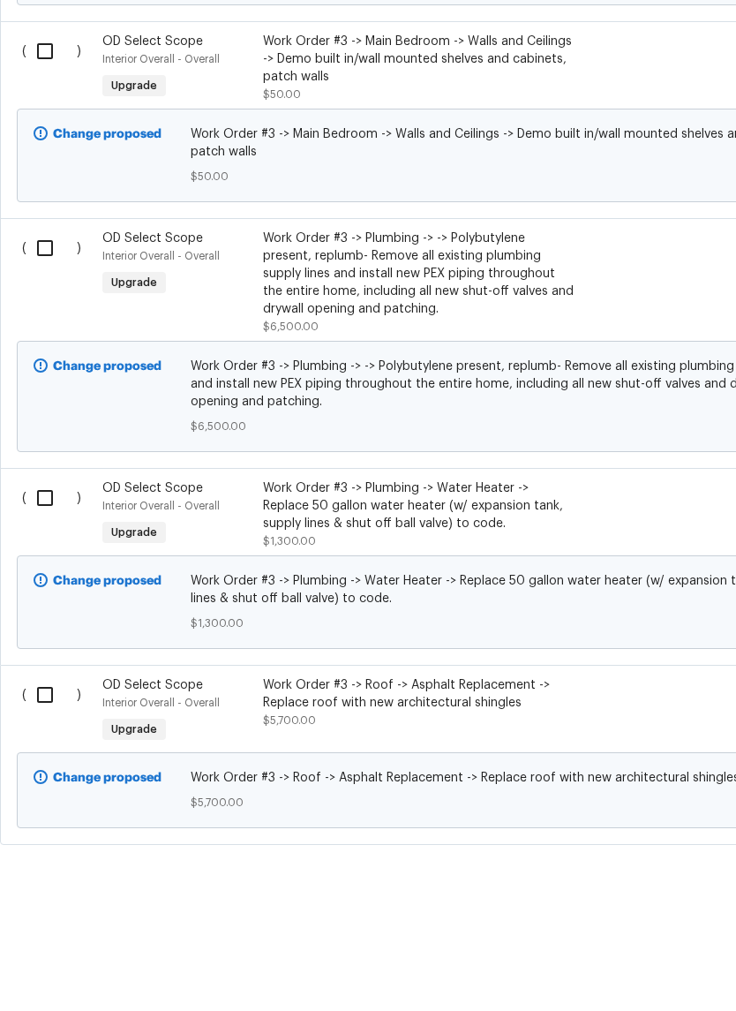
click at [50, 738] on input "checkbox" at bounding box center [51, 756] width 50 height 37
checkbox input "true"
click at [42, 541] on input "checkbox" at bounding box center [51, 559] width 50 height 37
checkbox input "true"
click at [49, 291] on input "checkbox" at bounding box center [51, 309] width 50 height 37
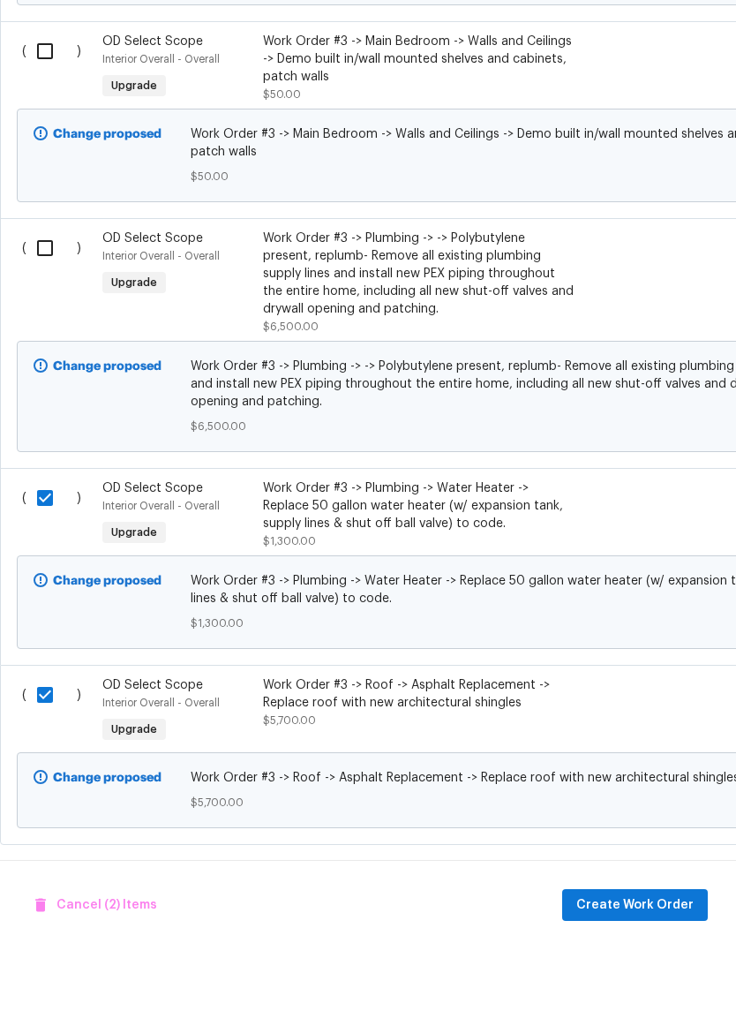
checkbox input "true"
click at [59, 94] on input "checkbox" at bounding box center [51, 112] width 50 height 37
checkbox input "true"
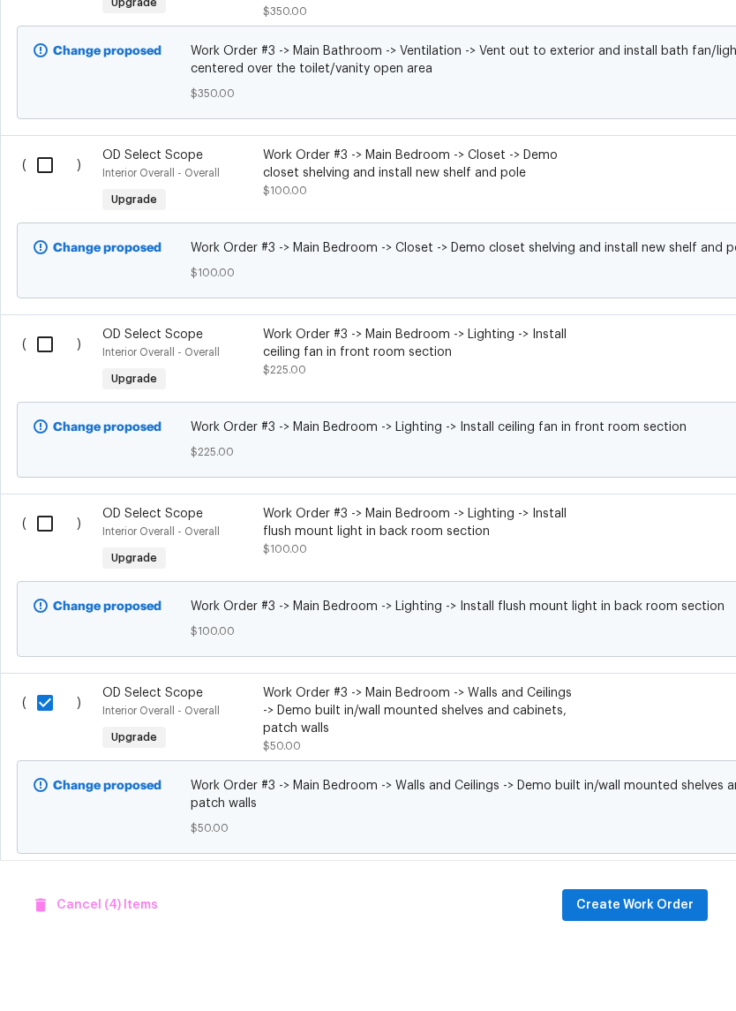
scroll to position [17337, 0]
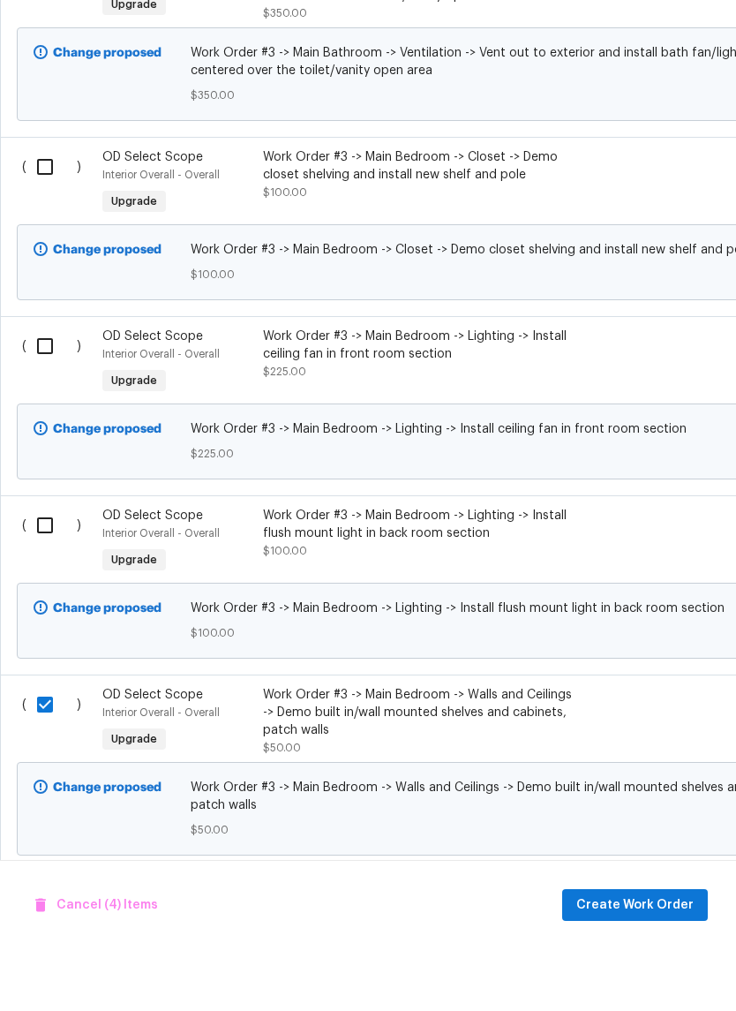
click at [57, 569] on input "checkbox" at bounding box center [51, 587] width 50 height 37
checkbox input "true"
click at [50, 389] on input "checkbox" at bounding box center [51, 407] width 50 height 37
checkbox input "true"
click at [50, 210] on input "checkbox" at bounding box center [51, 228] width 50 height 37
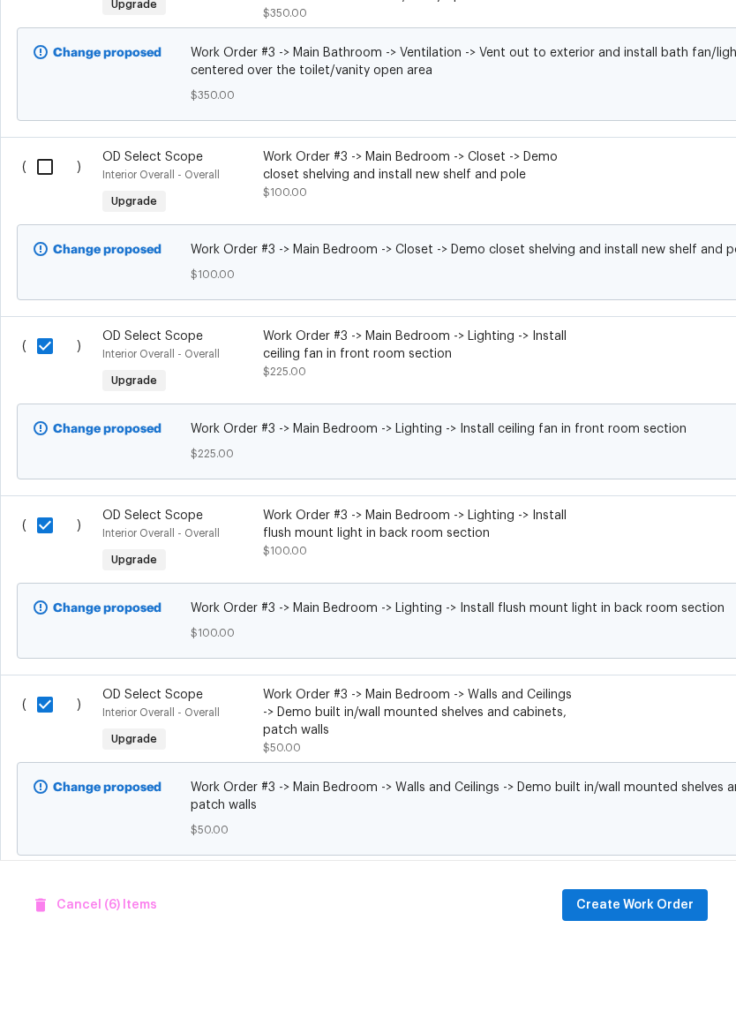
checkbox input "true"
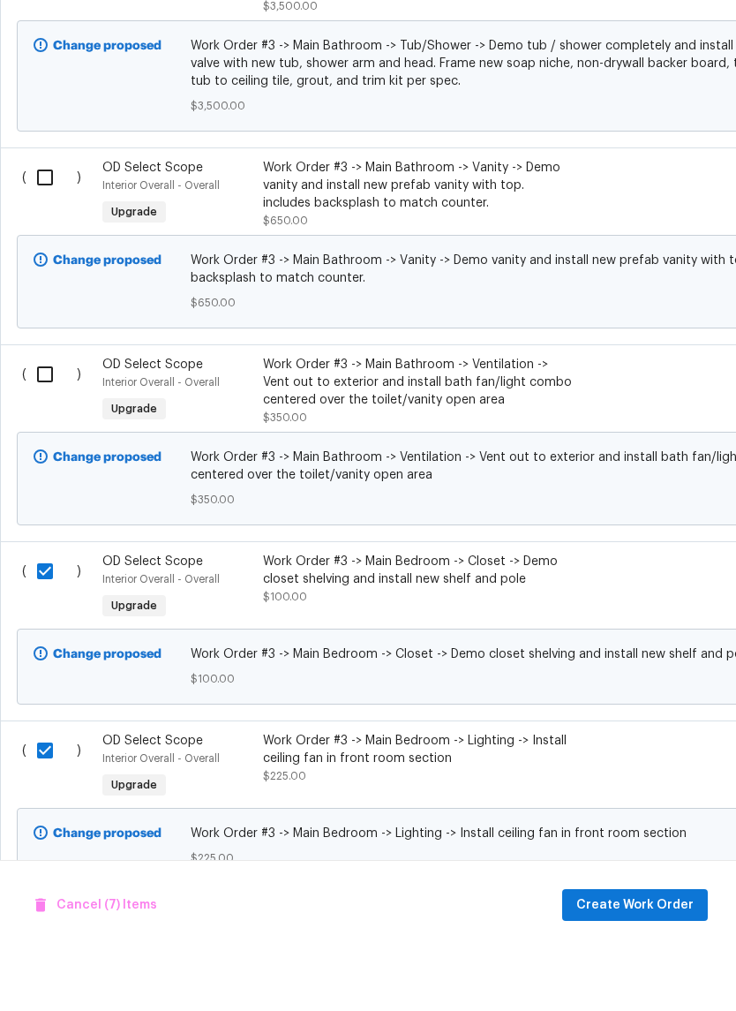
scroll to position [16932, 0]
click at [46, 418] on input "checkbox" at bounding box center [51, 436] width 50 height 37
checkbox input "true"
click at [52, 221] on input "checkbox" at bounding box center [51, 239] width 50 height 37
checkbox input "true"
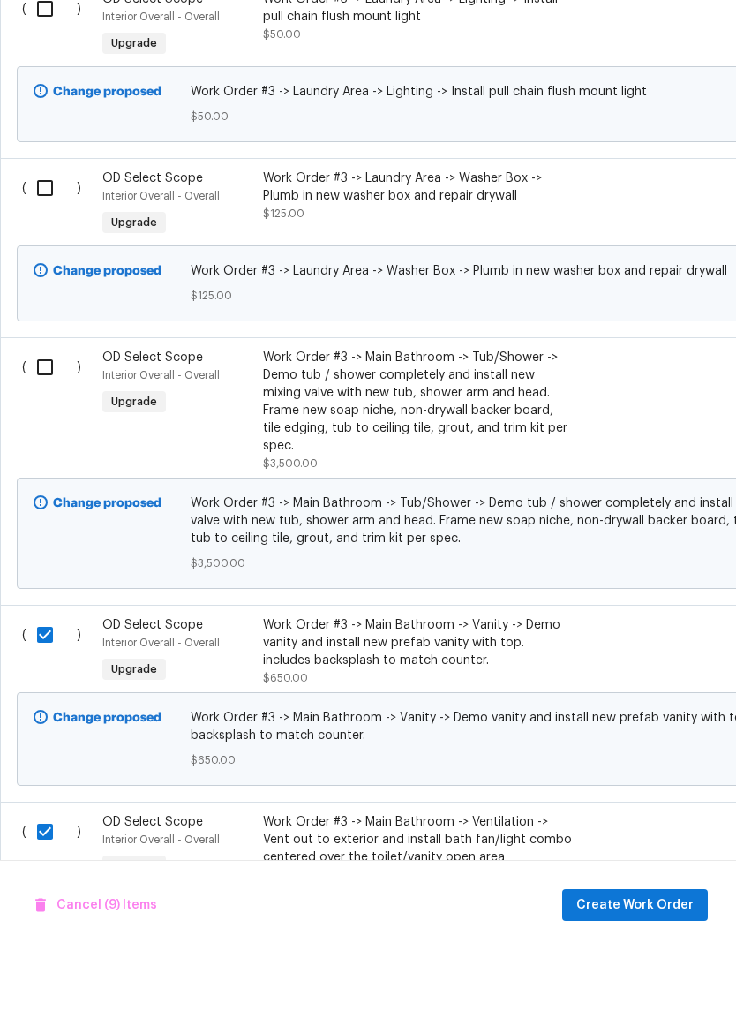
scroll to position [16474, 0]
click at [44, 412] on input "checkbox" at bounding box center [51, 430] width 50 height 37
checkbox input "true"
click at [46, 232] on input "checkbox" at bounding box center [51, 250] width 50 height 37
checkbox input "true"
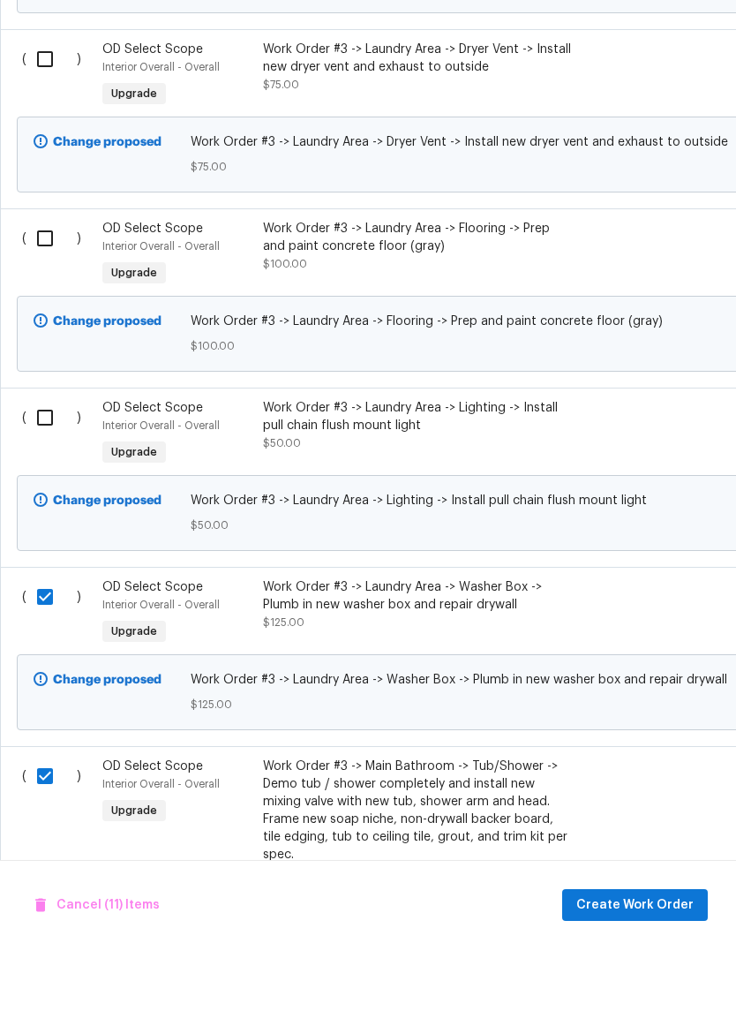
scroll to position [16066, 0]
click at [44, 461] on input "checkbox" at bounding box center [51, 479] width 50 height 37
checkbox input "true"
click at [54, 282] on input "checkbox" at bounding box center [51, 300] width 50 height 37
checkbox input "true"
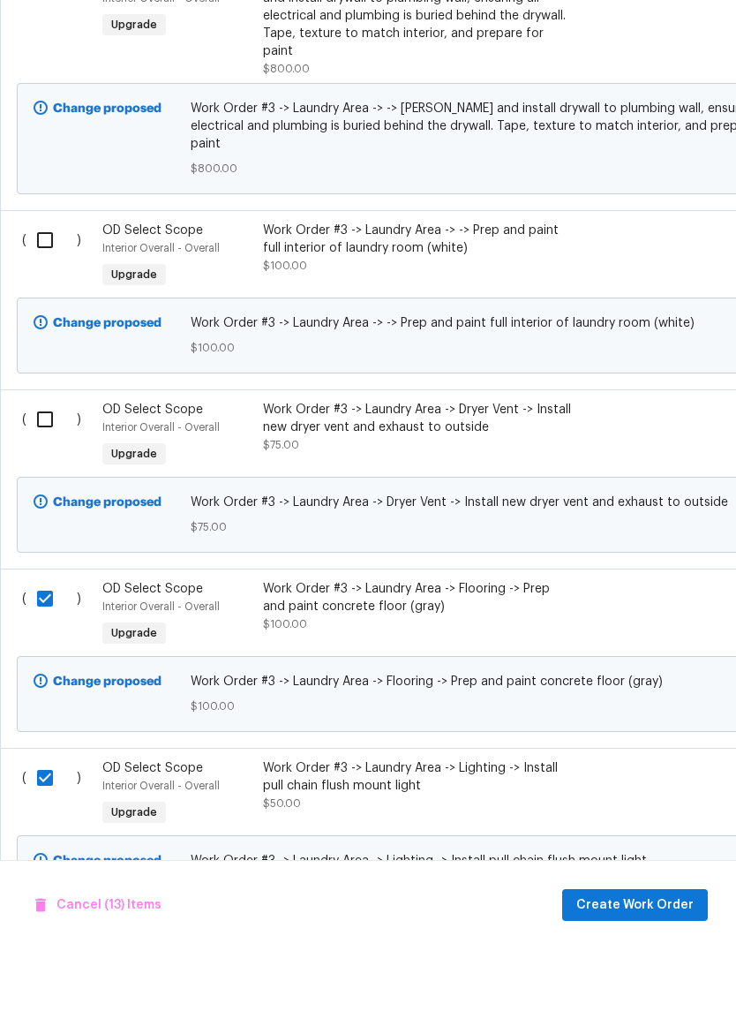
scroll to position [15706, 0]
click at [43, 463] on input "checkbox" at bounding box center [51, 481] width 50 height 37
checkbox input "true"
click at [53, 283] on input "checkbox" at bounding box center [51, 301] width 50 height 37
checkbox input "true"
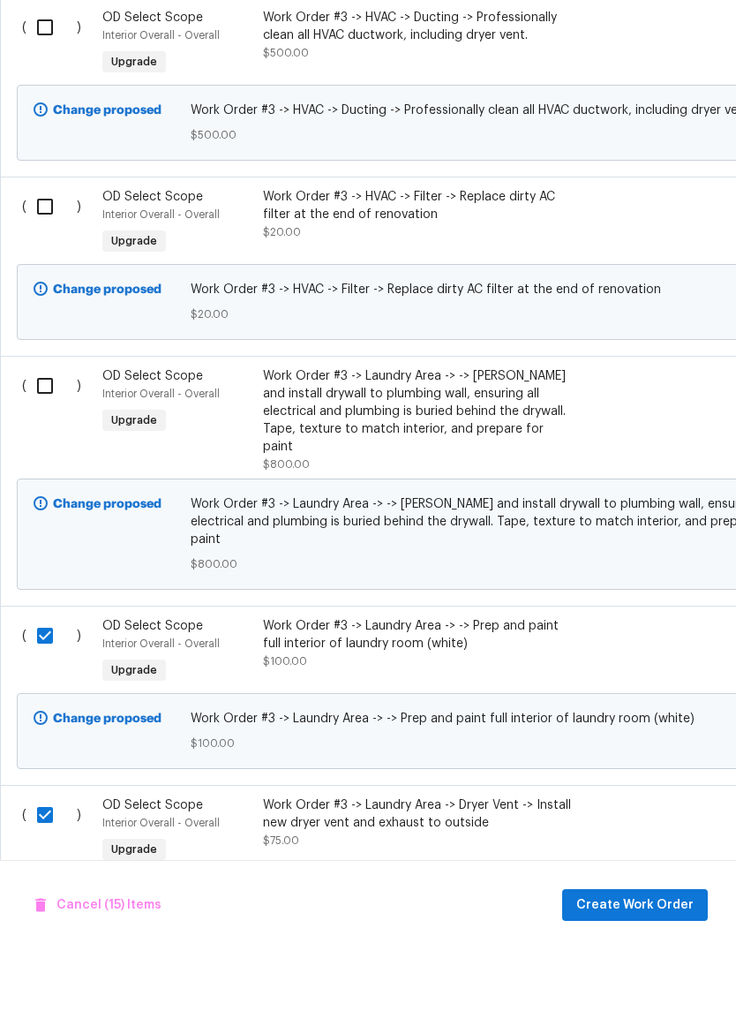
scroll to position [15310, 0]
click at [43, 429] on input "checkbox" at bounding box center [51, 447] width 50 height 37
checkbox input "true"
click at [57, 250] on input "checkbox" at bounding box center [51, 268] width 50 height 37
checkbox input "true"
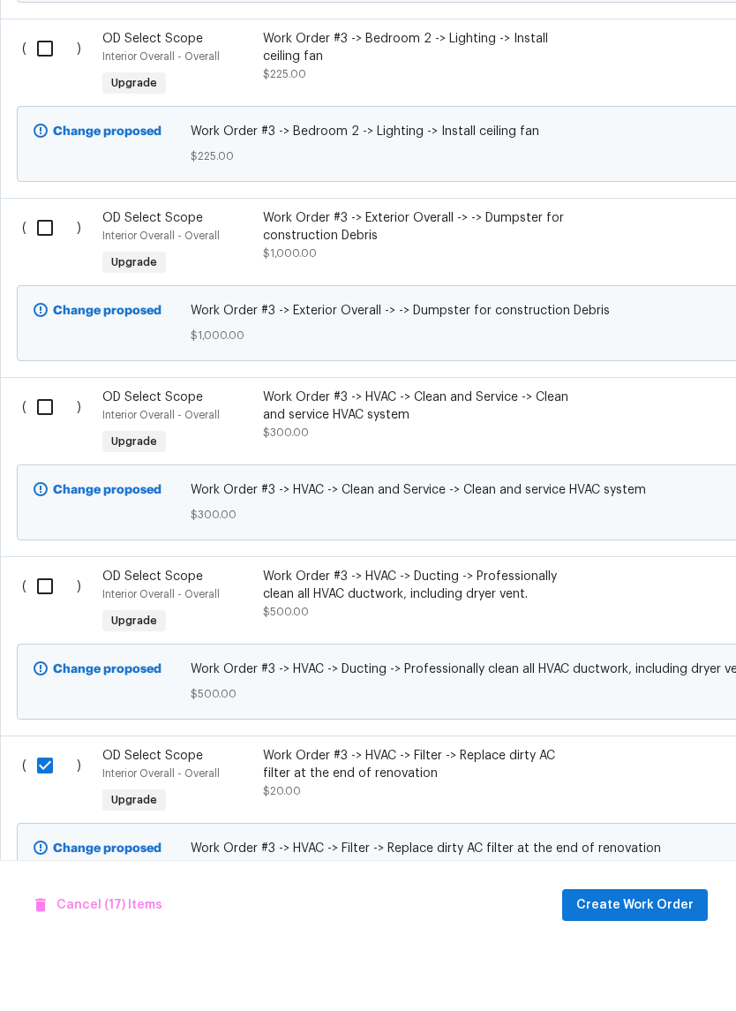
scroll to position [14751, 0]
click at [46, 631] on input "checkbox" at bounding box center [51, 648] width 50 height 37
checkbox input "true"
click at [43, 450] on input "checkbox" at bounding box center [51, 468] width 50 height 37
checkbox input "true"
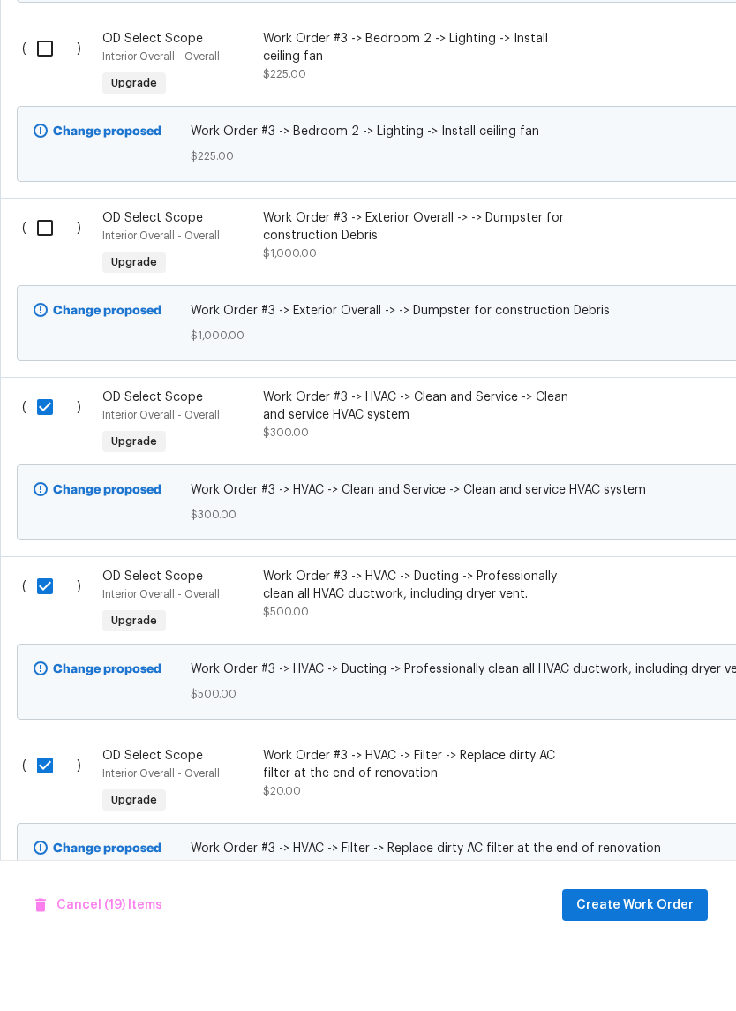
click at [47, 272] on input "checkbox" at bounding box center [51, 289] width 50 height 37
click at [45, 107] on input "checkbox" at bounding box center [51, 110] width 50 height 37
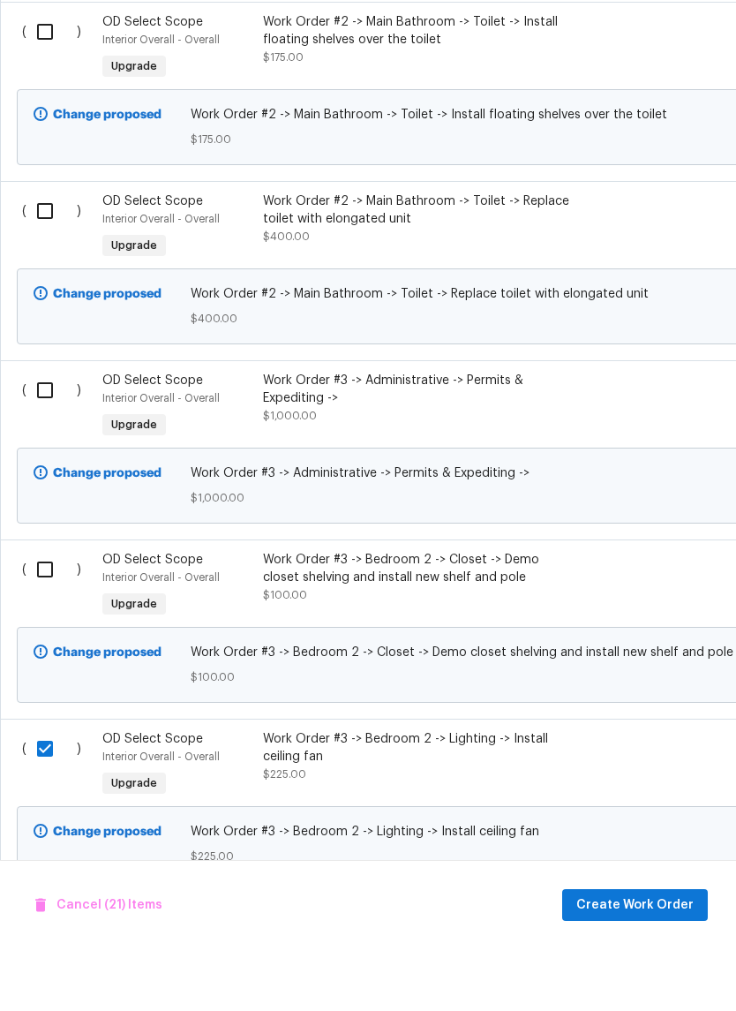
scroll to position [14051, 0]
click at [49, 616] on input "checkbox" at bounding box center [51, 631] width 50 height 37
click at [44, 435] on input "checkbox" at bounding box center [51, 452] width 50 height 37
click at [41, 255] on input "checkbox" at bounding box center [51, 272] width 50 height 37
click at [47, 80] on input "checkbox" at bounding box center [51, 93] width 50 height 37
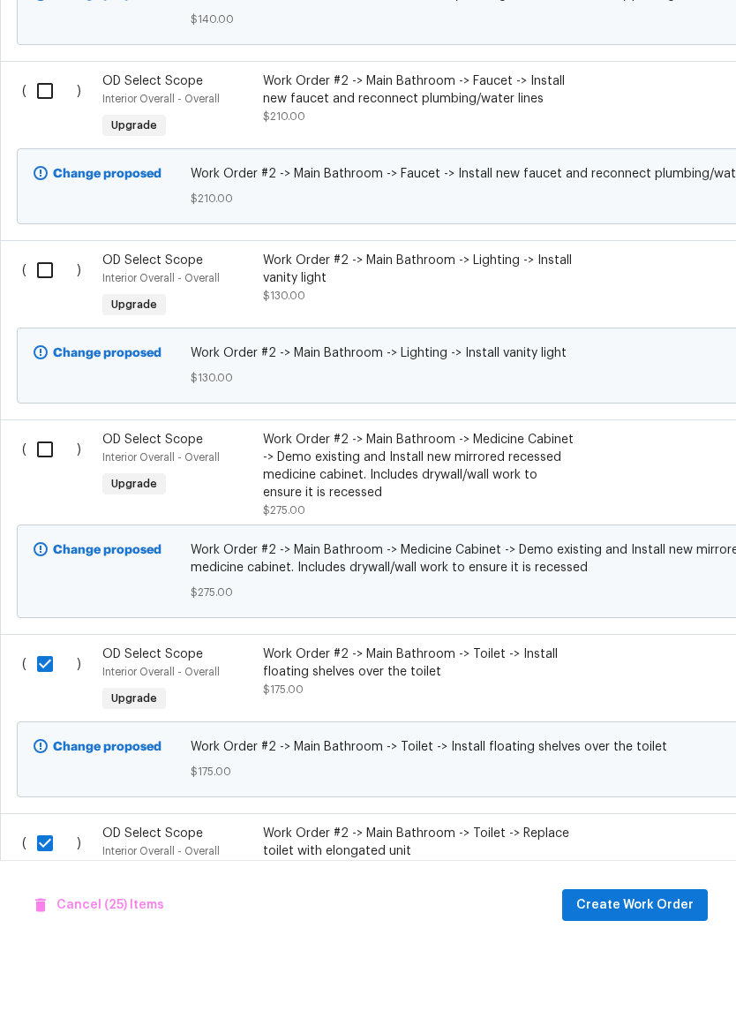
scroll to position [13418, 0]
click at [43, 493] on input "checkbox" at bounding box center [51, 511] width 50 height 37
click at [42, 313] on input "checkbox" at bounding box center [51, 331] width 50 height 37
click at [42, 134] on input "checkbox" at bounding box center [51, 152] width 50 height 37
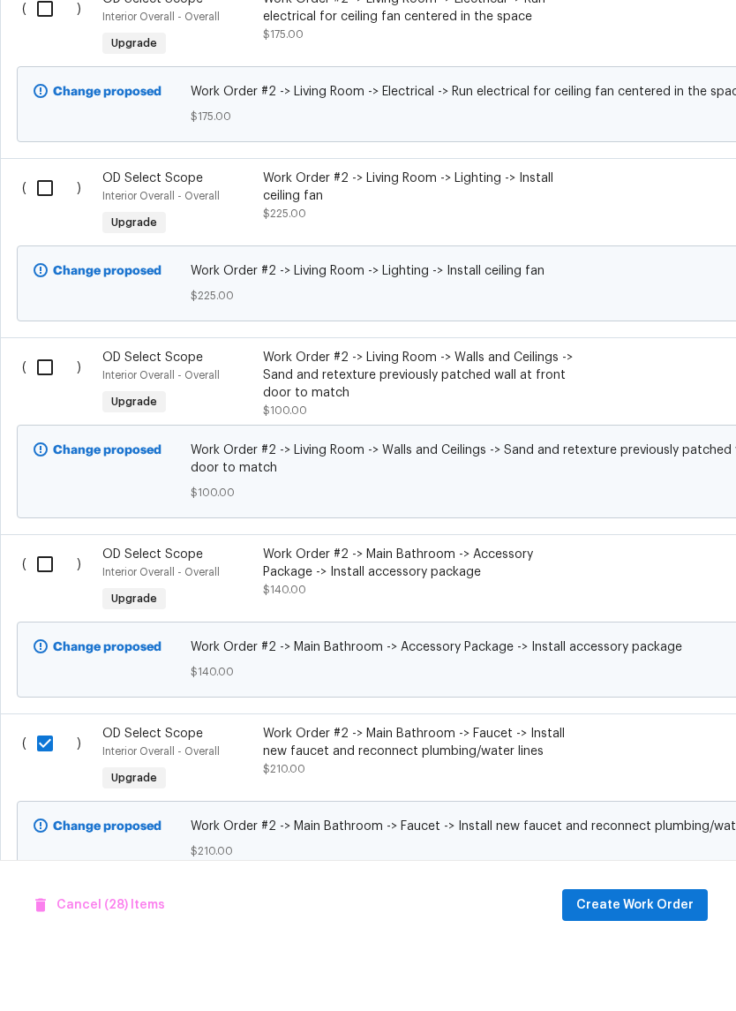
scroll to position [12767, 0]
click at [43, 607] on input "checkbox" at bounding box center [51, 625] width 50 height 37
click at [42, 410] on input "checkbox" at bounding box center [51, 428] width 50 height 37
click at [49, 230] on input "checkbox" at bounding box center [51, 248] width 50 height 37
click at [49, 51] on input "checkbox" at bounding box center [51, 69] width 50 height 37
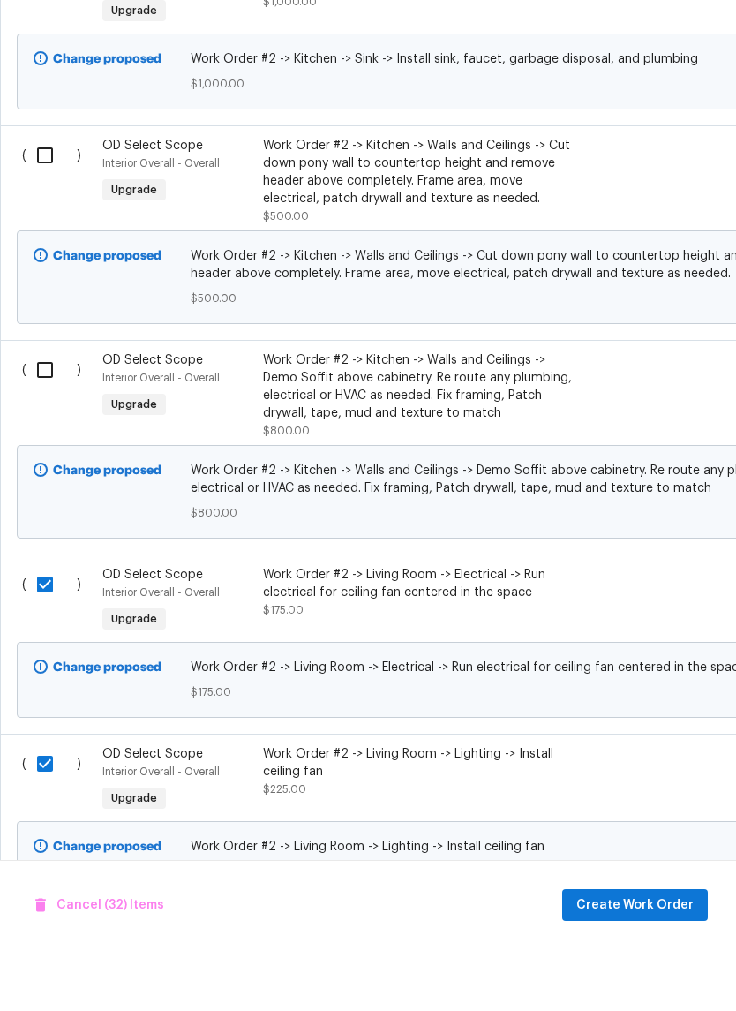
scroll to position [12190, 0]
click at [43, 413] on input "checkbox" at bounding box center [51, 431] width 50 height 37
click at [50, 199] on input "checkbox" at bounding box center [51, 217] width 50 height 37
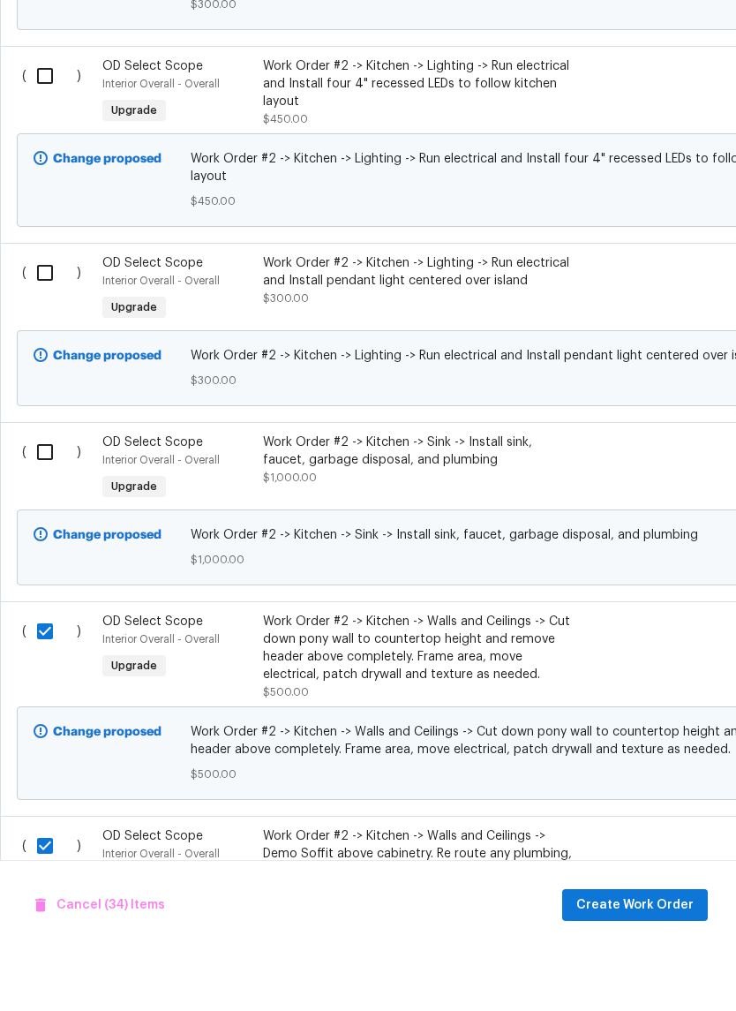
scroll to position [11713, 0]
click at [42, 496] on input "checkbox" at bounding box center [51, 514] width 50 height 37
click at [47, 317] on input "checkbox" at bounding box center [51, 335] width 50 height 37
click at [46, 120] on input "checkbox" at bounding box center [51, 138] width 50 height 37
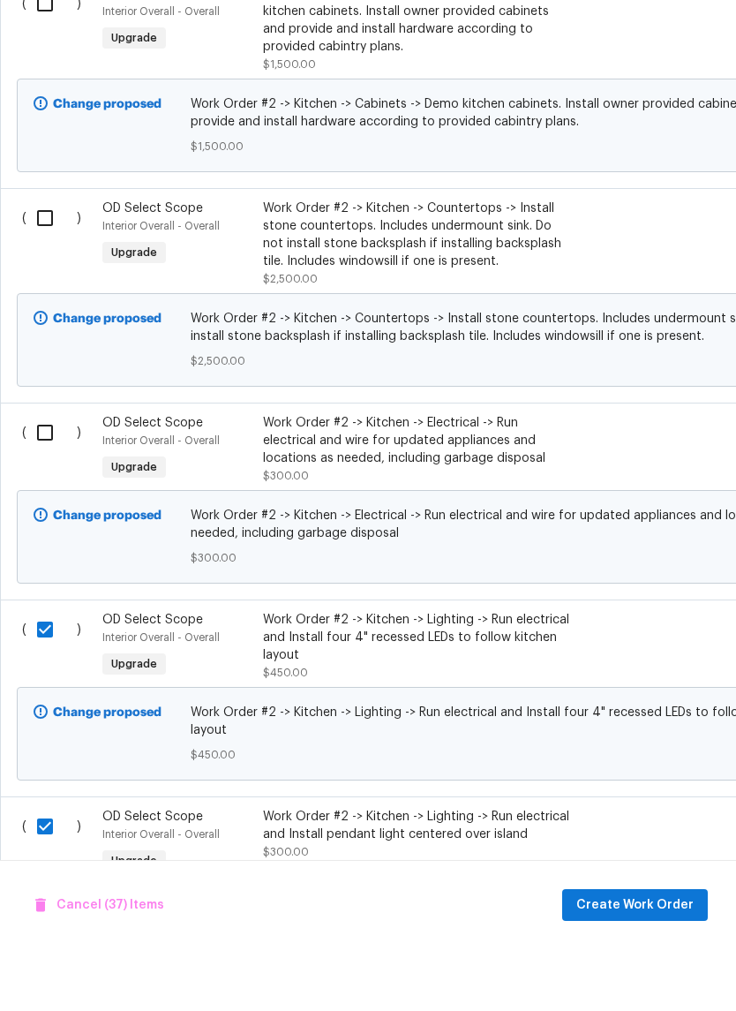
scroll to position [11161, 0]
click at [47, 475] on input "checkbox" at bounding box center [51, 493] width 50 height 37
click at [47, 261] on input "checkbox" at bounding box center [51, 279] width 50 height 37
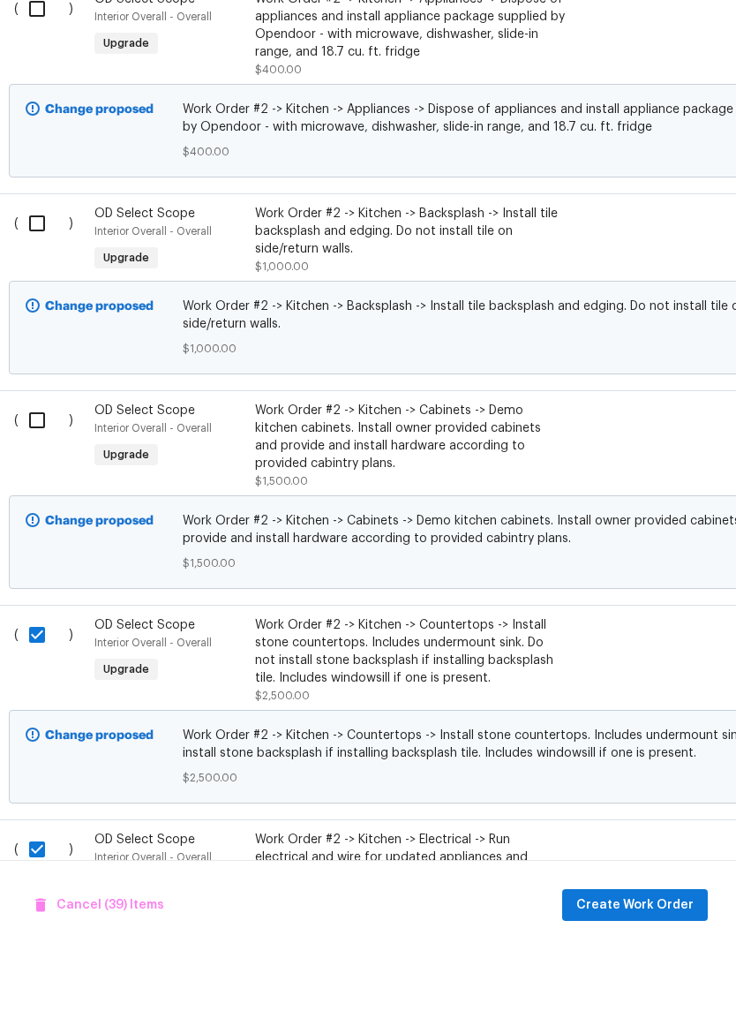
scroll to position [10726, 10]
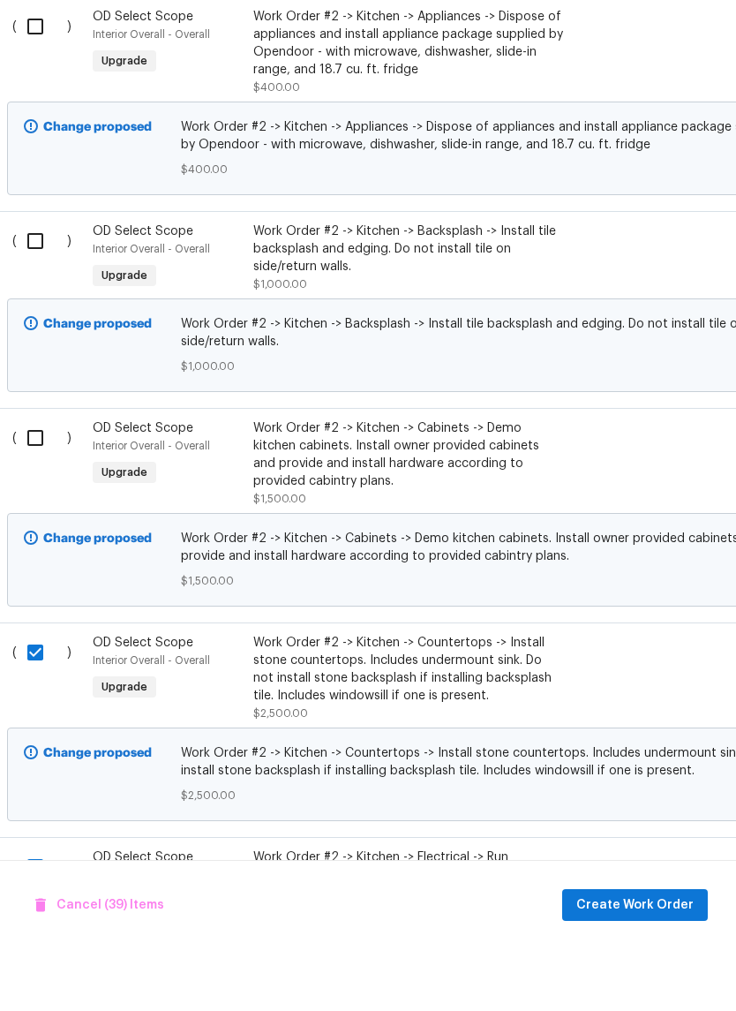
click at [36, 481] on input "checkbox" at bounding box center [42, 499] width 50 height 37
click at [36, 284] on input "checkbox" at bounding box center [42, 302] width 50 height 37
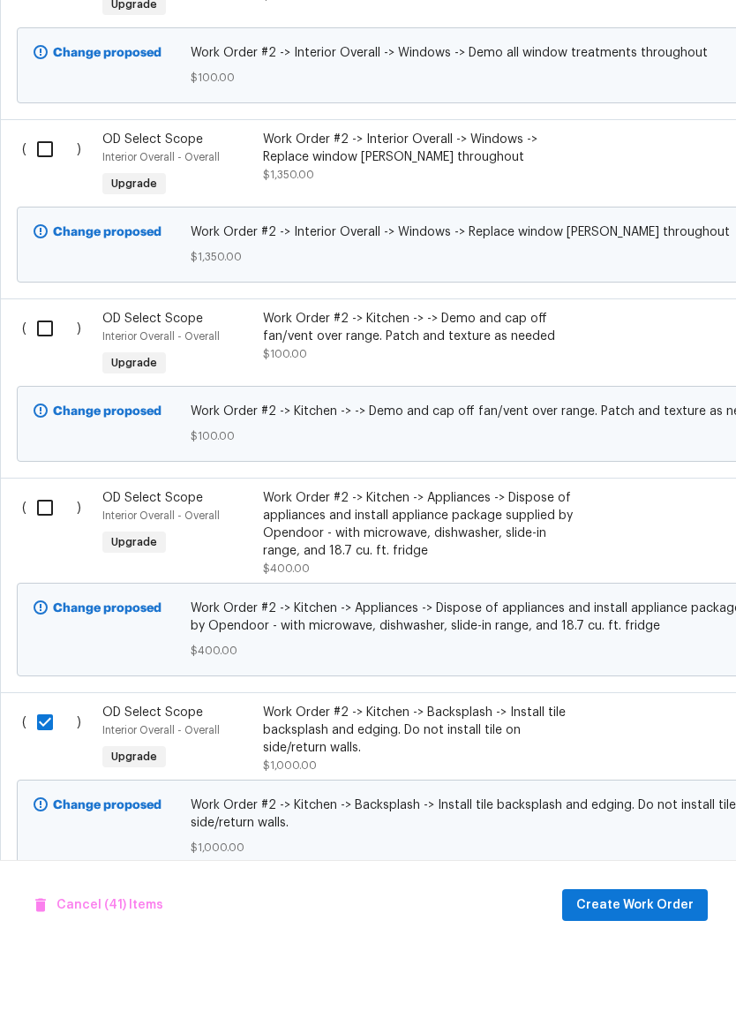
scroll to position [10245, 0]
click at [47, 551] on input "checkbox" at bounding box center [51, 569] width 50 height 37
click at [48, 371] on input "checkbox" at bounding box center [51, 389] width 50 height 37
click at [49, 192] on input "checkbox" at bounding box center [51, 210] width 50 height 37
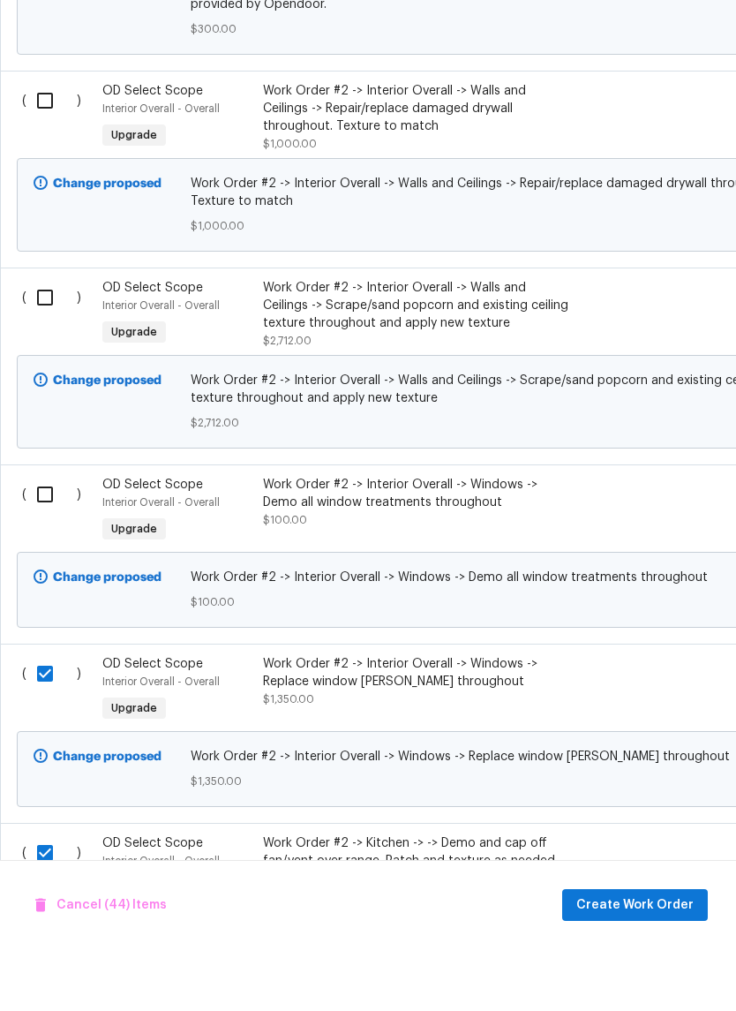
scroll to position [9721, 0]
click at [54, 537] on input "checkbox" at bounding box center [51, 555] width 50 height 37
click at [46, 340] on input "checkbox" at bounding box center [51, 358] width 50 height 37
click at [53, 143] on input "checkbox" at bounding box center [51, 161] width 50 height 37
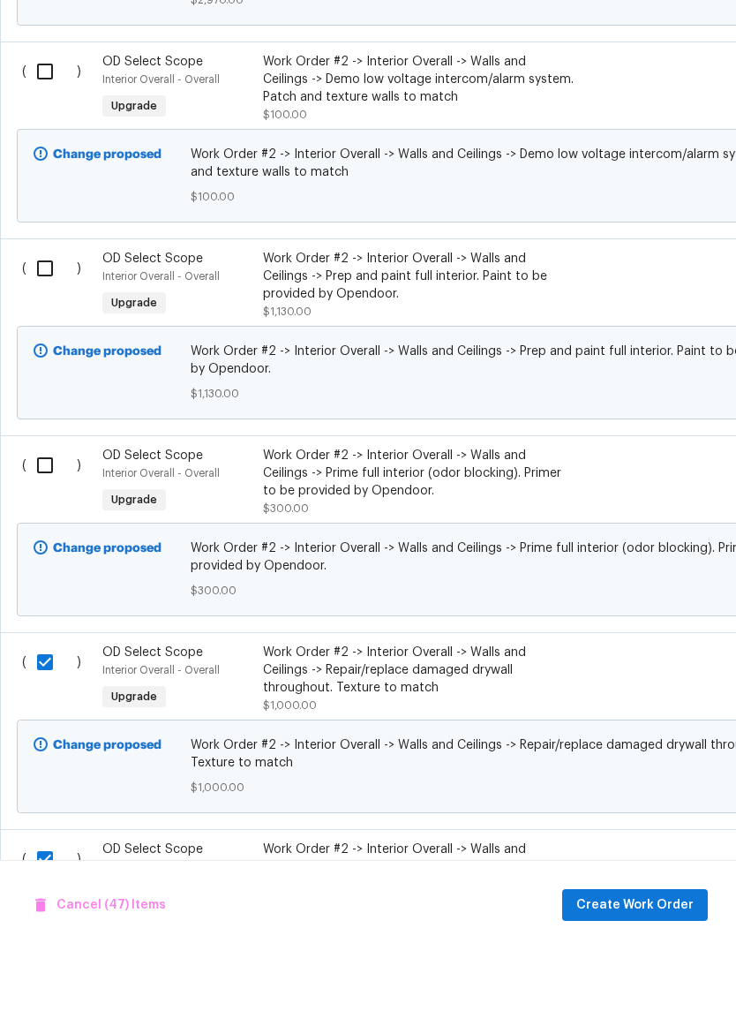
scroll to position [9159, 0]
click at [47, 508] on input "checkbox" at bounding box center [51, 526] width 50 height 37
click at [49, 311] on input "checkbox" at bounding box center [51, 329] width 50 height 37
click at [41, 114] on input "checkbox" at bounding box center [51, 132] width 50 height 37
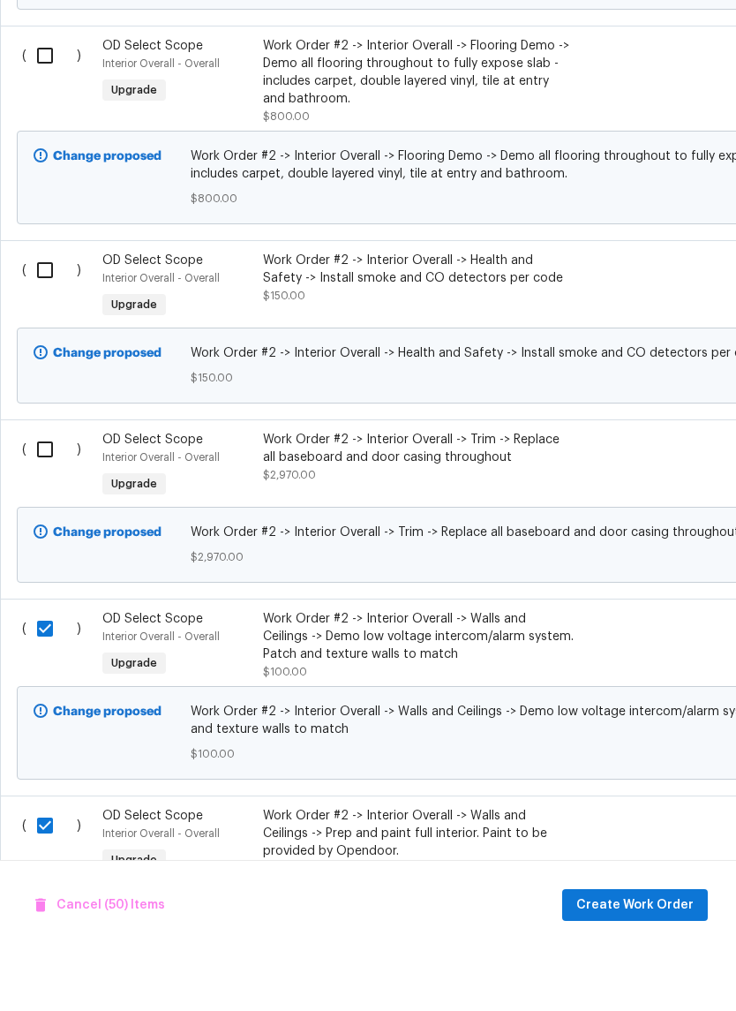
scroll to position [8600, 0]
click at [48, 494] on input "checkbox" at bounding box center [51, 512] width 50 height 37
click at [35, 314] on input "checkbox" at bounding box center [51, 332] width 50 height 37
click at [53, 100] on input "checkbox" at bounding box center [51, 118] width 50 height 37
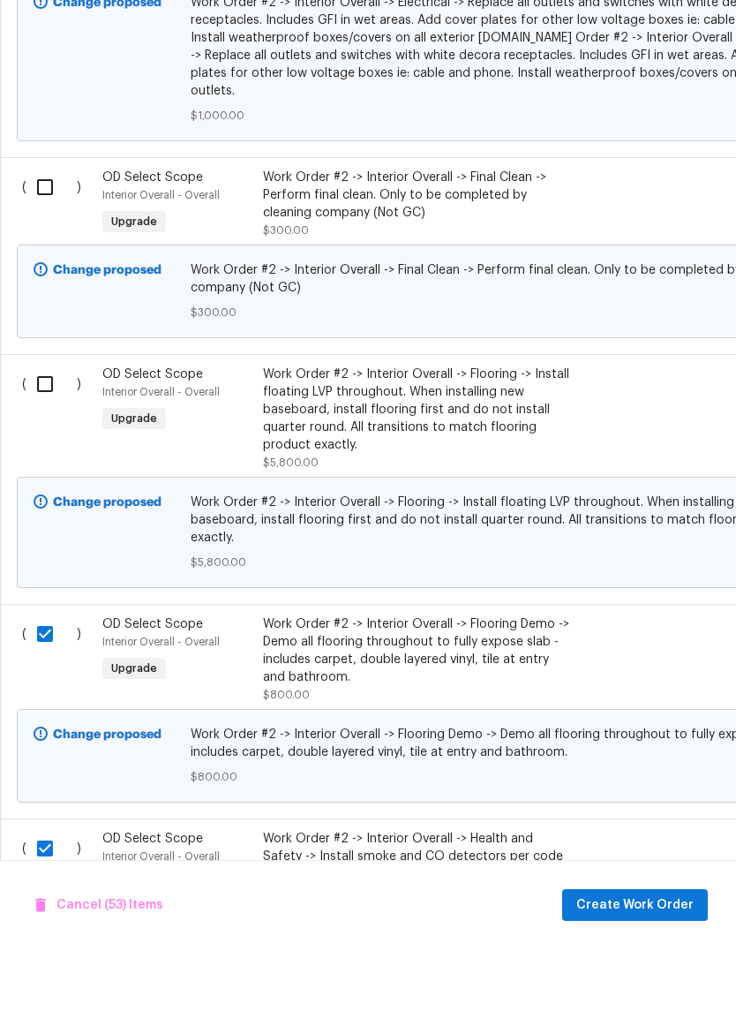
scroll to position [8023, 0]
click at [47, 427] on input "checkbox" at bounding box center [51, 445] width 50 height 37
click at [42, 230] on input "checkbox" at bounding box center [51, 248] width 50 height 37
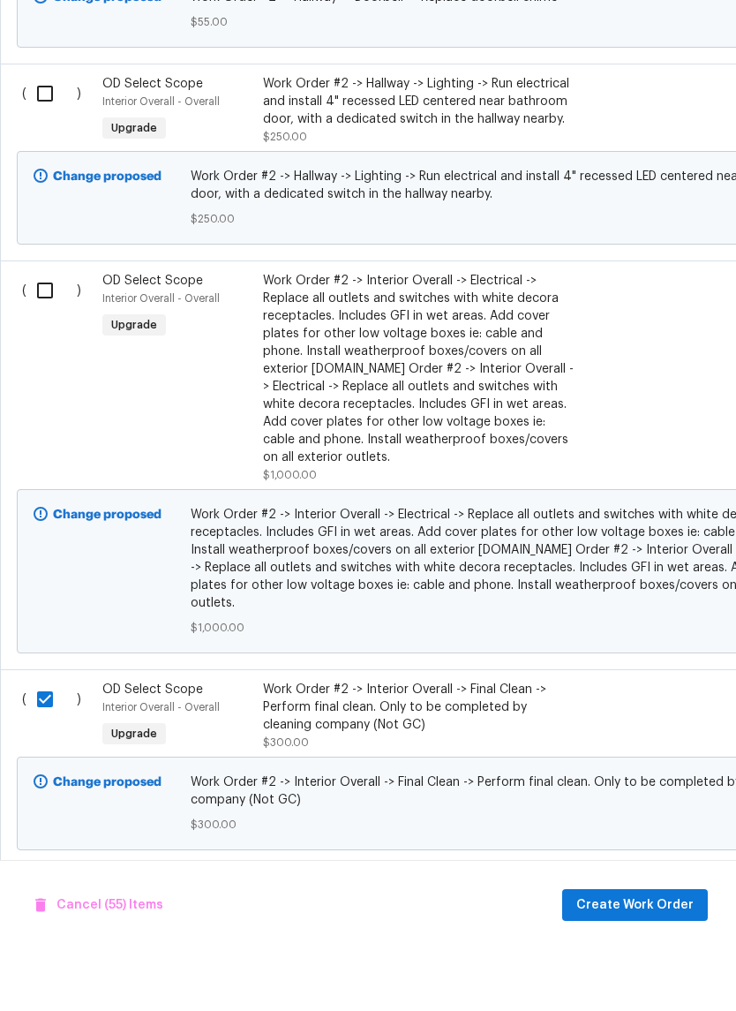
scroll to position [7512, 0]
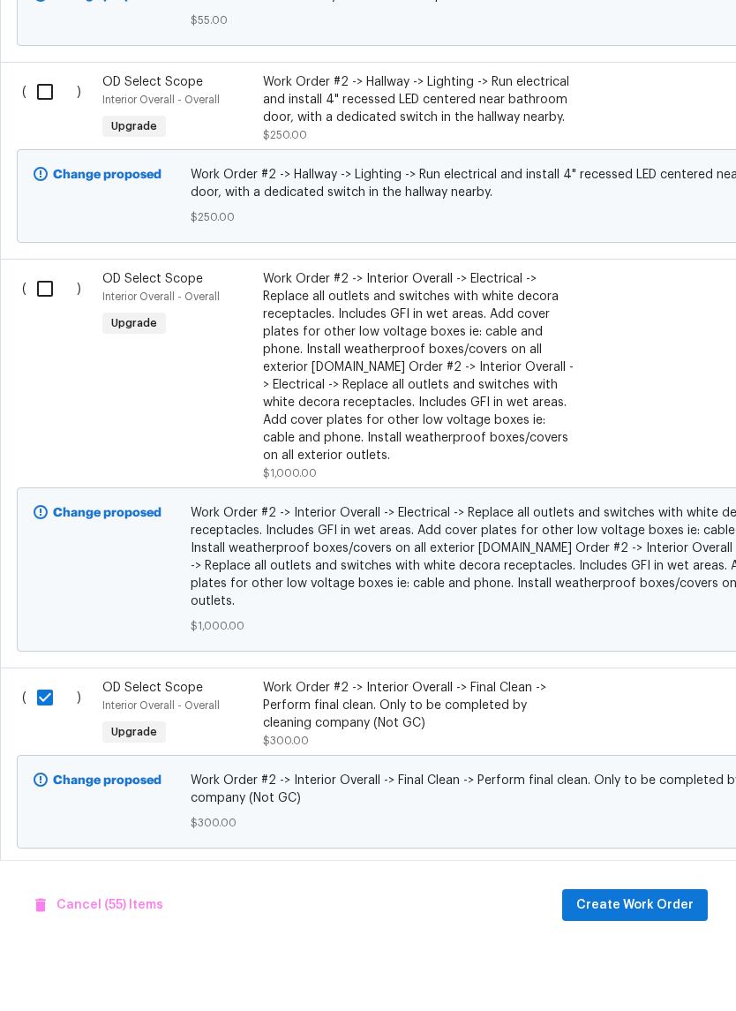
click at [52, 332] on input "checkbox" at bounding box center [51, 350] width 50 height 37
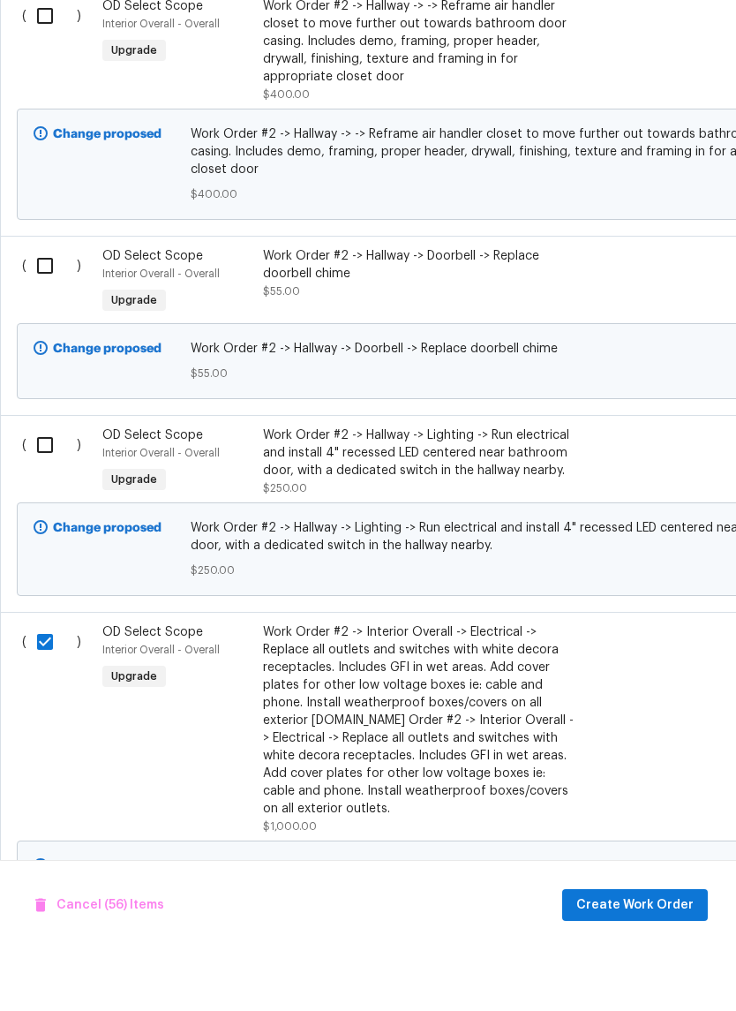
scroll to position [7158, 0]
click at [47, 489] on input "checkbox" at bounding box center [51, 507] width 50 height 37
click at [59, 310] on input "checkbox" at bounding box center [51, 328] width 50 height 37
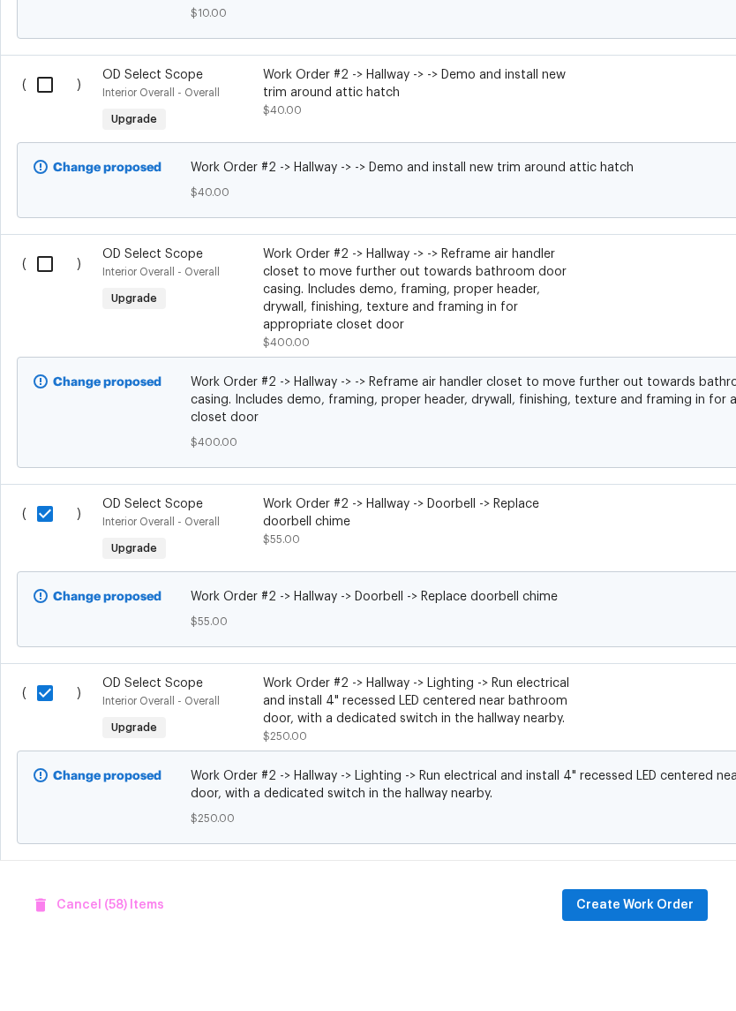
scroll to position [6914, 0]
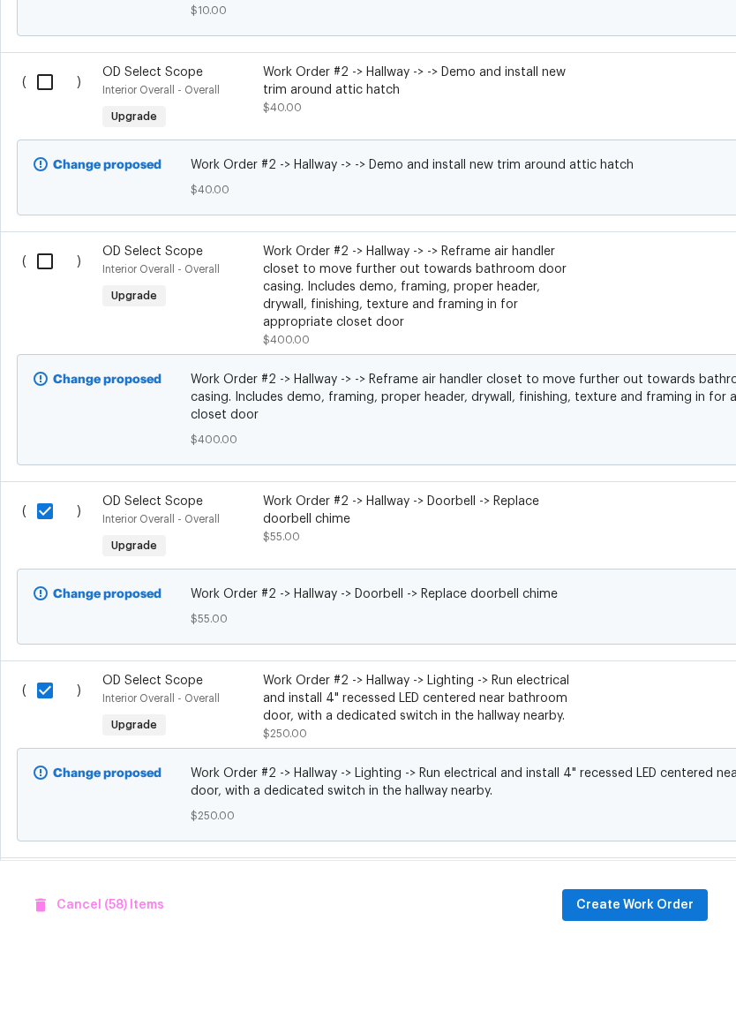
click at [43, 305] on input "checkbox" at bounding box center [51, 323] width 50 height 37
click at [45, 125] on input "checkbox" at bounding box center [51, 143] width 50 height 37
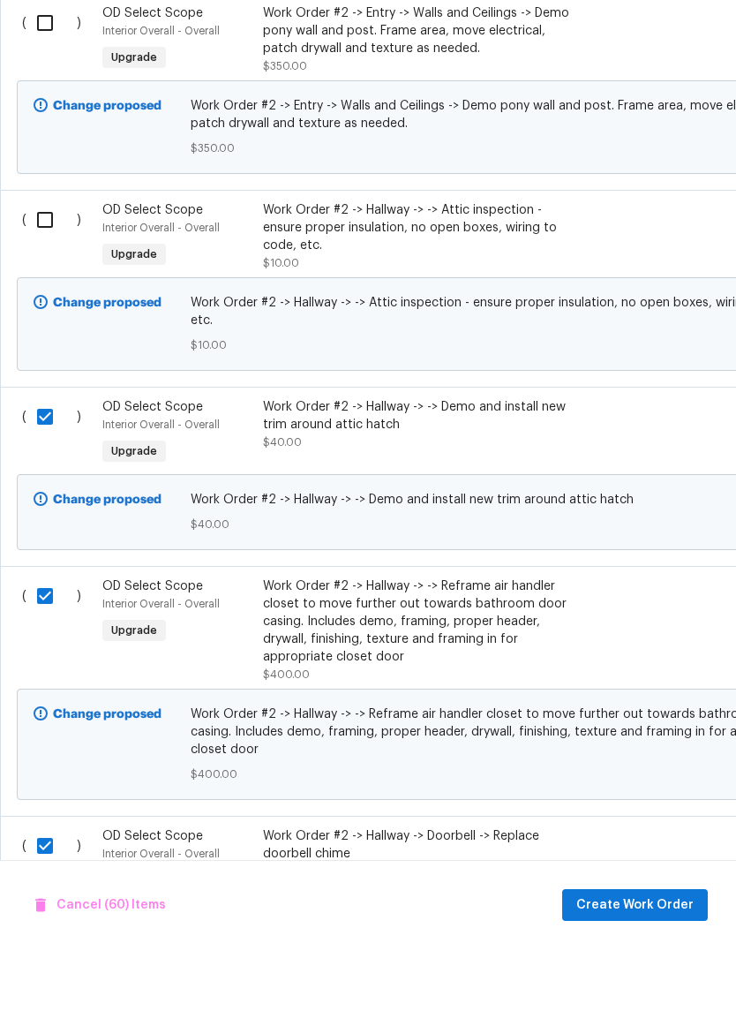
scroll to position [6578, 0]
click at [50, 264] on input "checkbox" at bounding box center [51, 282] width 50 height 37
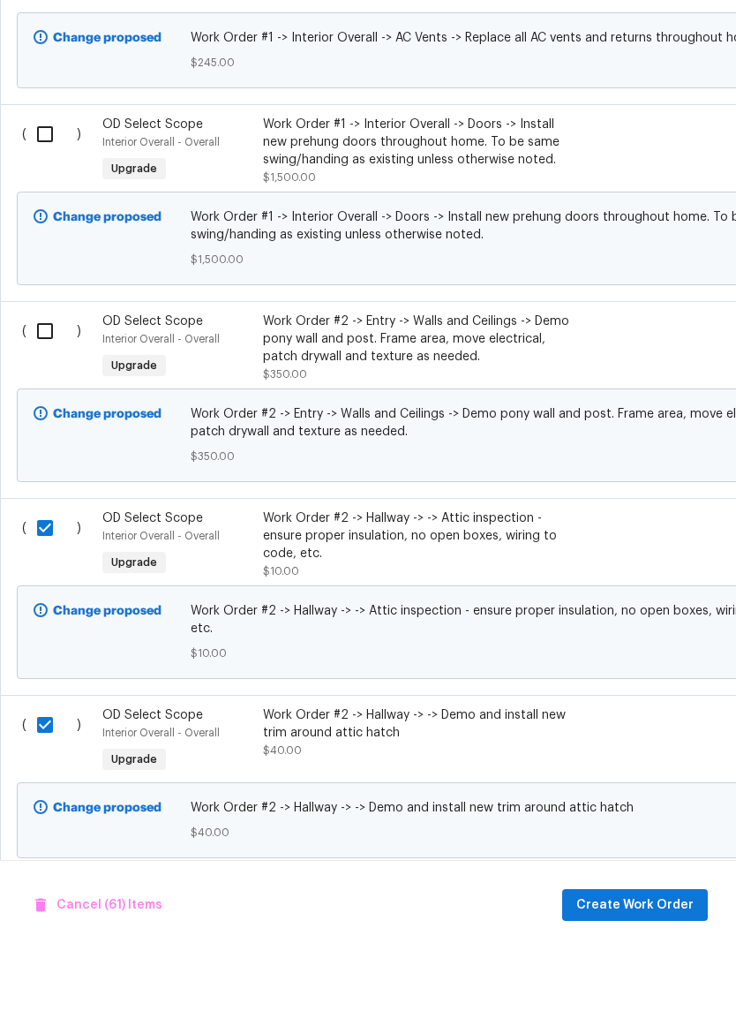
scroll to position [6271, 0]
click at [47, 374] on input "checkbox" at bounding box center [51, 392] width 50 height 37
click at [49, 177] on input "checkbox" at bounding box center [51, 195] width 50 height 37
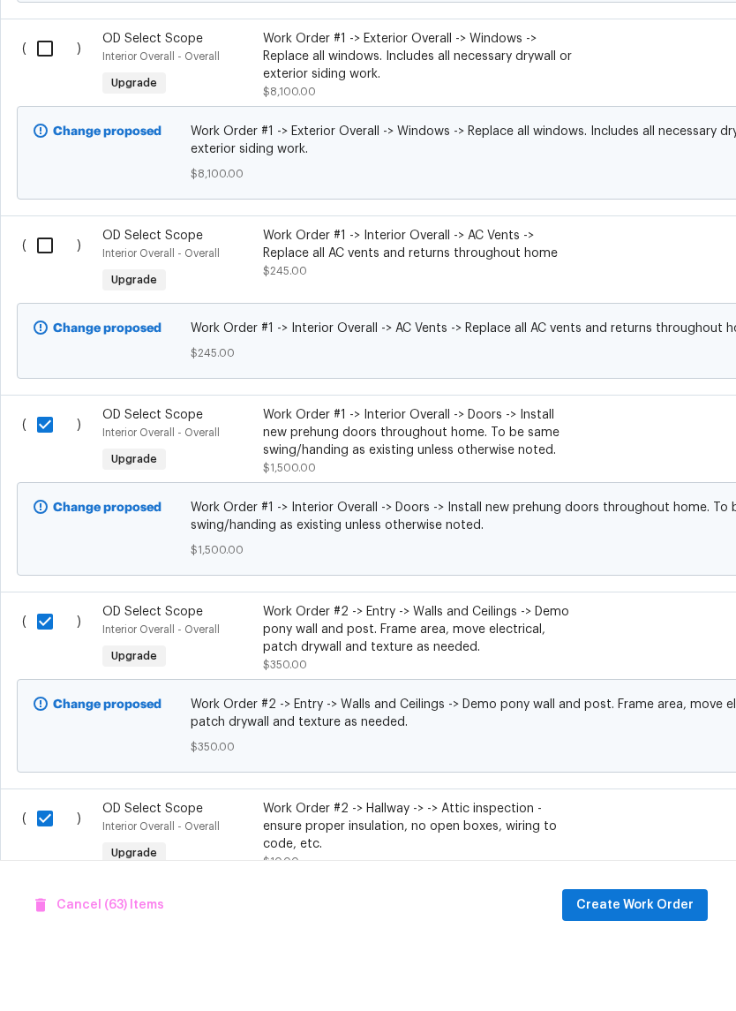
scroll to position [5980, 0]
click at [49, 289] on input "checkbox" at bounding box center [51, 307] width 50 height 37
click at [50, 92] on input "checkbox" at bounding box center [51, 110] width 50 height 37
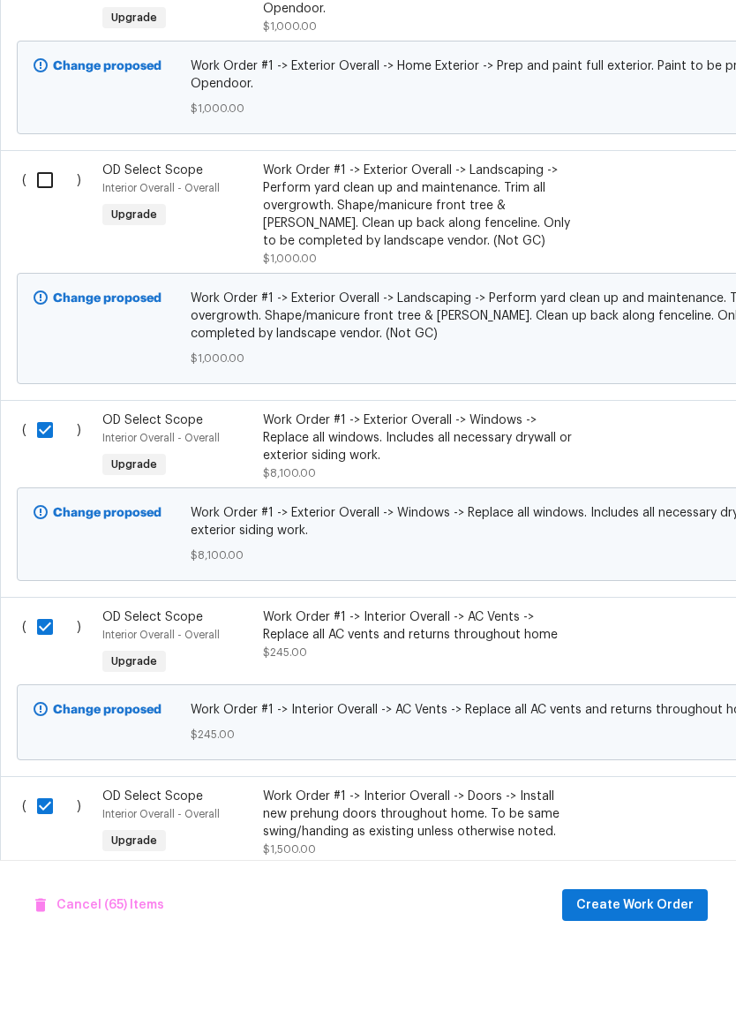
scroll to position [5600, 0]
click at [52, 223] on input "checkbox" at bounding box center [51, 241] width 50 height 37
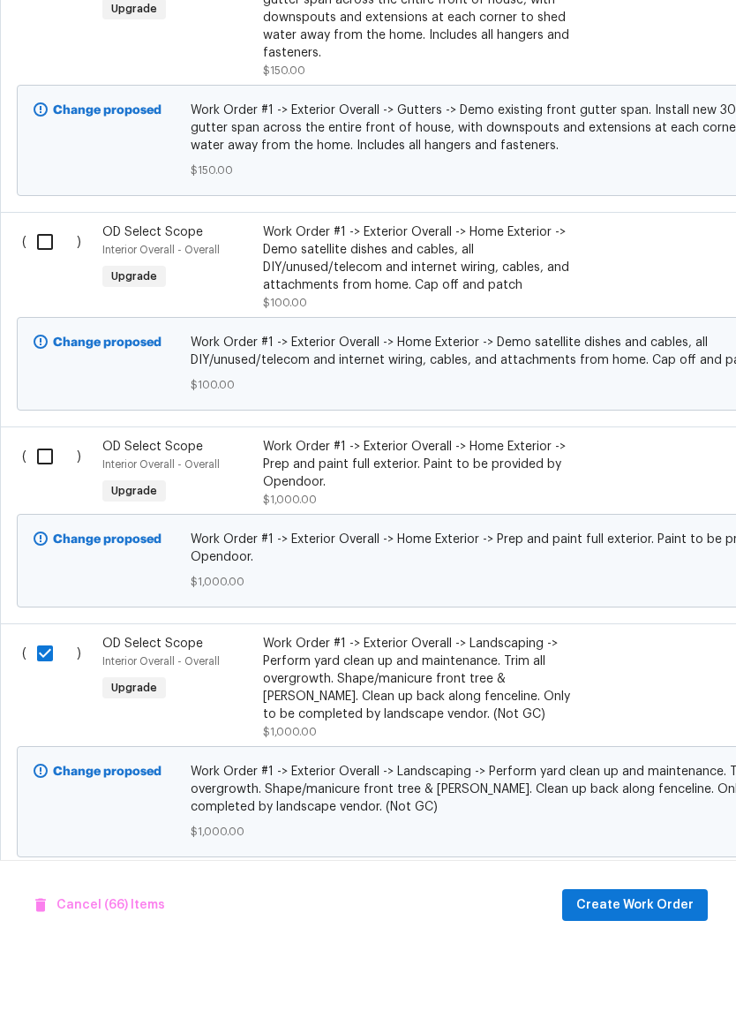
scroll to position [5127, 0]
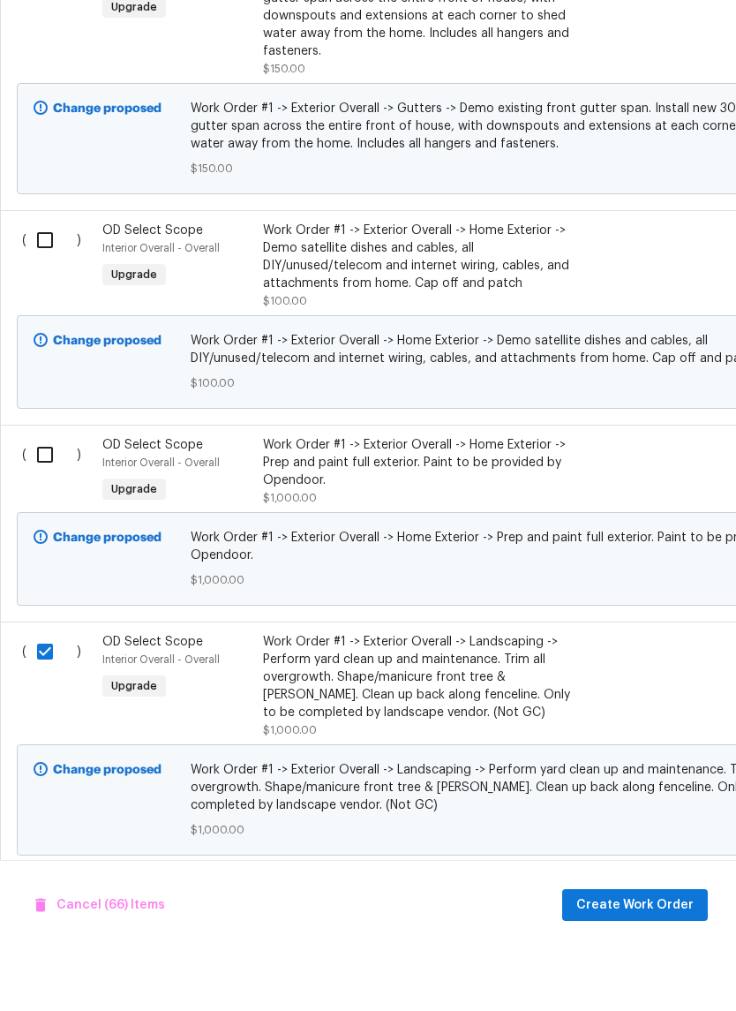
click at [44, 498] on input "checkbox" at bounding box center [51, 516] width 50 height 37
click at [53, 283] on input "checkbox" at bounding box center [51, 301] width 50 height 37
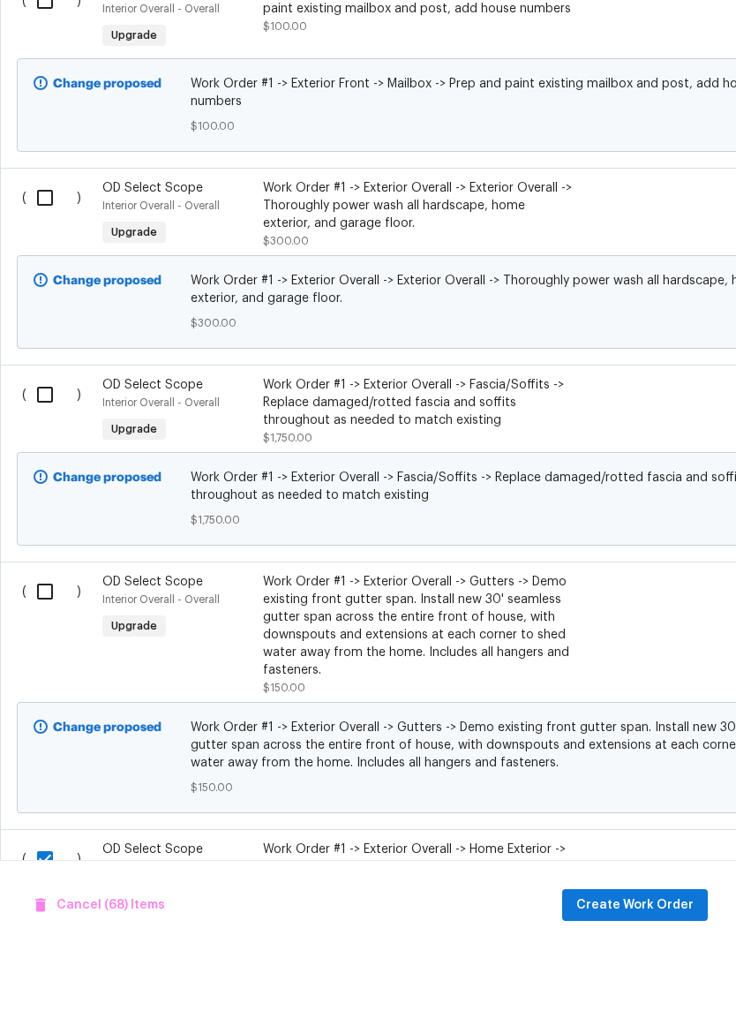
scroll to position [4509, 0]
click at [48, 634] on input "checkbox" at bounding box center [51, 652] width 50 height 37
click at [42, 437] on input "checkbox" at bounding box center [51, 455] width 50 height 37
click at [45, 240] on input "checkbox" at bounding box center [51, 258] width 50 height 37
click at [48, 43] on input "checkbox" at bounding box center [51, 61] width 50 height 37
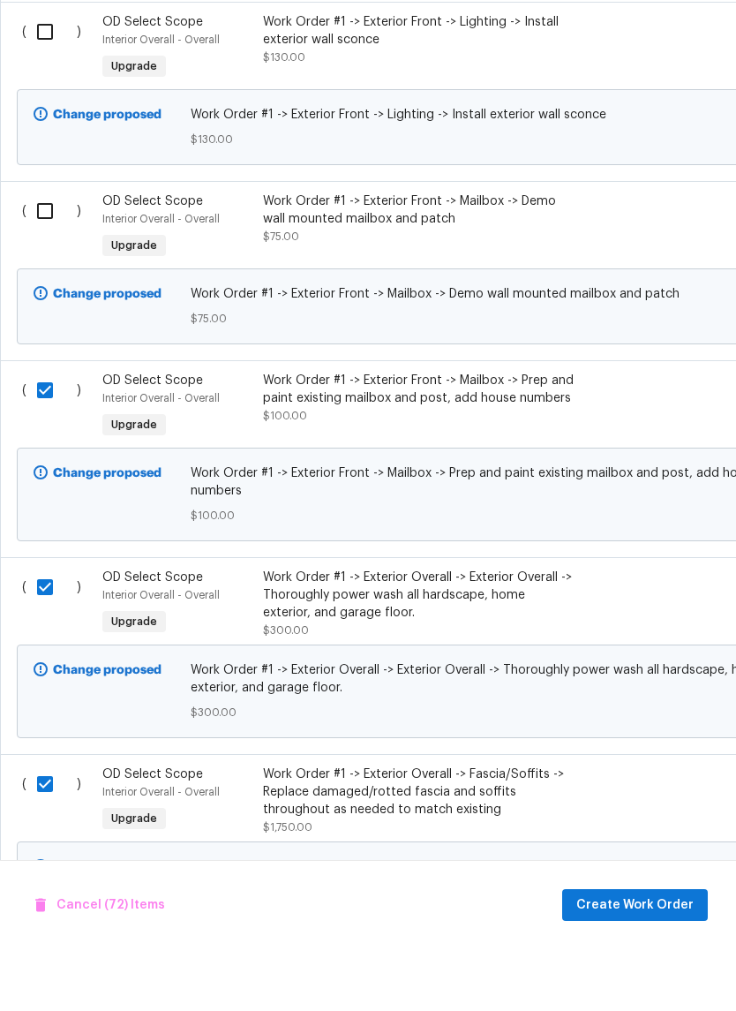
scroll to position [4120, 0]
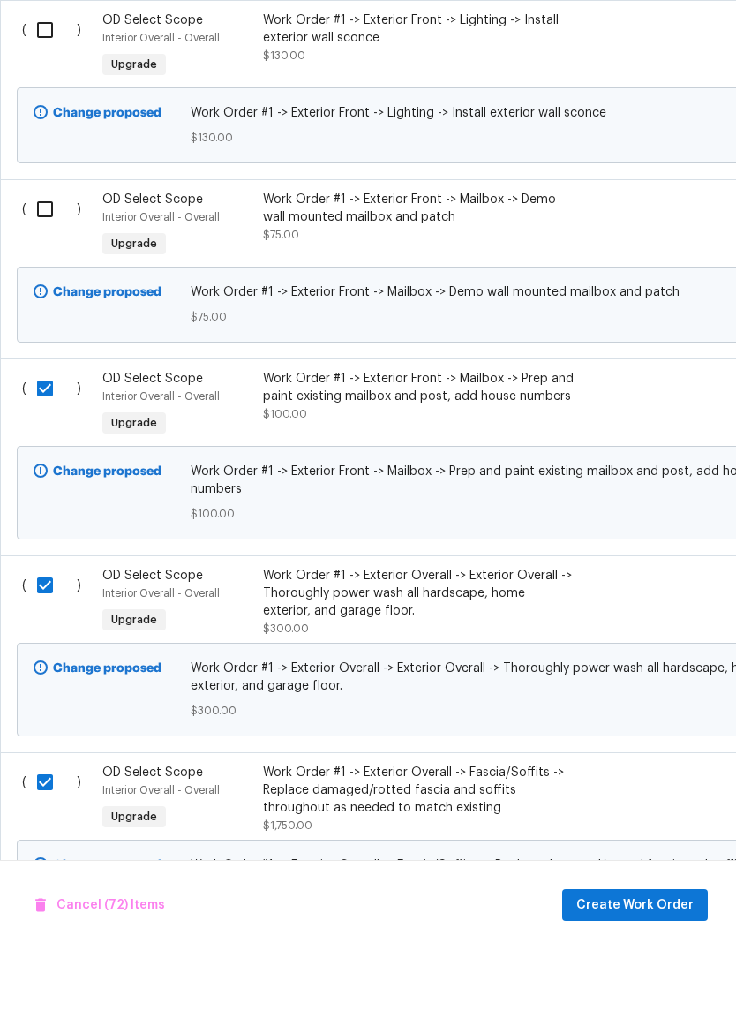
click at [51, 253] on input "checkbox" at bounding box center [51, 271] width 50 height 37
click at [49, 73] on input "checkbox" at bounding box center [51, 91] width 50 height 37
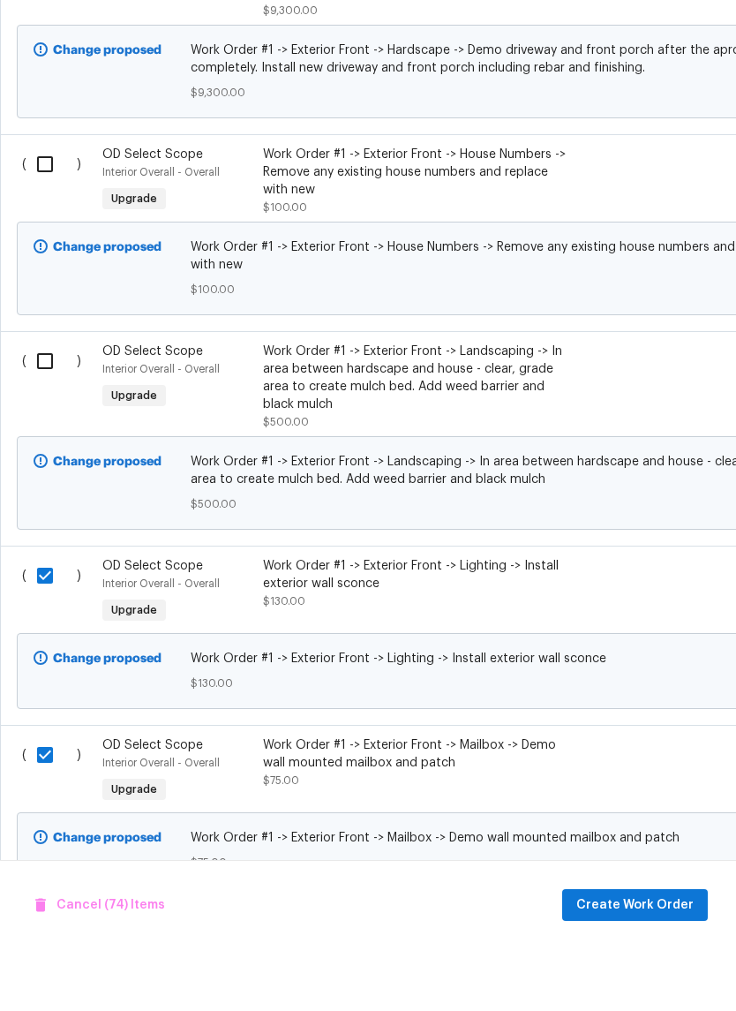
scroll to position [3576, 0]
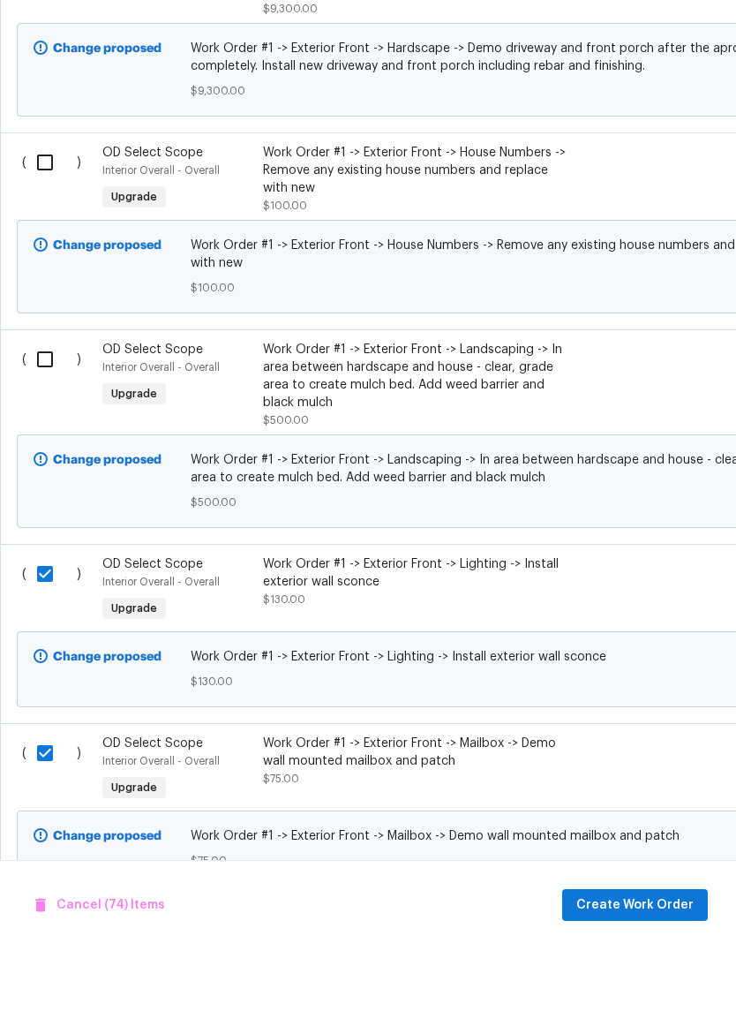
click at [46, 403] on input "checkbox" at bounding box center [51, 421] width 50 height 37
click at [43, 206] on input "checkbox" at bounding box center [51, 224] width 50 height 37
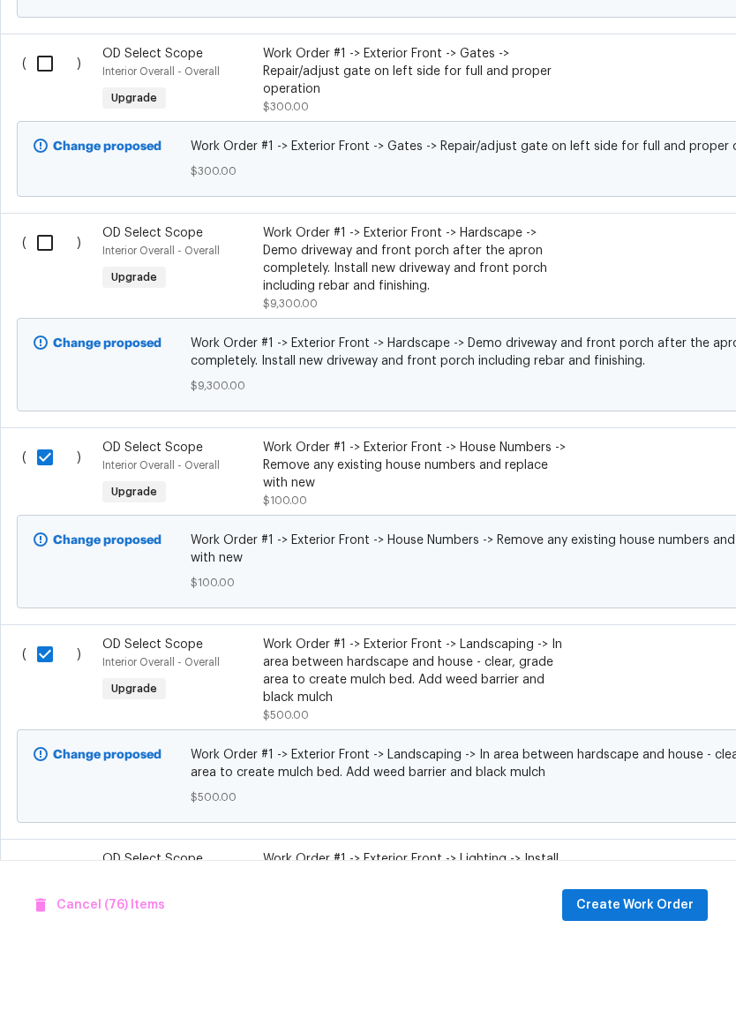
scroll to position [3282, 0]
click at [48, 285] on input "checkbox" at bounding box center [51, 303] width 50 height 37
click at [42, 106] on input "checkbox" at bounding box center [51, 124] width 50 height 37
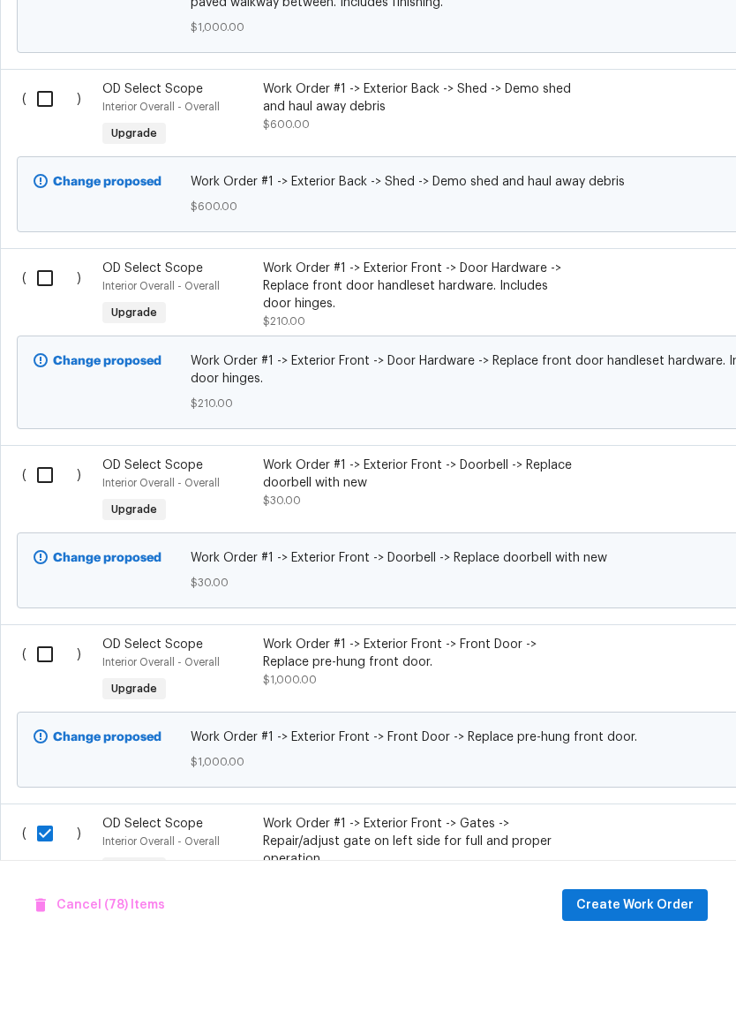
scroll to position [2511, 0]
click at [38, 698] on input "checkbox" at bounding box center [51, 716] width 50 height 37
click at [46, 518] on input "checkbox" at bounding box center [51, 536] width 50 height 37
click at [43, 321] on input "checkbox" at bounding box center [51, 339] width 50 height 37
click at [57, 142] on input "checkbox" at bounding box center [51, 160] width 50 height 37
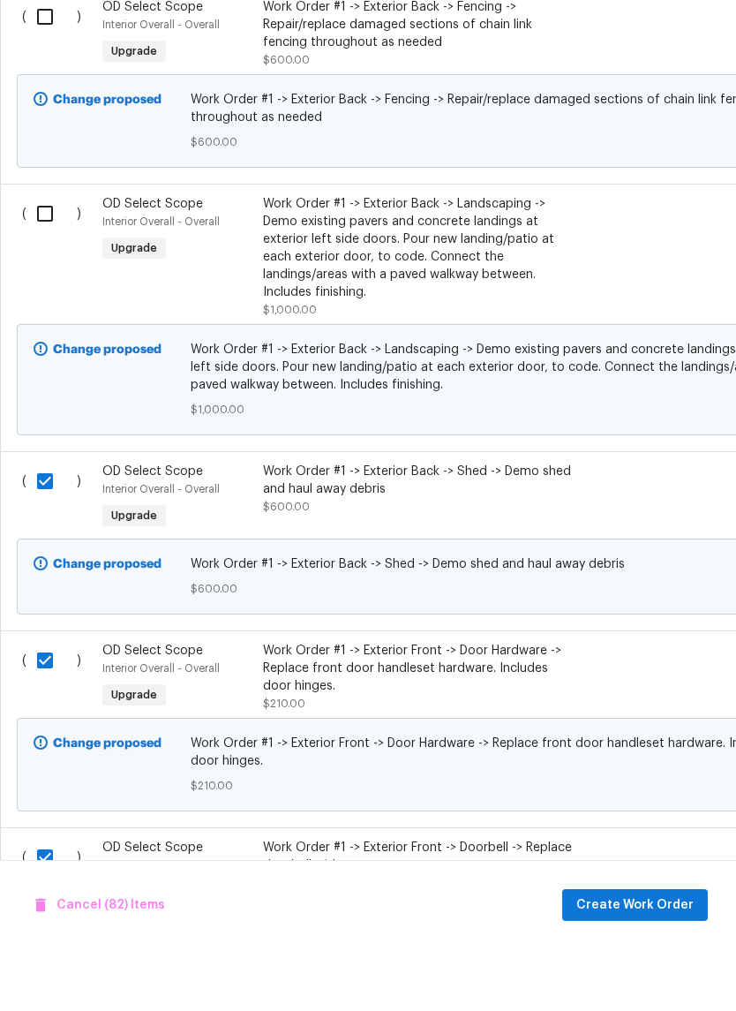
scroll to position [2131, 0]
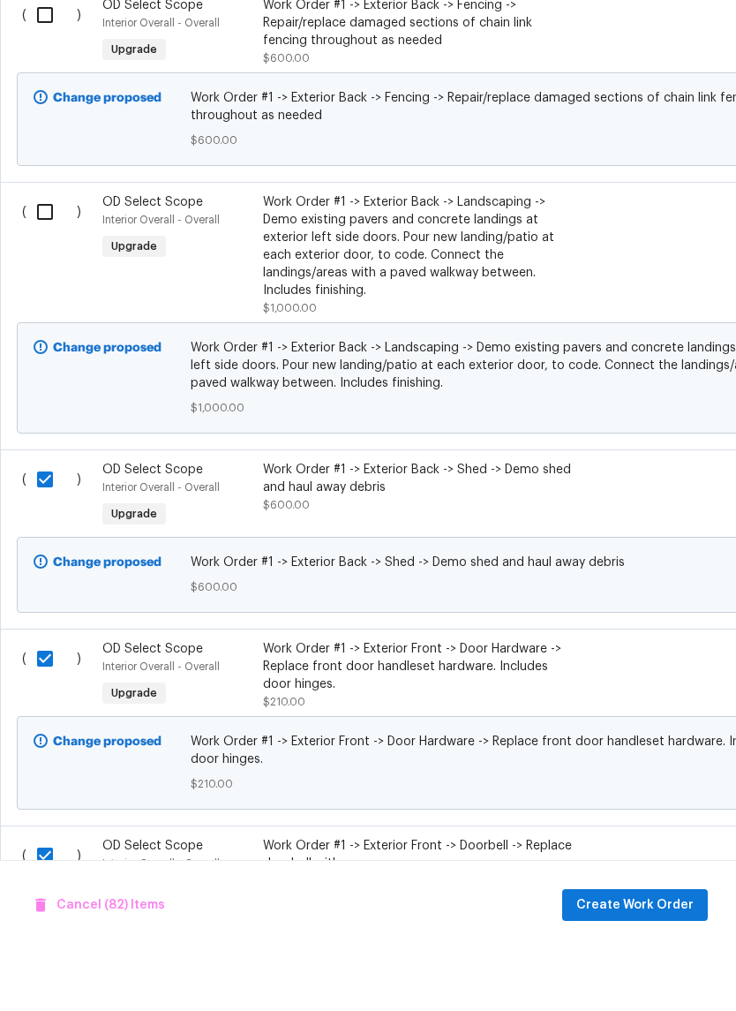
click at [47, 255] on input "checkbox" at bounding box center [51, 273] width 50 height 37
click at [34, 58] on input "checkbox" at bounding box center [51, 76] width 50 height 37
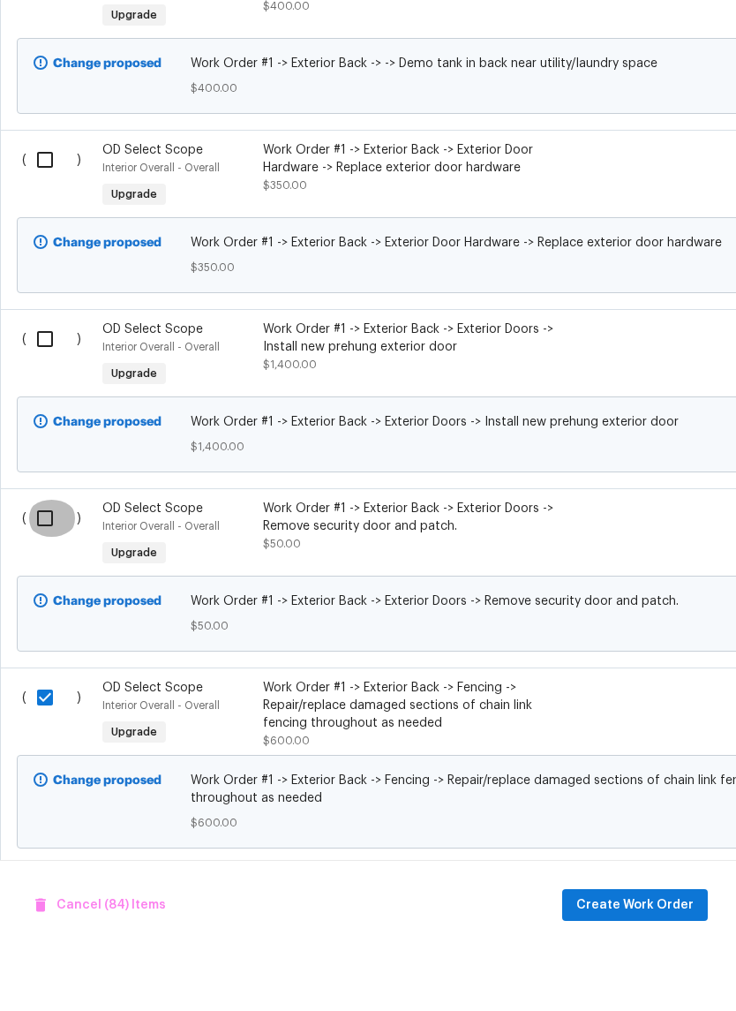
click at [42, 562] on input "checkbox" at bounding box center [51, 580] width 50 height 37
click at [48, 382] on input "checkbox" at bounding box center [51, 400] width 50 height 37
click at [43, 203] on input "checkbox" at bounding box center [51, 221] width 50 height 37
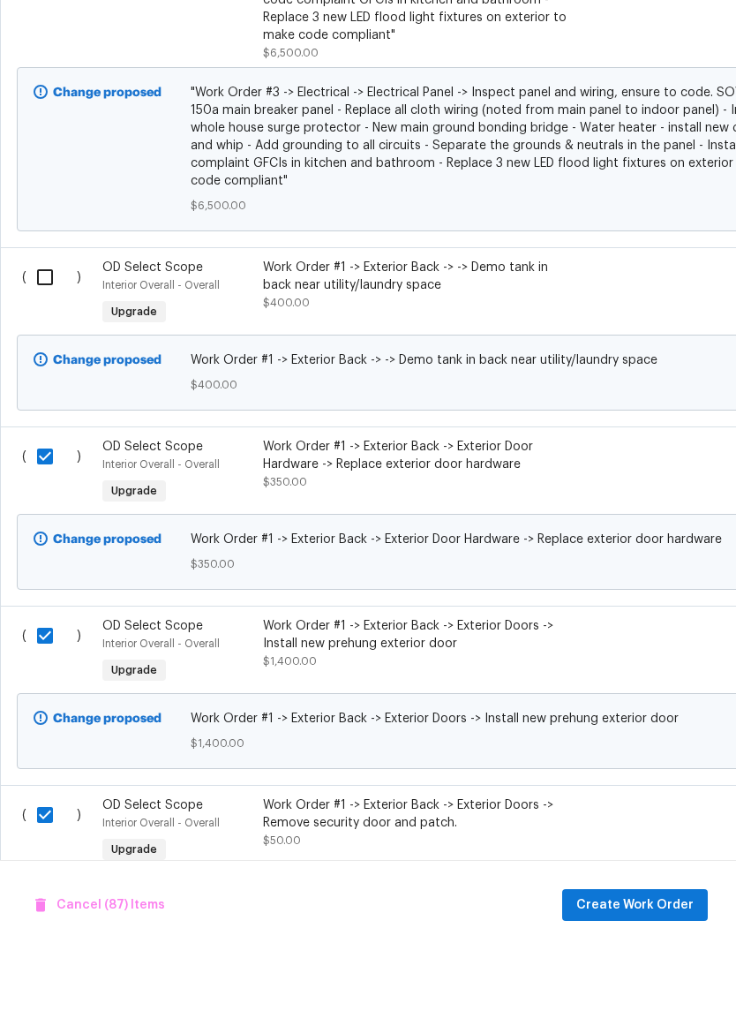
click at [44, 321] on input "checkbox" at bounding box center [51, 339] width 50 height 37
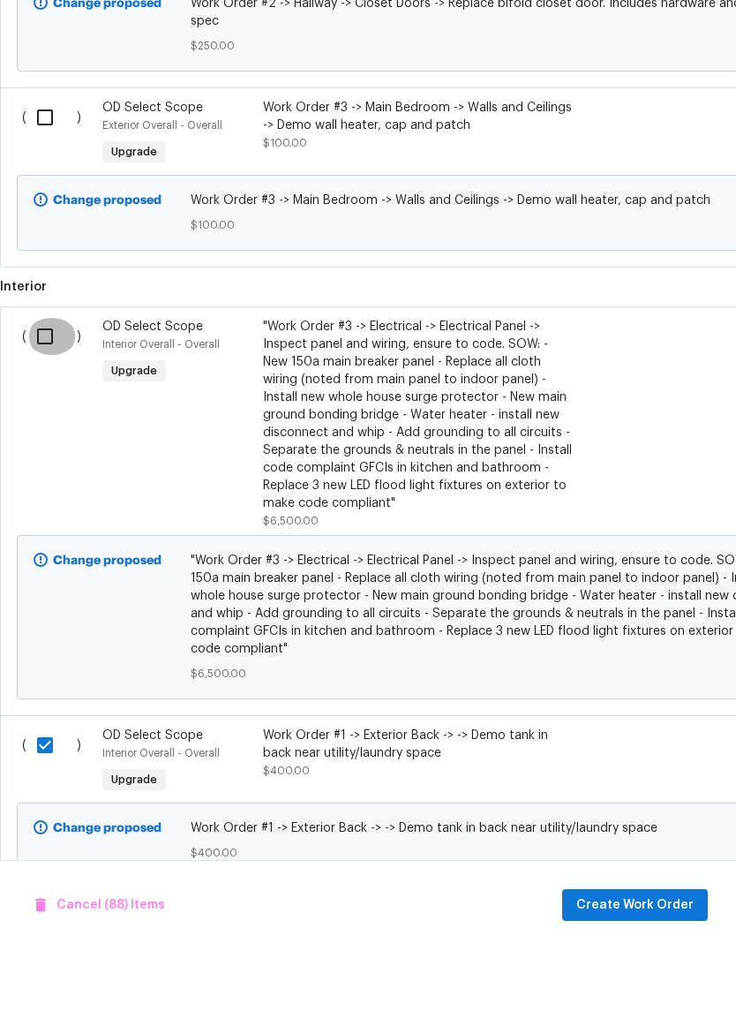
click at [45, 380] on input "checkbox" at bounding box center [51, 398] width 50 height 37
click at [45, 161] on input "checkbox" at bounding box center [51, 179] width 50 height 37
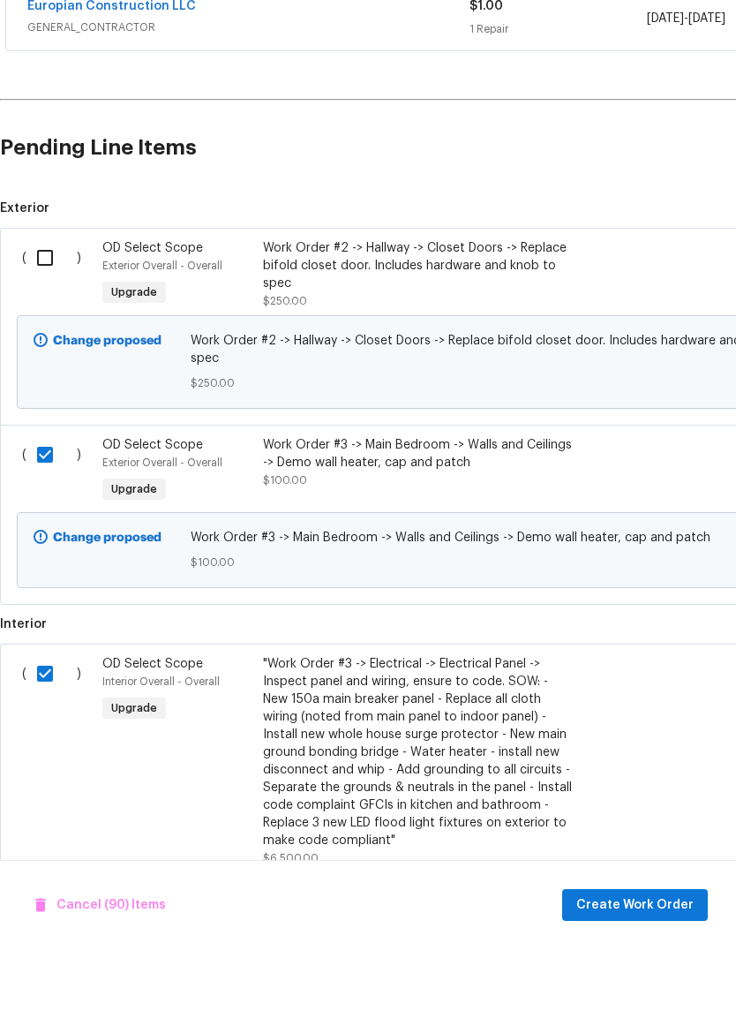
click at [51, 301] on input "checkbox" at bounding box center [51, 319] width 50 height 37
click at [676, 956] on span "Create Work Order" at bounding box center [635, 967] width 117 height 22
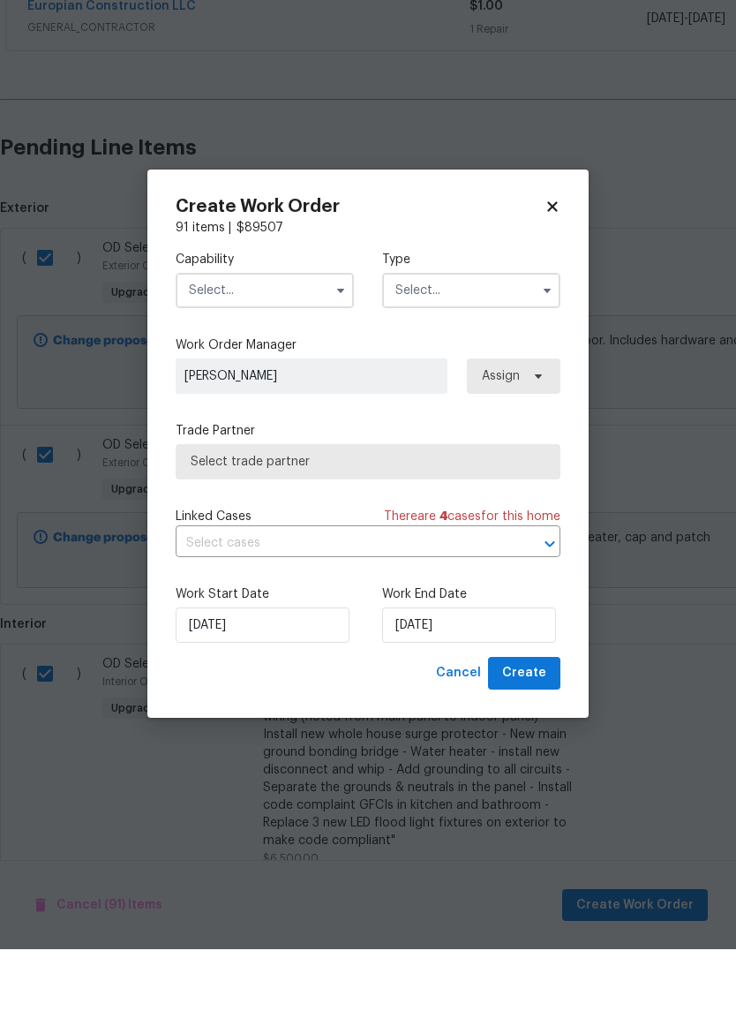
click at [205, 335] on input "text" at bounding box center [265, 352] width 178 height 35
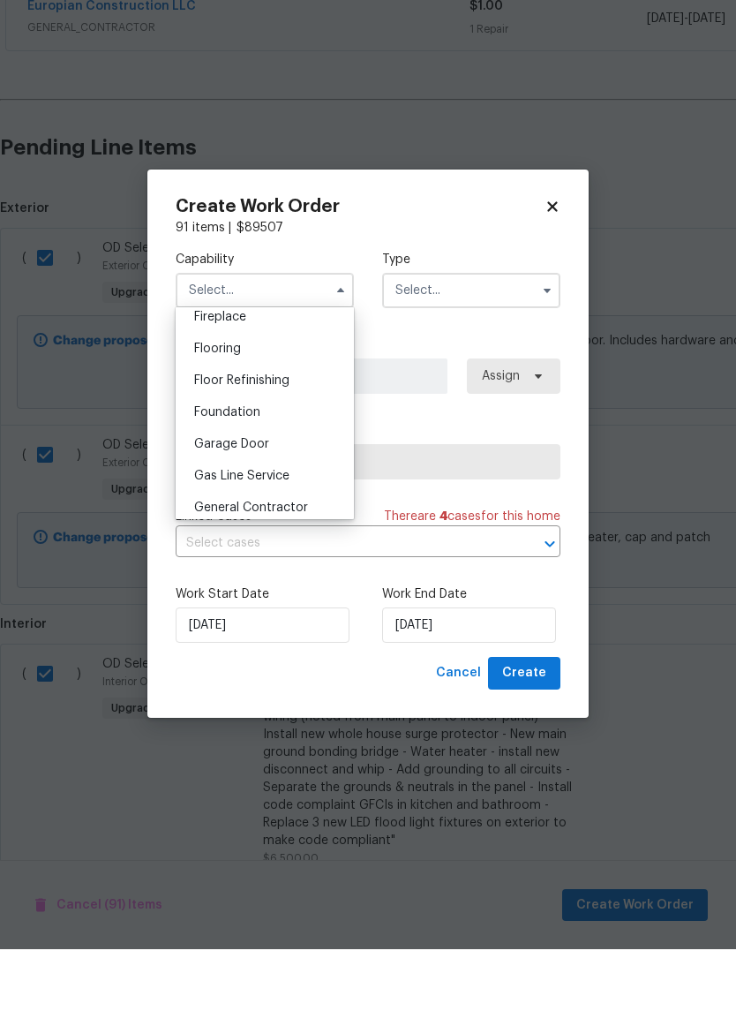
click at [287, 563] on span "General Contractor" at bounding box center [251, 569] width 114 height 12
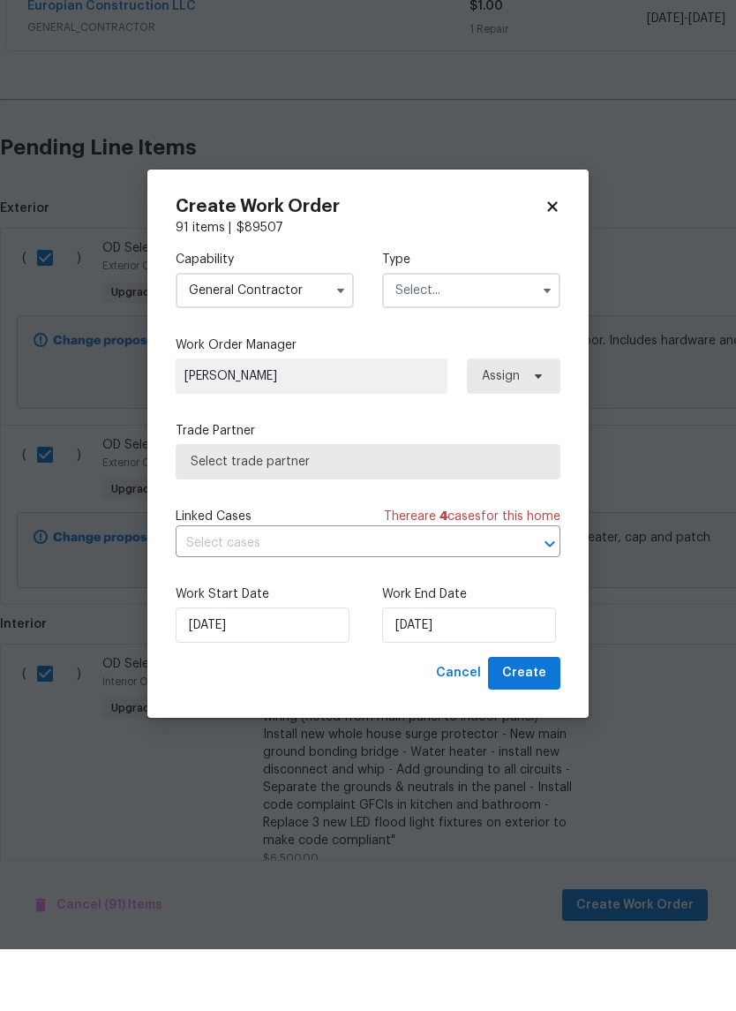
click at [489, 335] on input "text" at bounding box center [471, 352] width 178 height 35
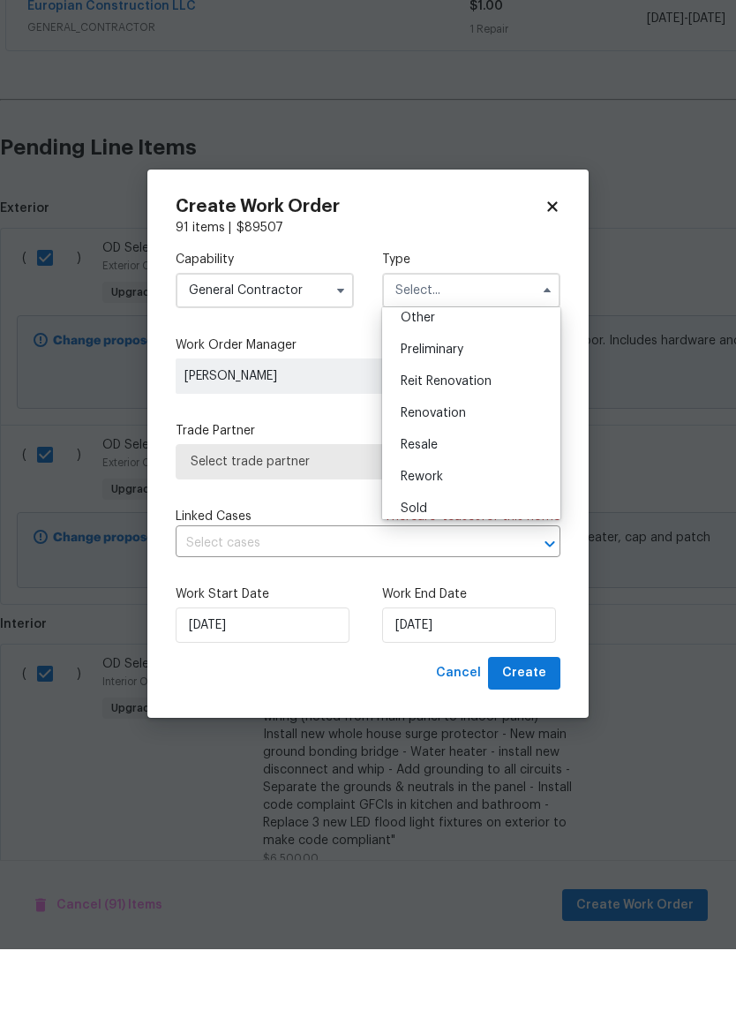
click at [470, 459] on div "Renovation" at bounding box center [472, 475] width 170 height 32
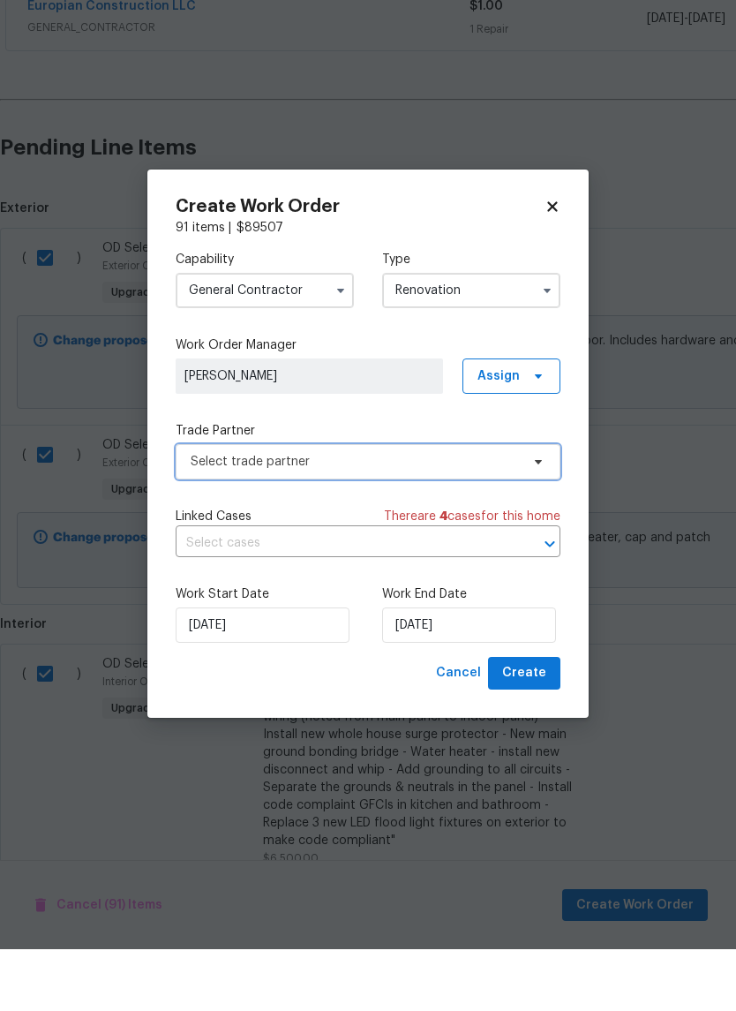
click at [502, 515] on span "Select trade partner" at bounding box center [355, 524] width 329 height 18
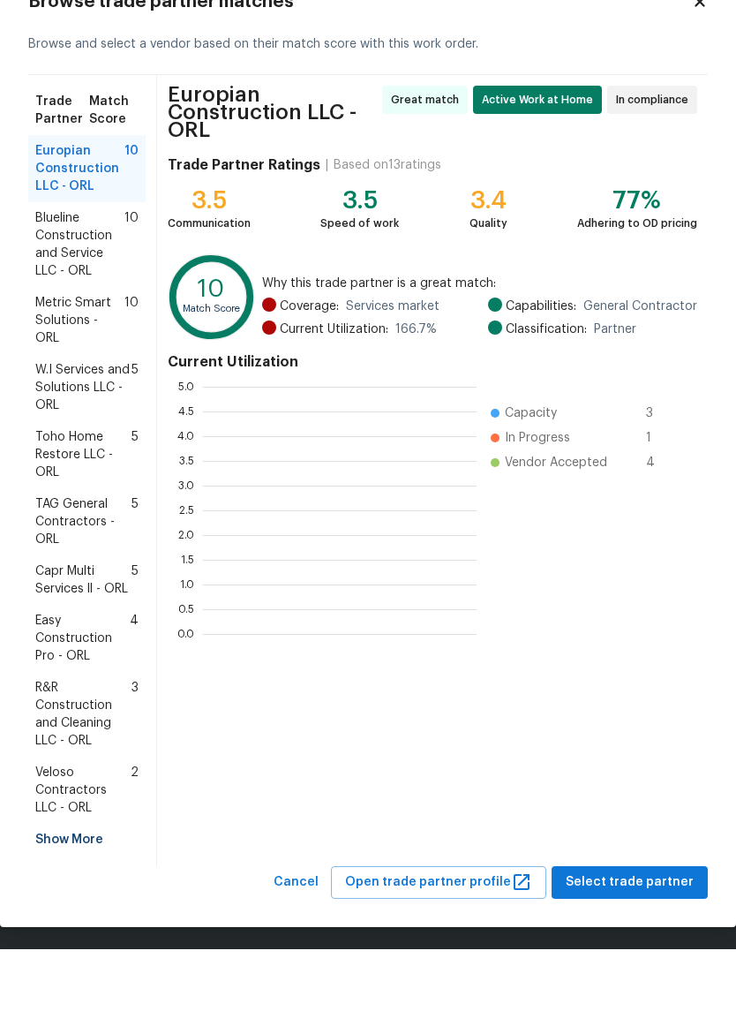
scroll to position [247, 274]
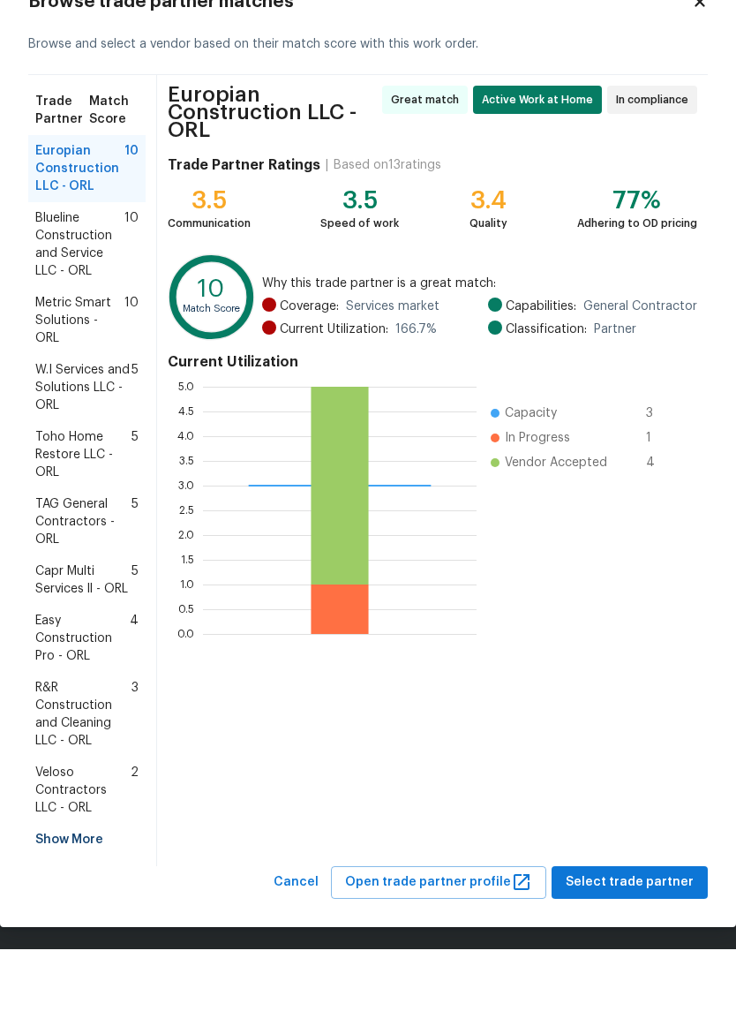
click at [57, 886] on div "Show More" at bounding box center [86, 902] width 117 height 32
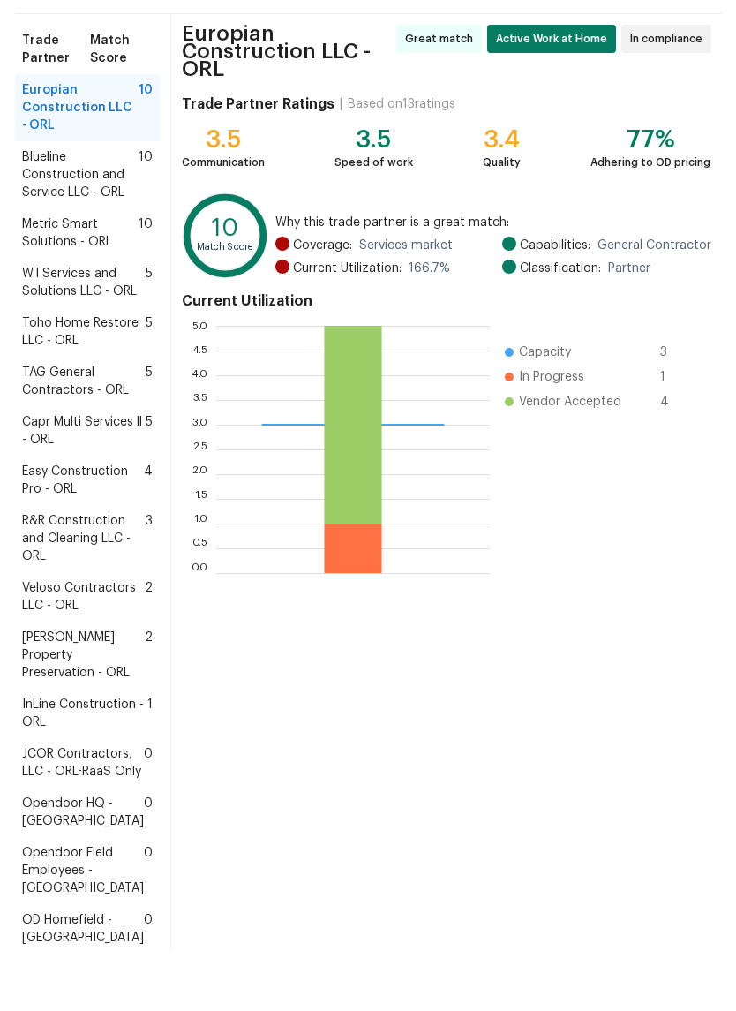
scroll to position [101, 0]
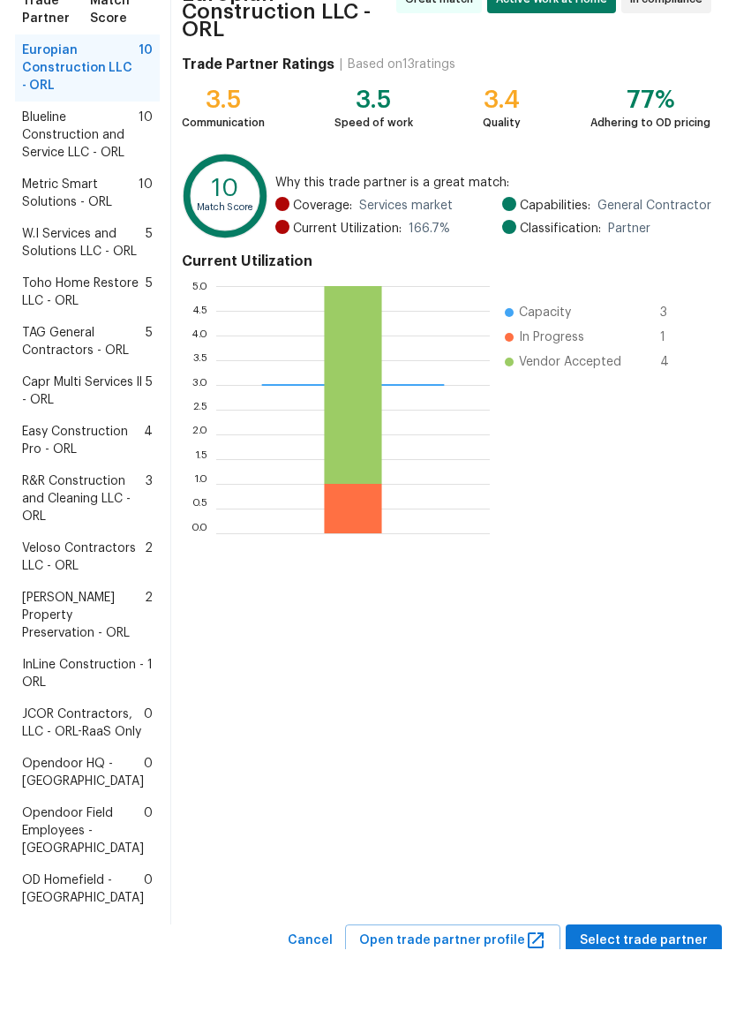
click at [64, 753] on span "InLine Construction - ORL" at bounding box center [84, 735] width 125 height 35
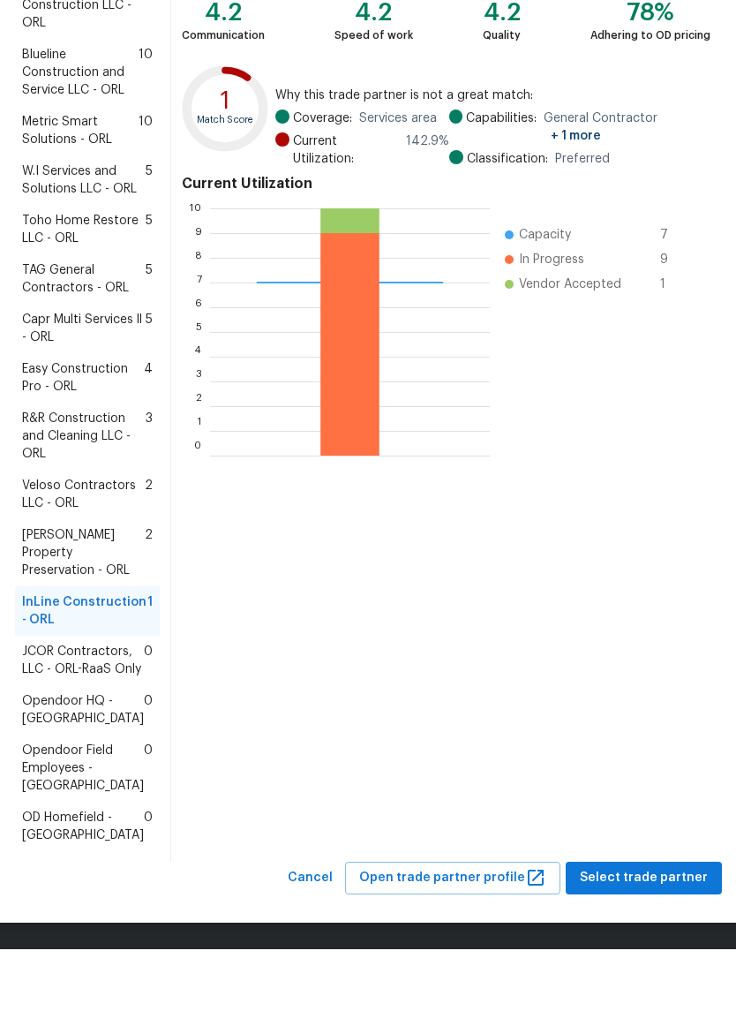
scroll to position [339, 0]
click at [661, 929] on span "Select trade partner" at bounding box center [644, 940] width 128 height 22
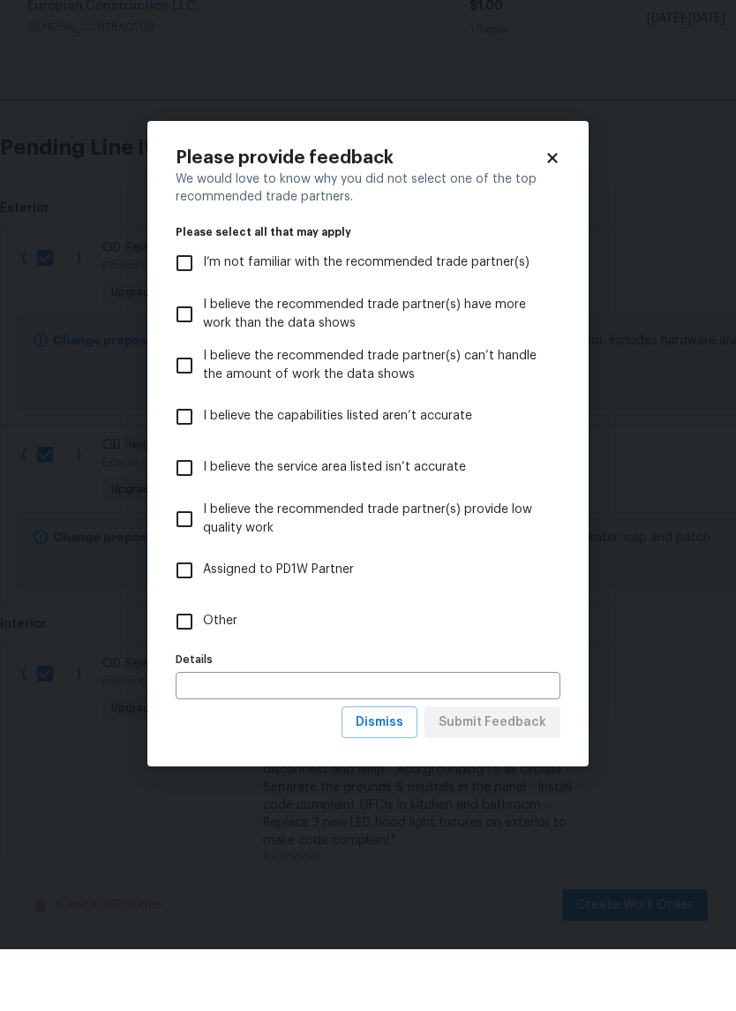
scroll to position [0, 0]
click at [200, 665] on input "Other" at bounding box center [184, 683] width 37 height 37
click at [516, 774] on span "Submit Feedback" at bounding box center [493, 785] width 108 height 22
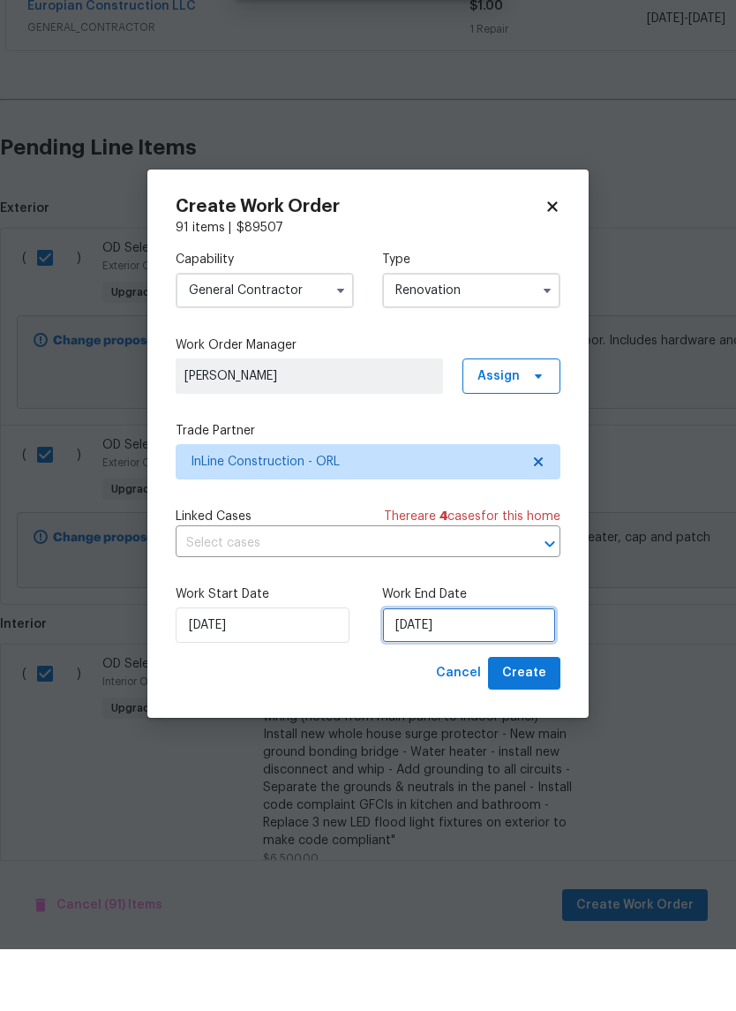
click at [510, 669] on input "9/4/2025" at bounding box center [469, 686] width 174 height 35
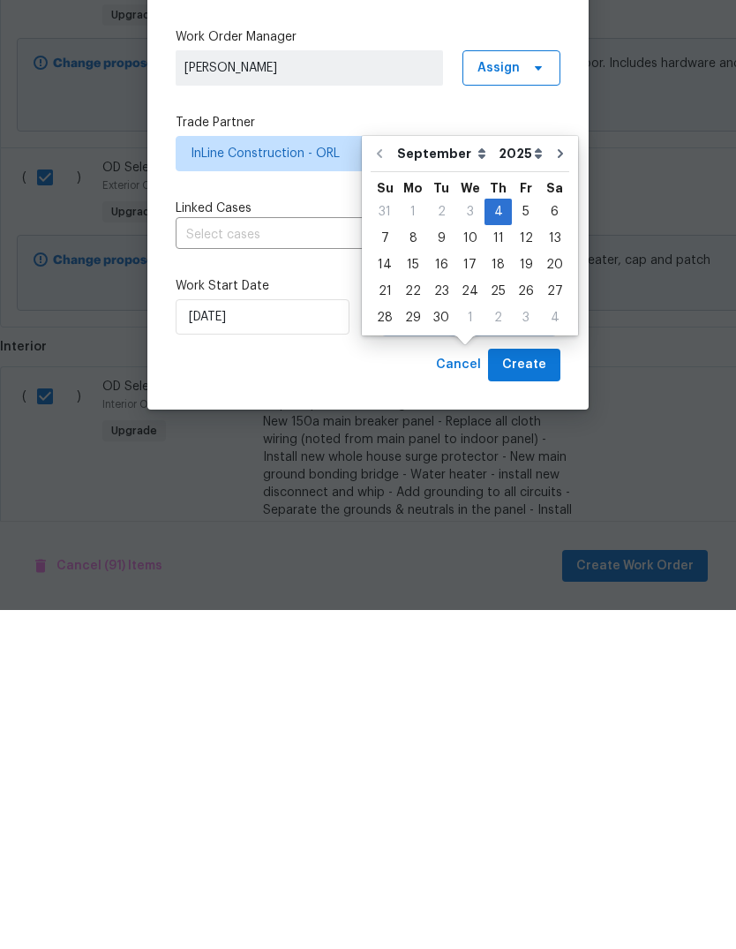
scroll to position [66, 0]
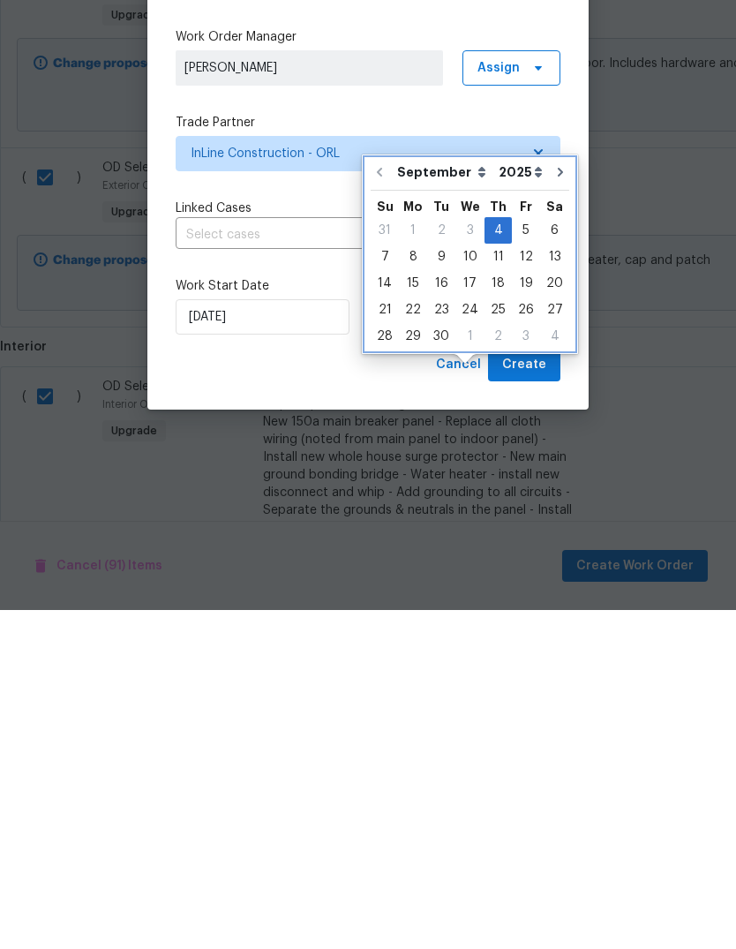
click at [554, 504] on icon "Go to next month" at bounding box center [561, 511] width 14 height 14
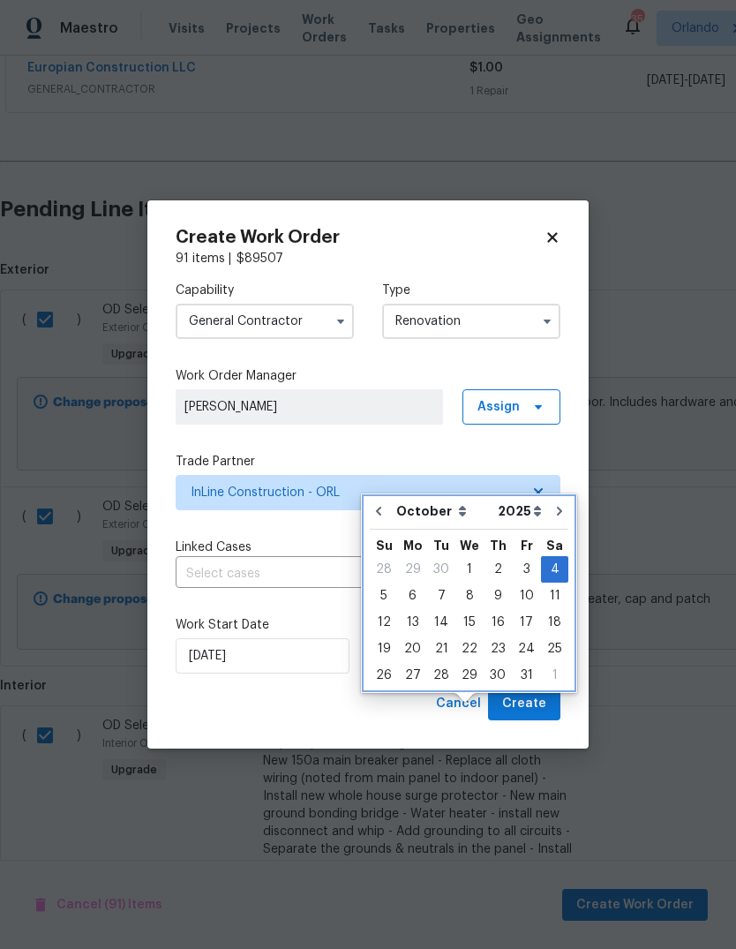
click at [553, 504] on icon "Go to next month" at bounding box center [560, 511] width 14 height 14
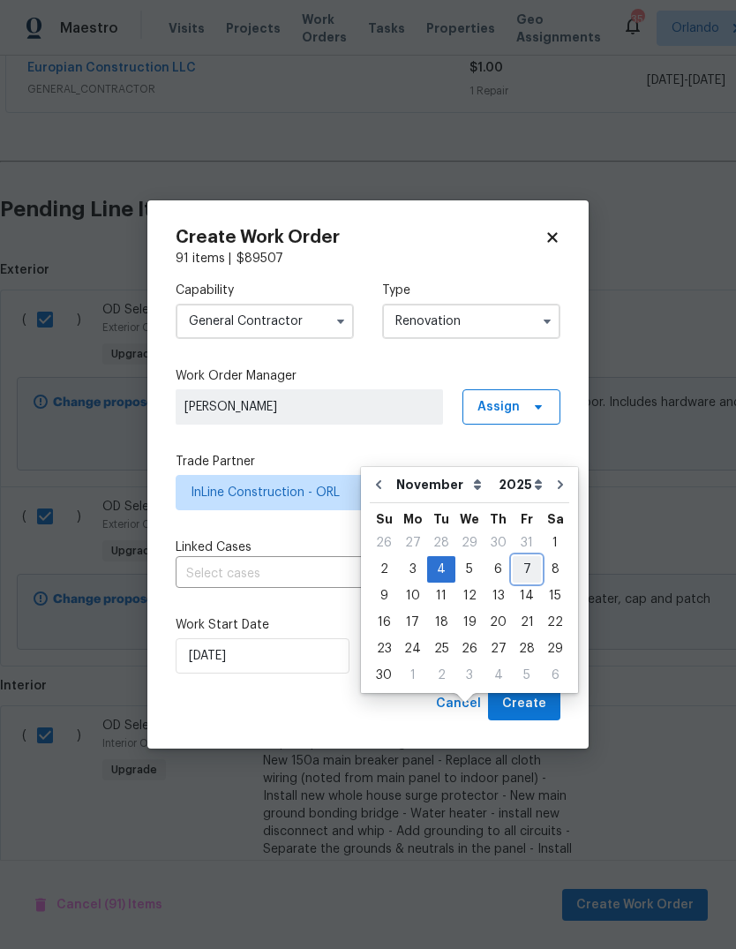
click at [521, 557] on div "7" at bounding box center [527, 569] width 28 height 25
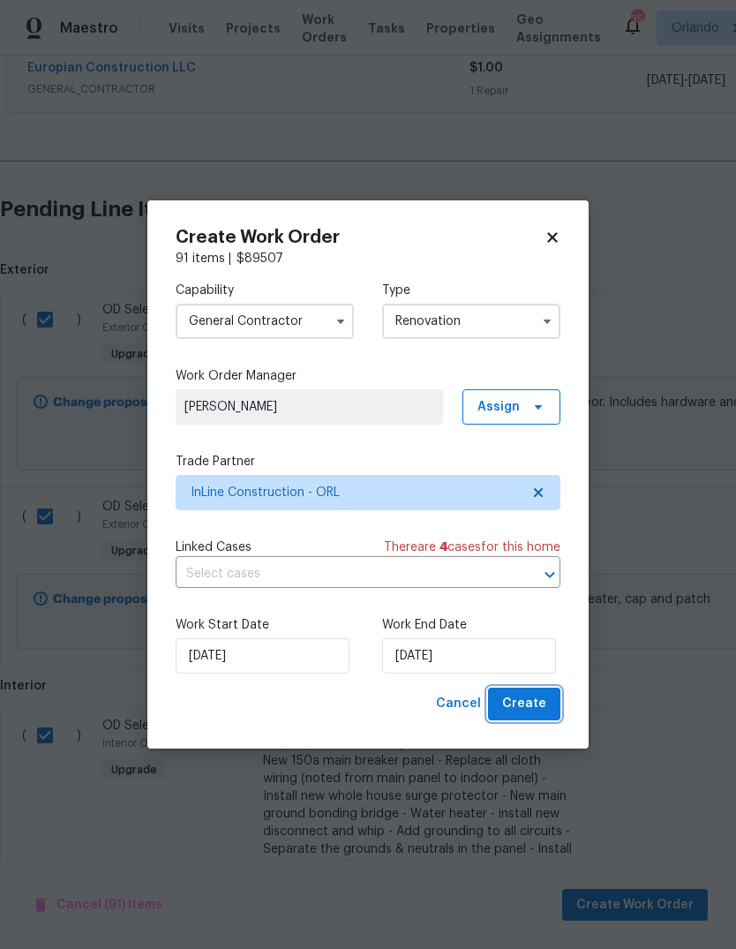
click at [534, 697] on span "Create" at bounding box center [524, 704] width 44 height 22
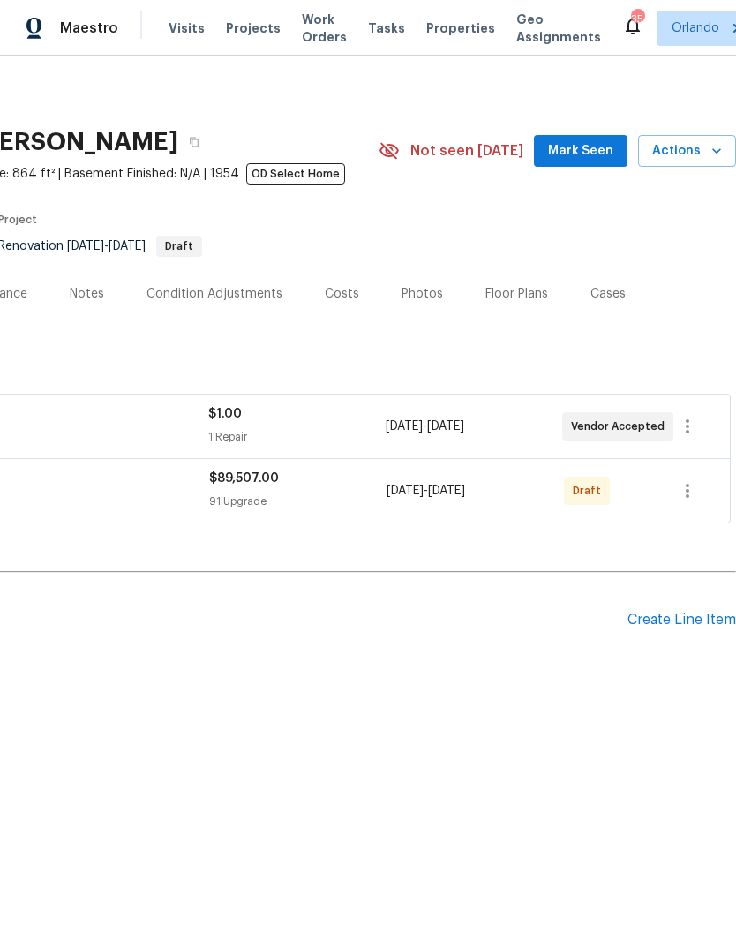
scroll to position [0, 261]
click at [682, 497] on icon "button" at bounding box center [687, 490] width 21 height 21
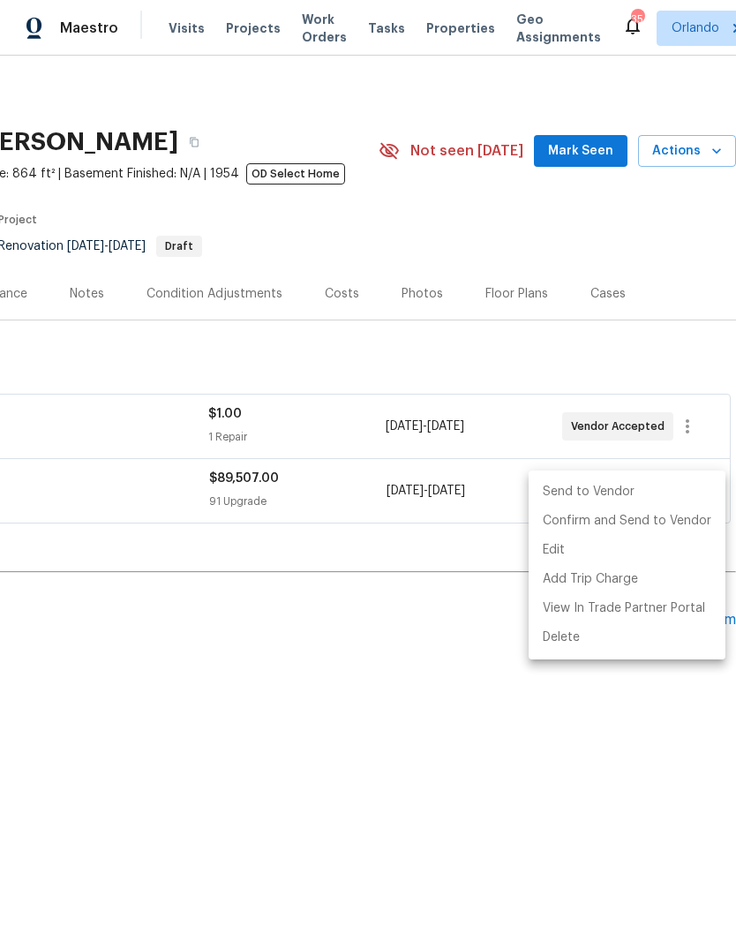
click at [628, 486] on li "Send to Vendor" at bounding box center [627, 492] width 197 height 29
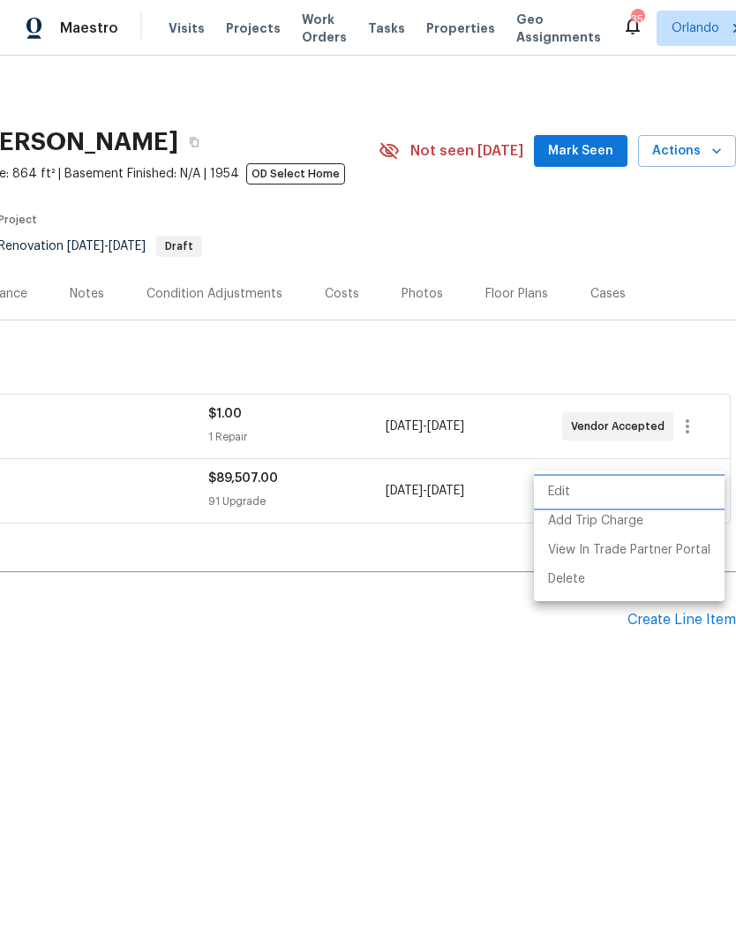
click at [473, 666] on div at bounding box center [368, 474] width 736 height 949
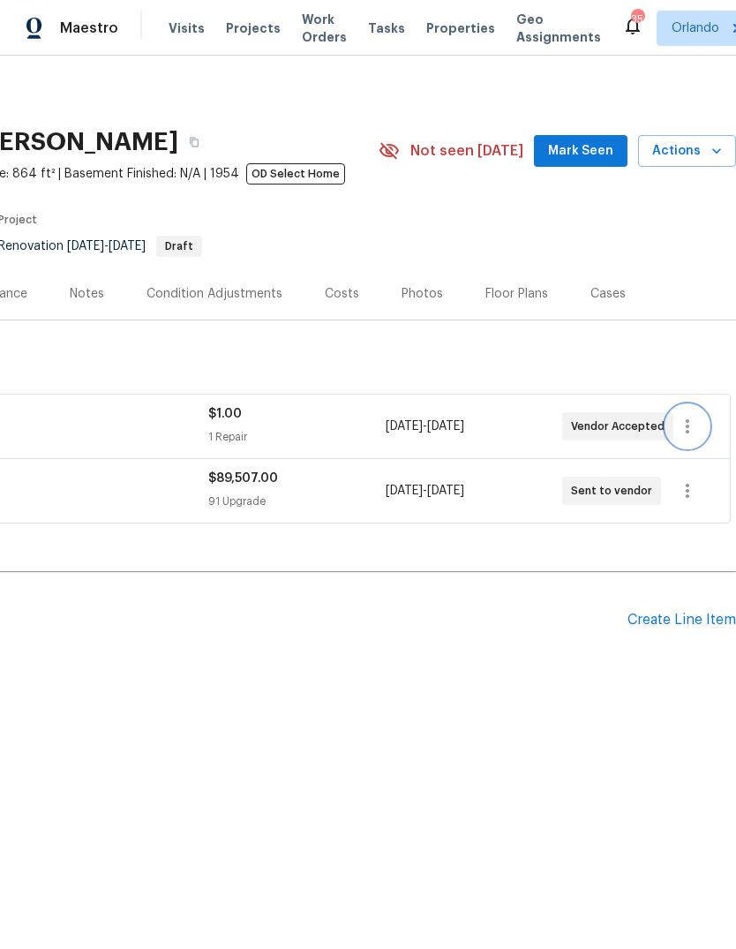
click at [686, 423] on icon "button" at bounding box center [687, 426] width 21 height 21
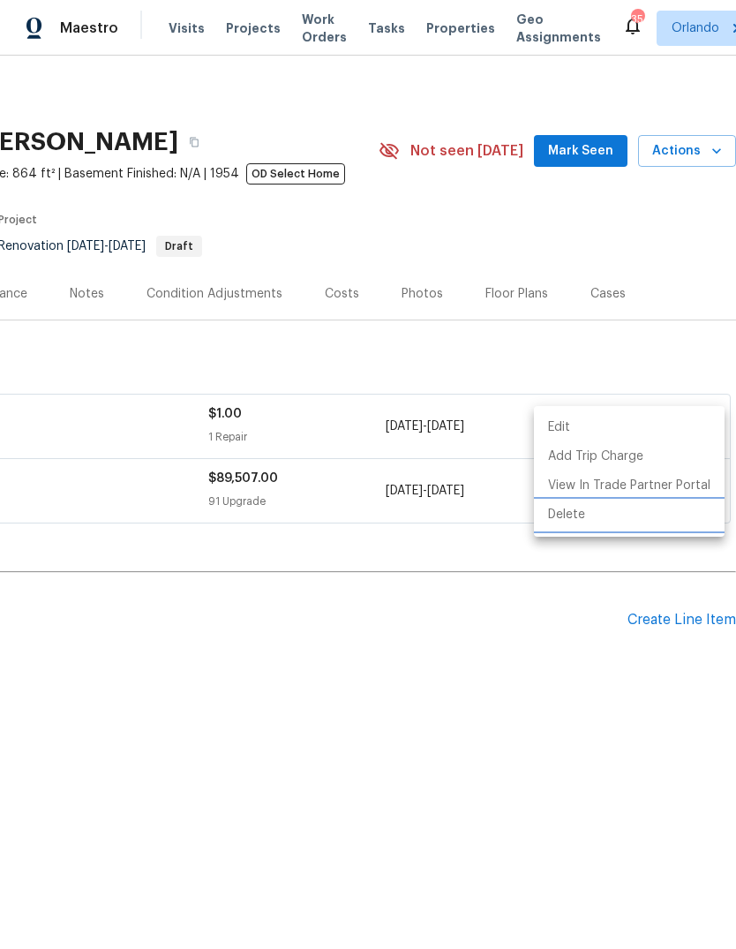
click at [604, 517] on li "Delete" at bounding box center [629, 515] width 191 height 29
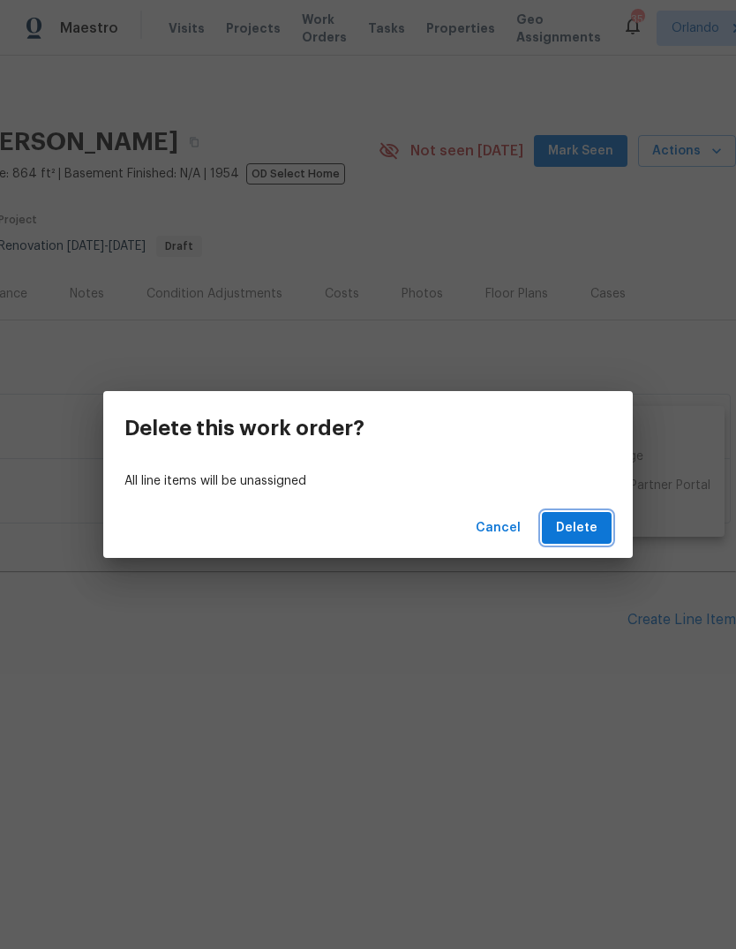
click at [586, 528] on span "Delete" at bounding box center [577, 528] width 42 height 22
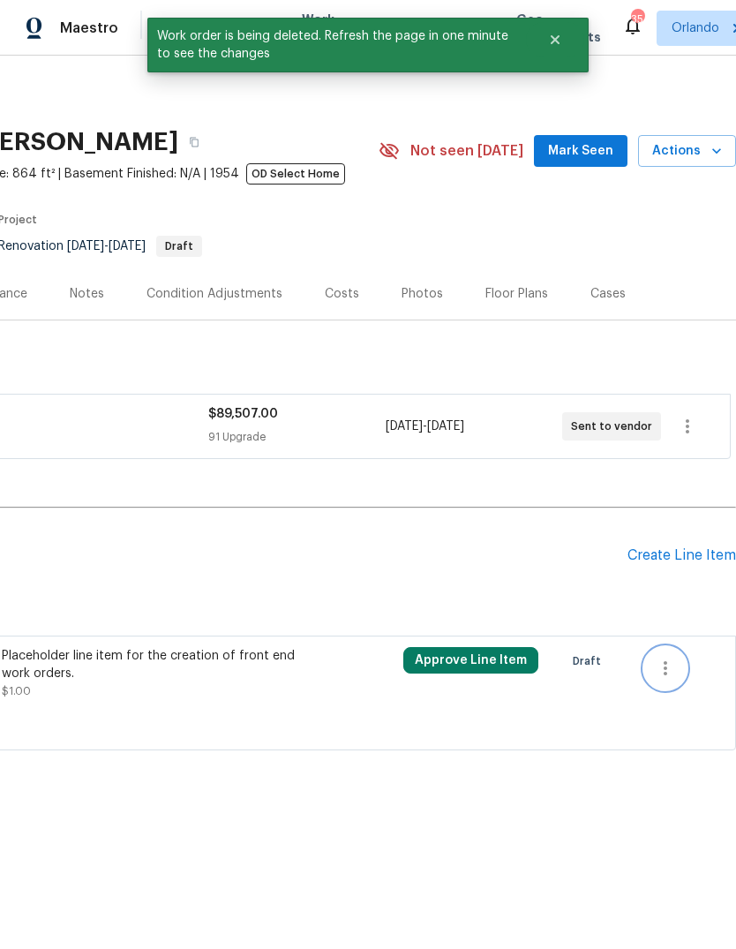
click at [673, 661] on icon "button" at bounding box center [665, 668] width 21 height 21
click at [685, 666] on li "Cancel" at bounding box center [679, 668] width 68 height 29
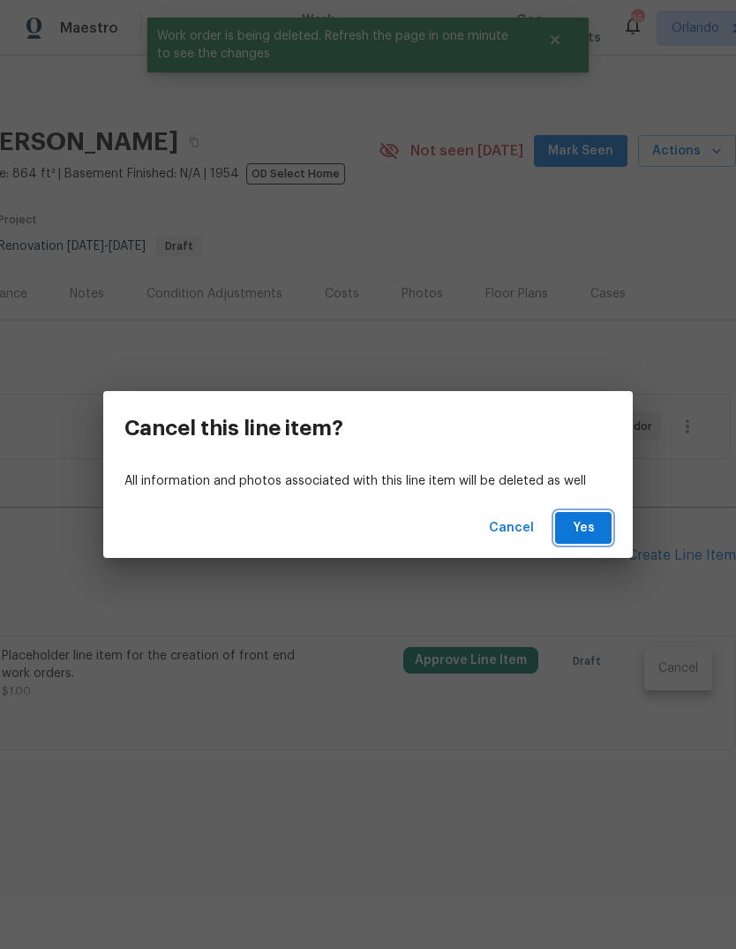
click at [586, 529] on span "Yes" at bounding box center [584, 528] width 28 height 22
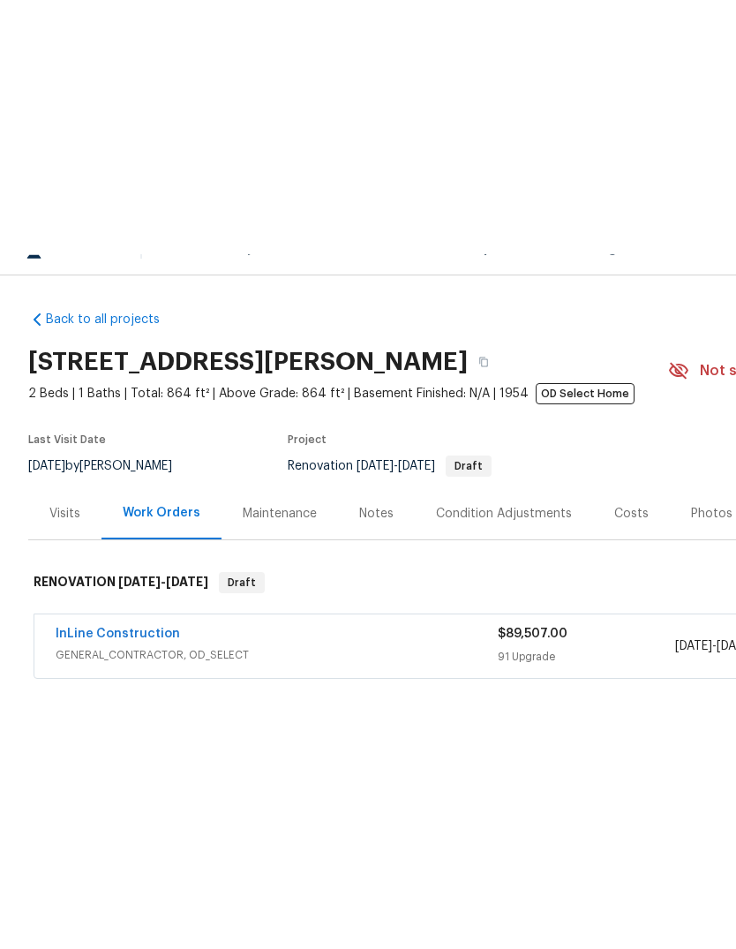
scroll to position [0, 0]
